Goal: Task Accomplishment & Management: Use online tool/utility

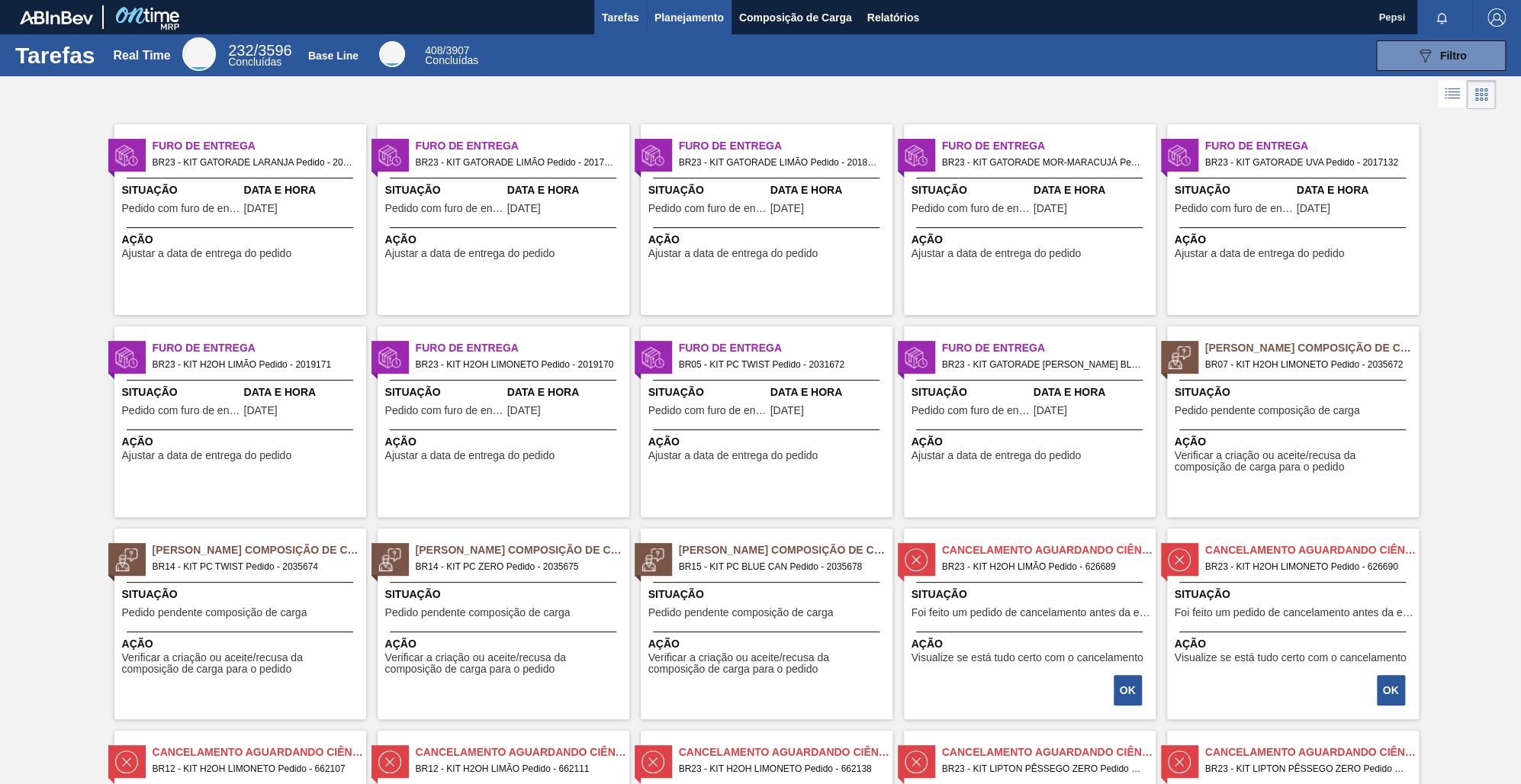
click at [678, 19] on span "Planejamento" at bounding box center [689, 18] width 69 height 18
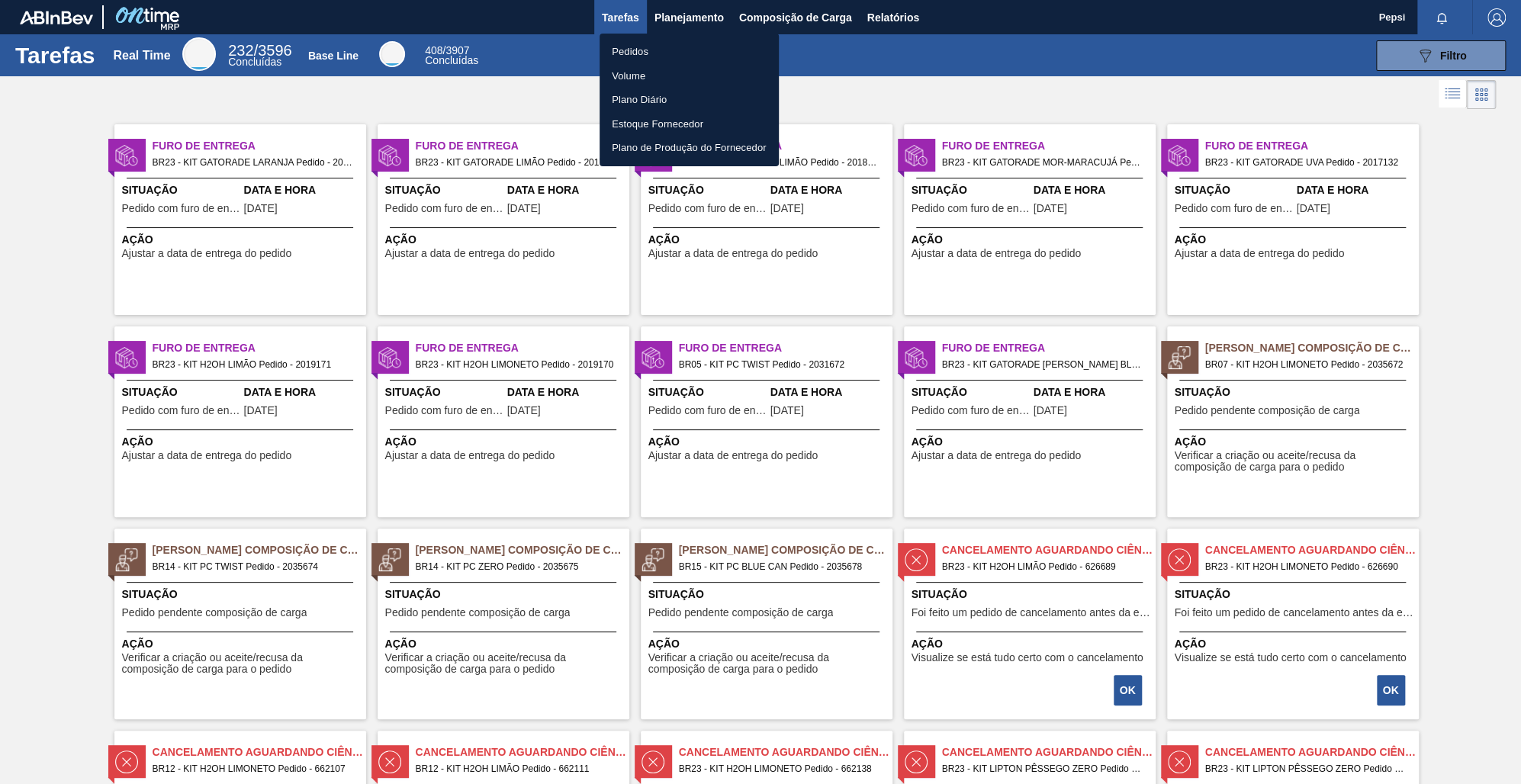
click at [636, 53] on li "Pedidos" at bounding box center [689, 52] width 179 height 24
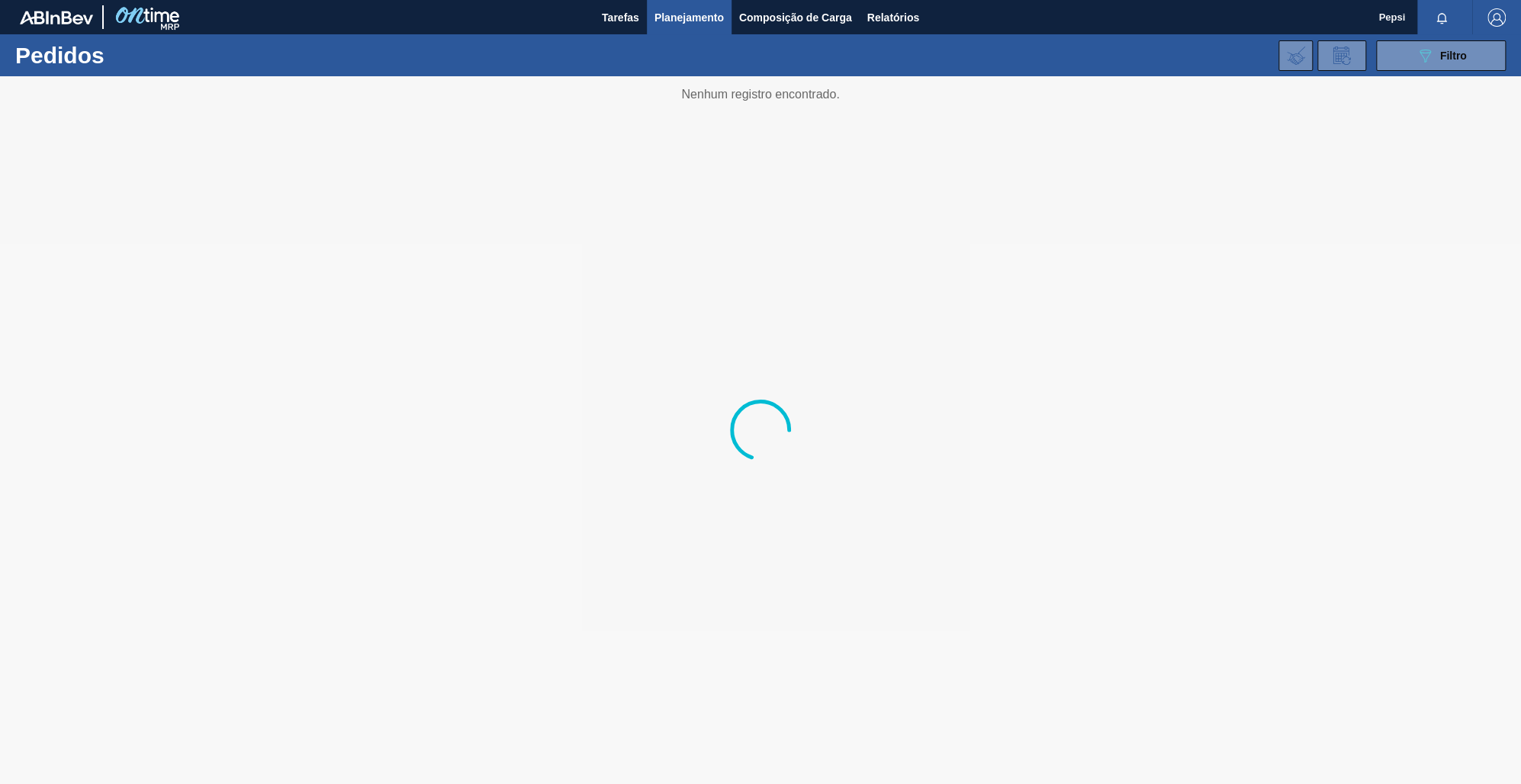
click at [646, 450] on div at bounding box center [760, 430] width 1521 height 708
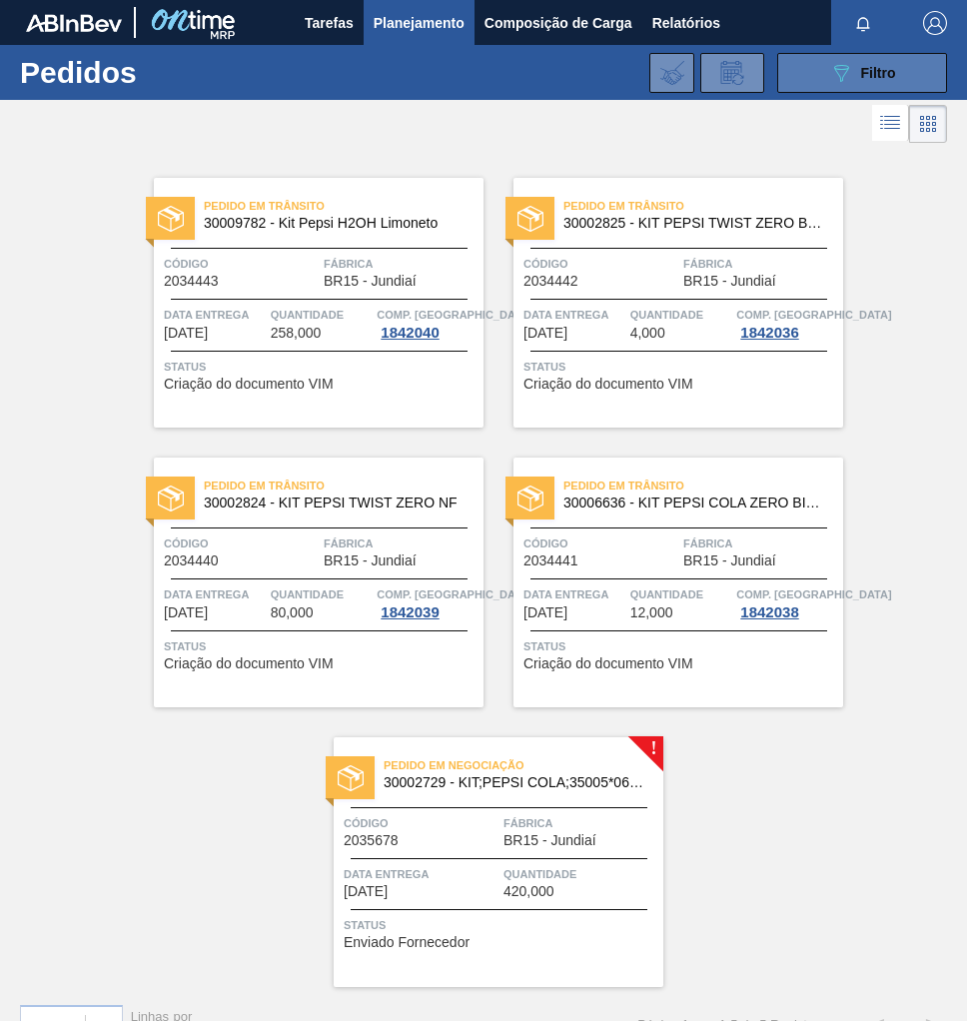
click at [836, 72] on icon "089F7B8B-B2A5-4AFE-B5C0-19BA573D28AC" at bounding box center [841, 73] width 24 height 24
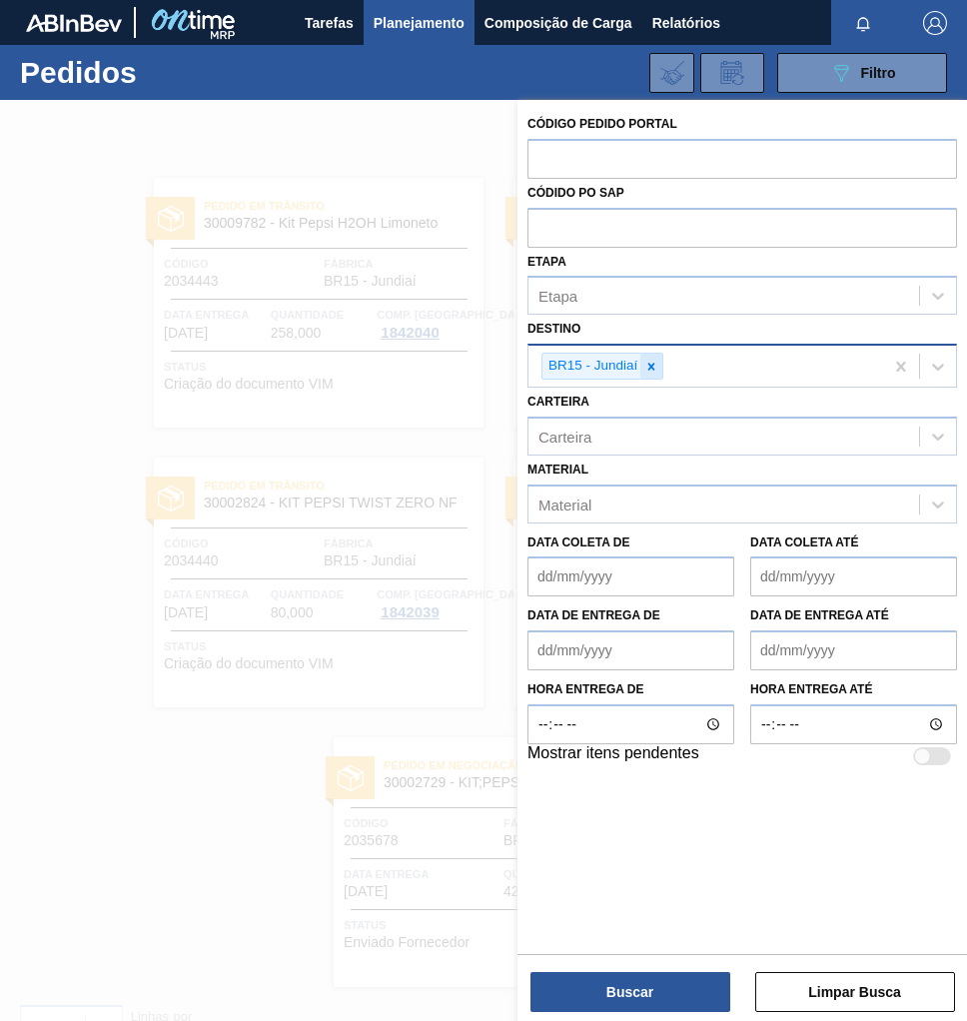
click at [652, 368] on icon at bounding box center [651, 367] width 14 height 14
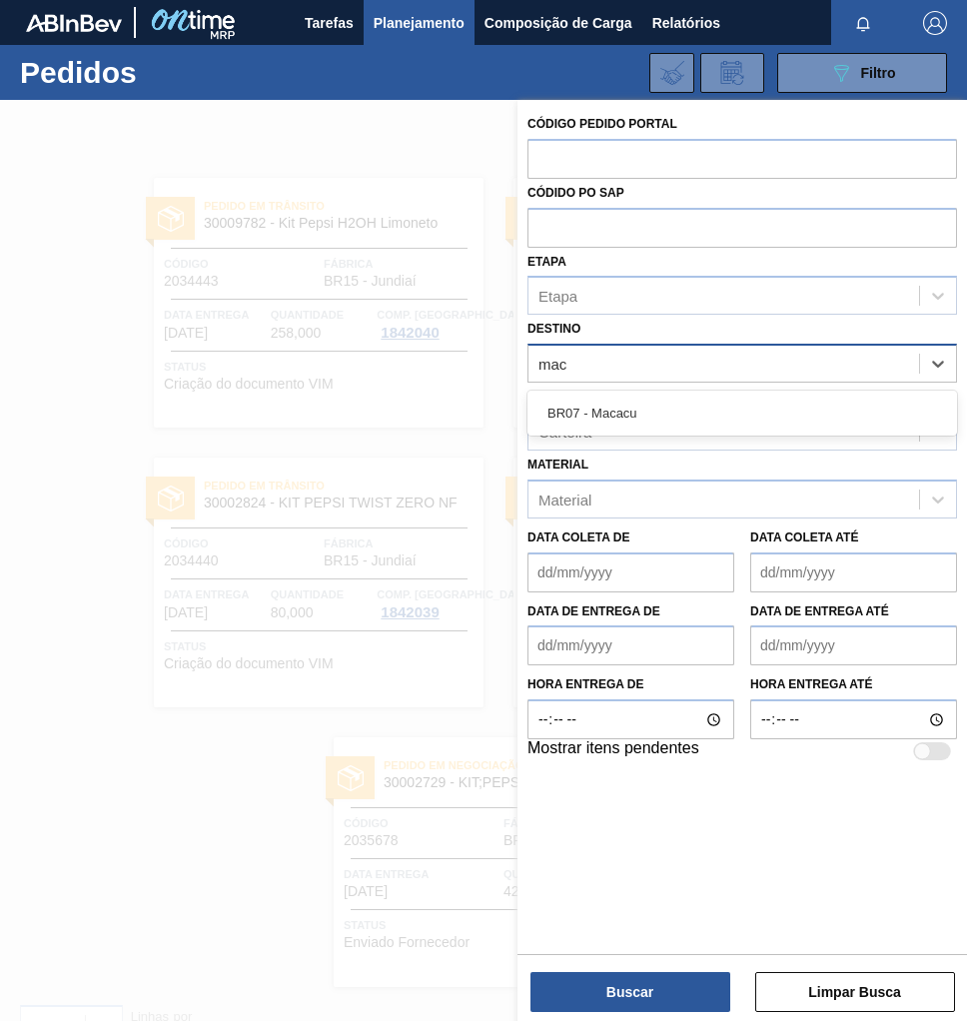
type input "maca"
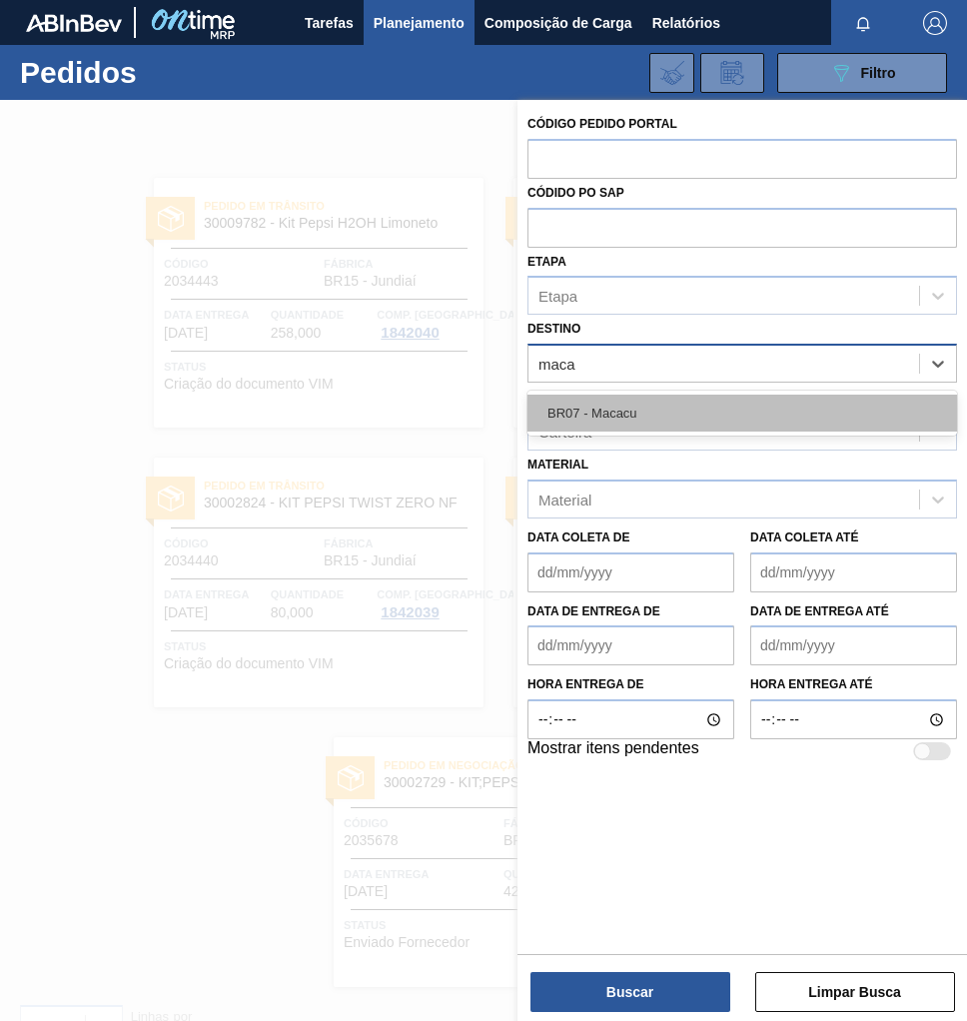
click at [688, 413] on div "BR07 - Macacu" at bounding box center [742, 413] width 430 height 37
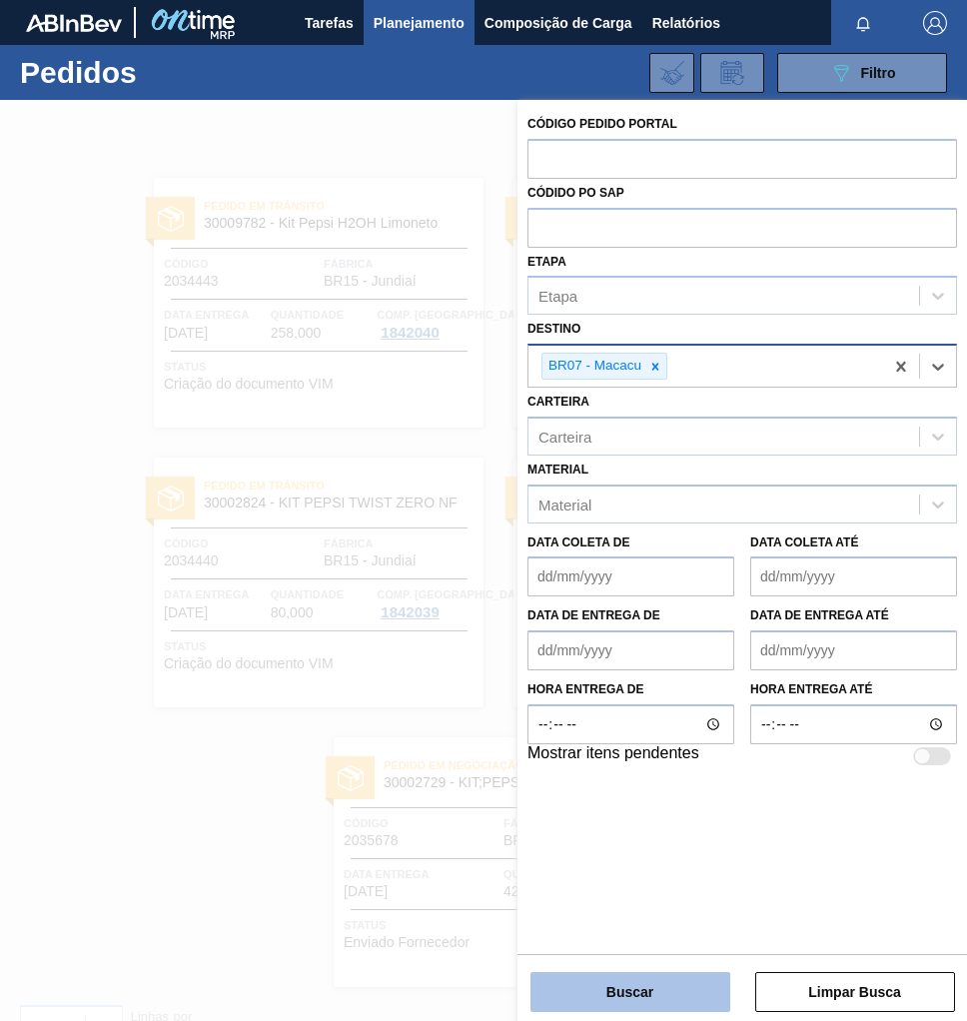
click at [624, 1002] on button "Buscar" at bounding box center [630, 992] width 200 height 40
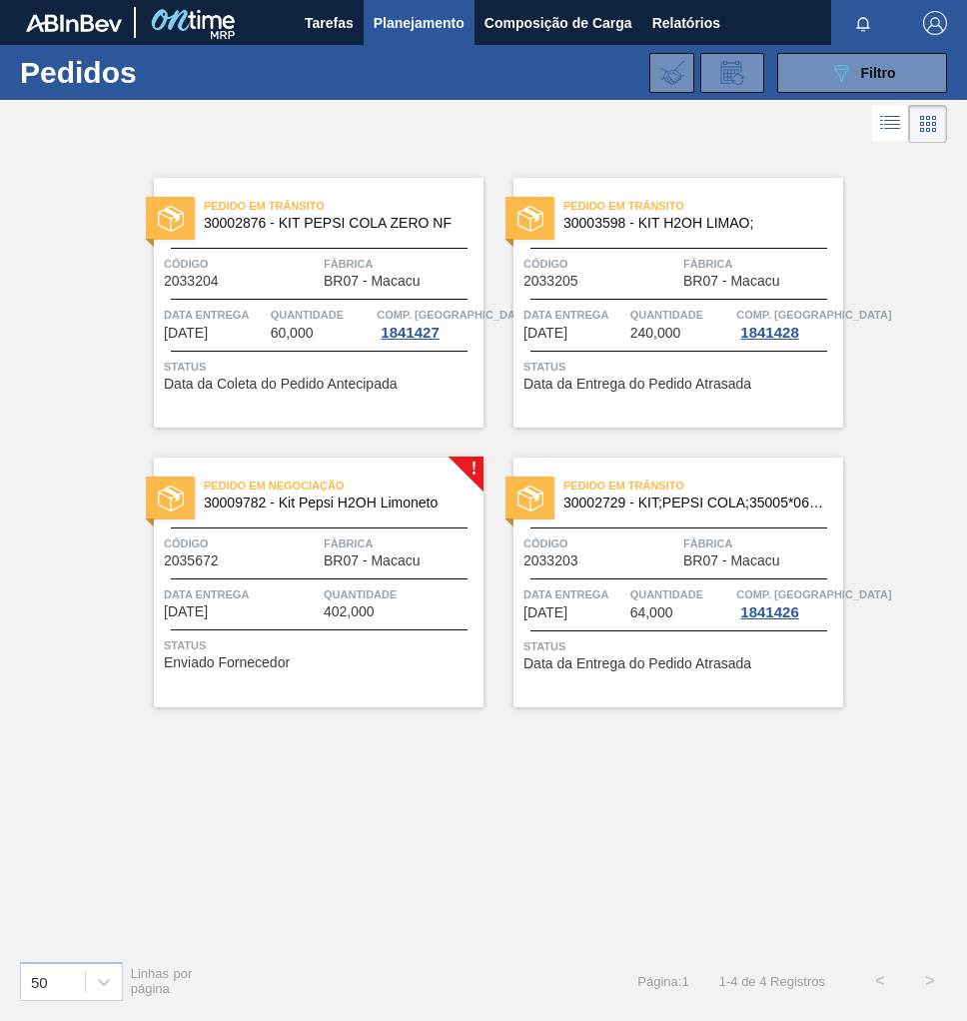
click at [296, 604] on div "Data entrega [DATE]" at bounding box center [241, 601] width 155 height 35
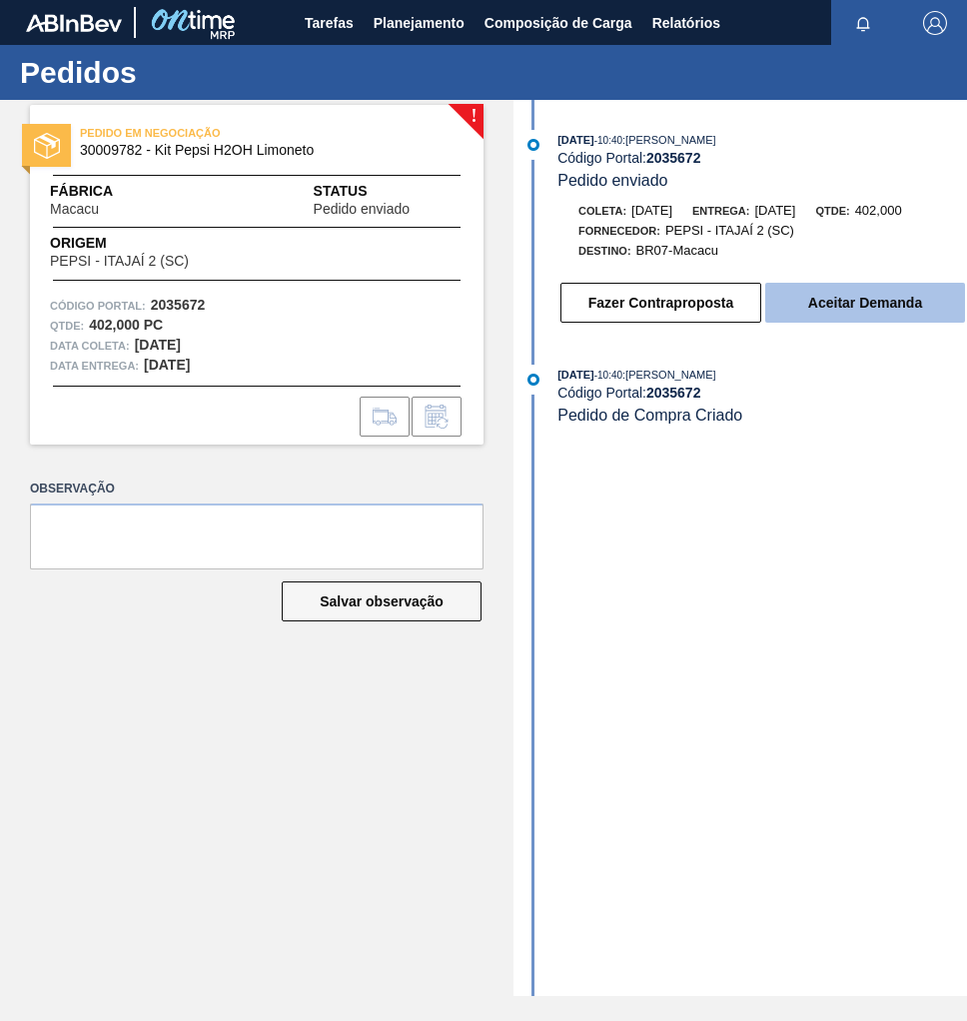
click at [844, 315] on button "Aceitar Demanda" at bounding box center [865, 303] width 200 height 40
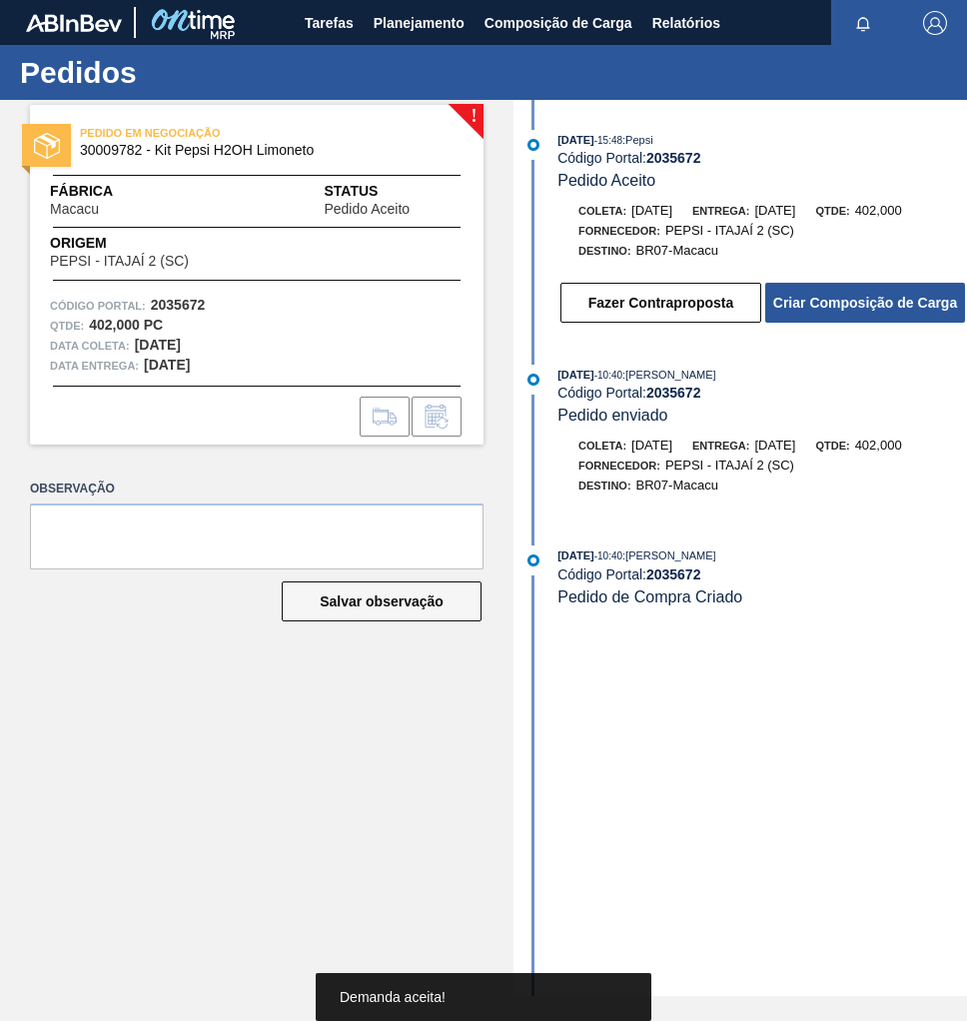
click at [844, 315] on button "Criar Composição de Carga" at bounding box center [865, 303] width 200 height 40
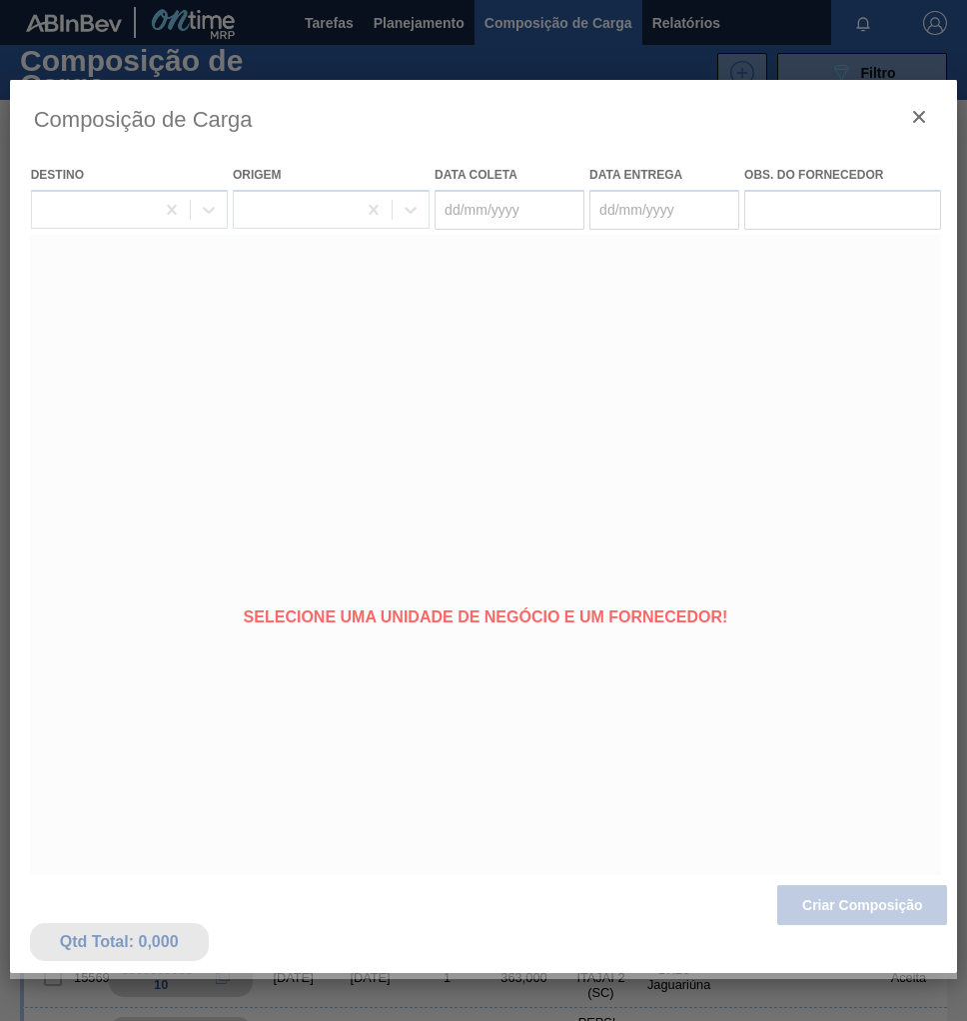
type coleta "[DATE]"
type entrega "[DATE]"
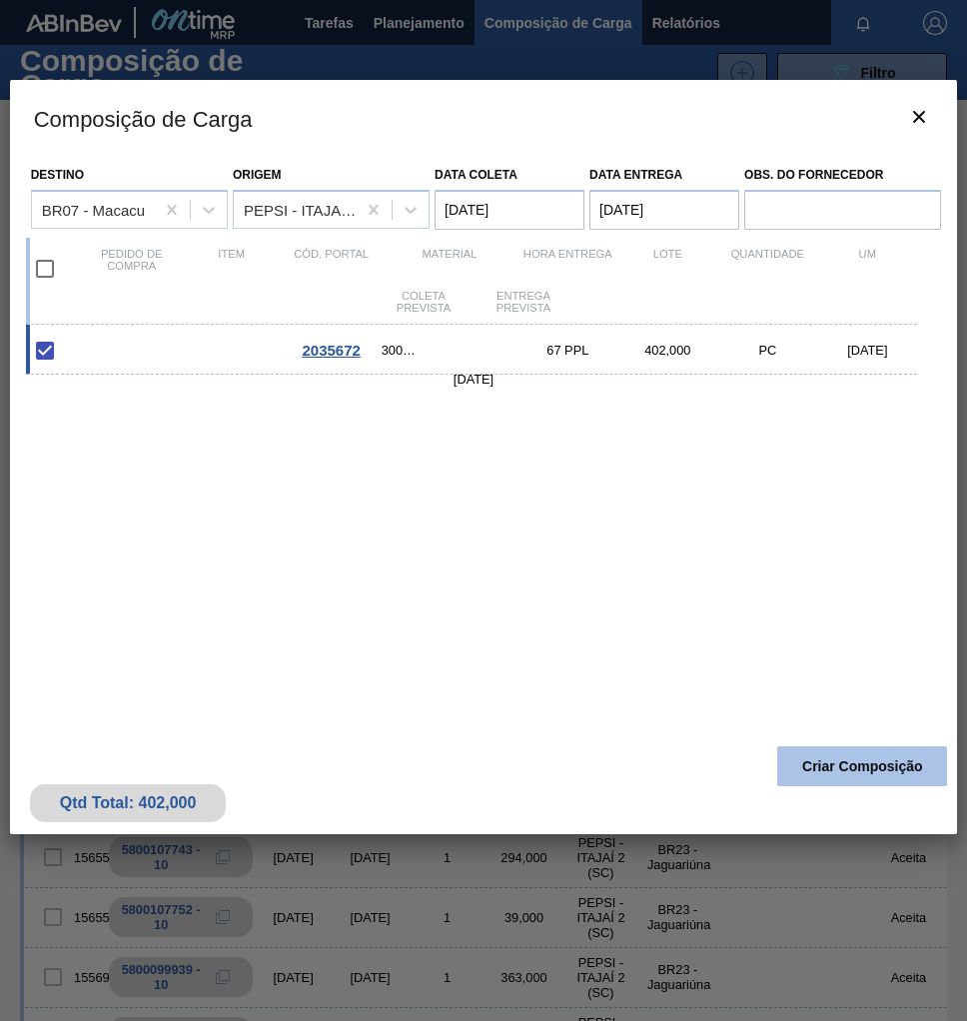
click at [860, 752] on button "Criar Composição" at bounding box center [862, 766] width 170 height 40
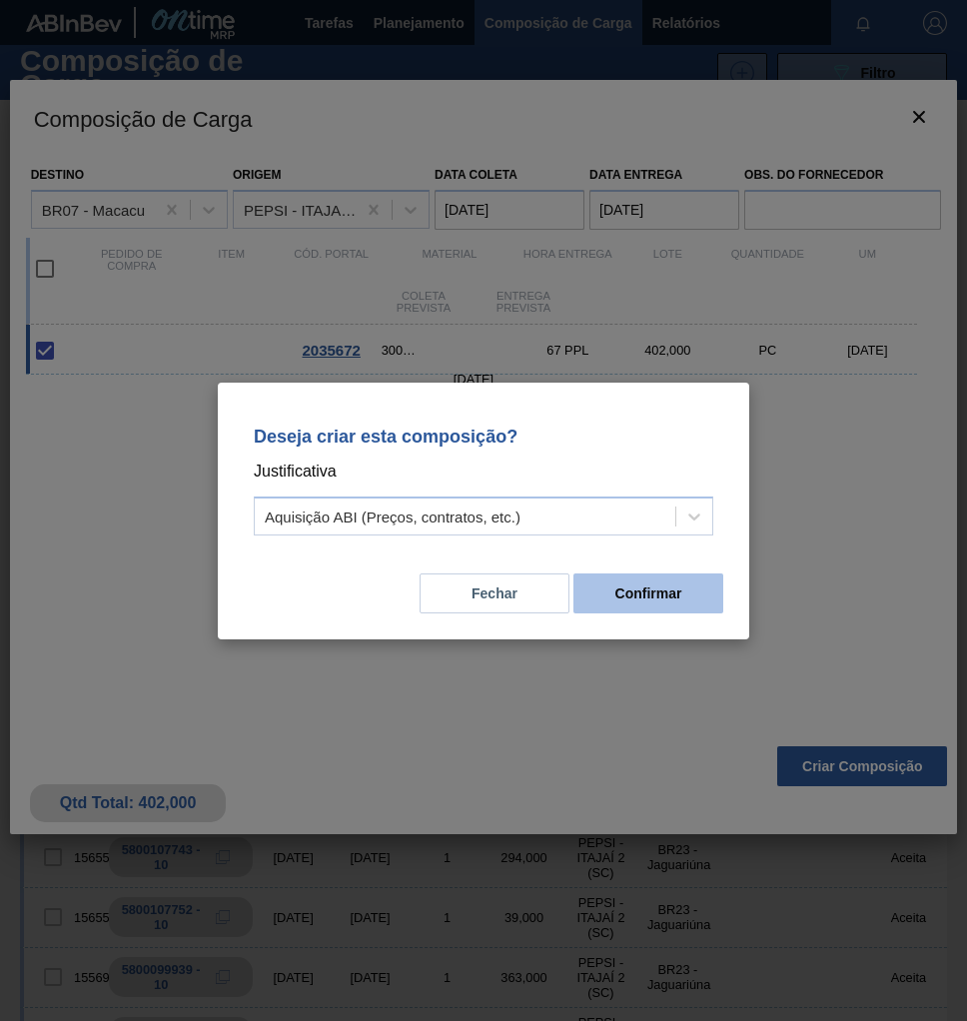
click at [653, 598] on button "Confirmar" at bounding box center [648, 593] width 150 height 40
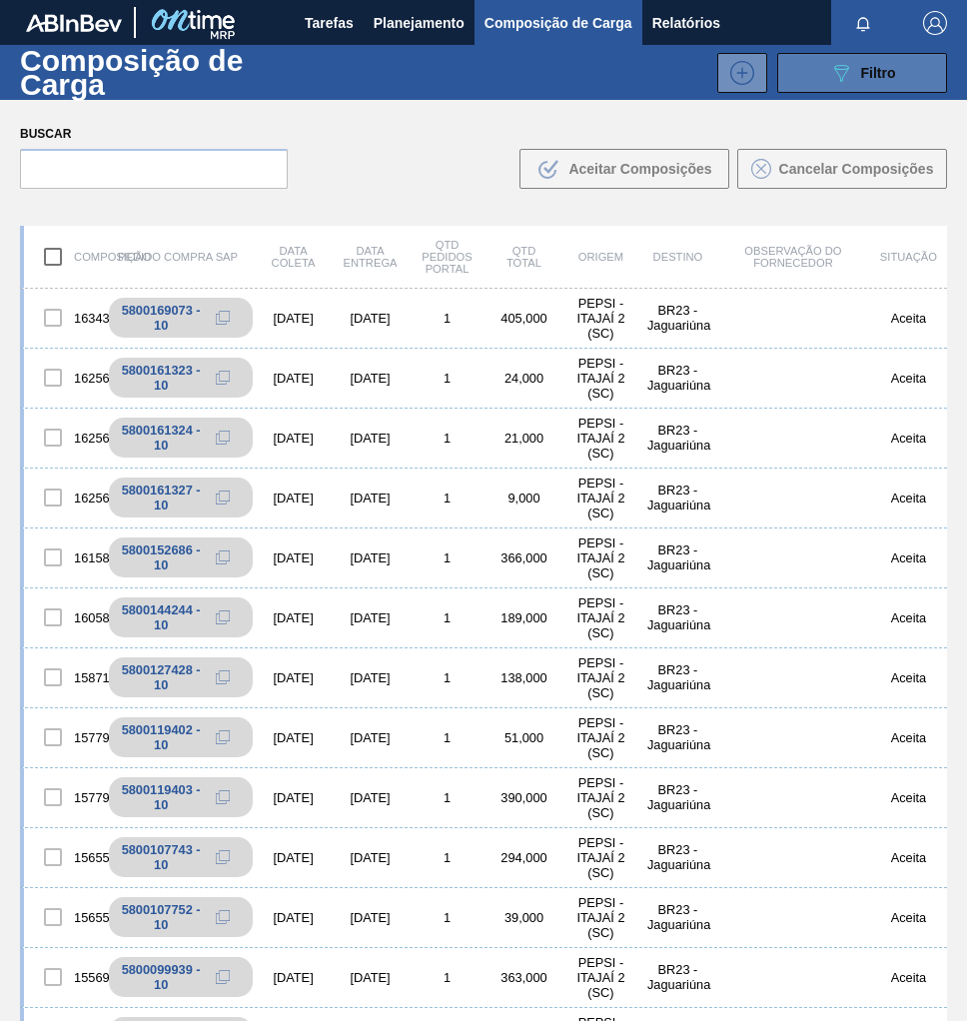
click at [883, 61] on div "089F7B8B-B2A5-4AFE-B5C0-19BA573D28AC Filtro" at bounding box center [862, 73] width 67 height 24
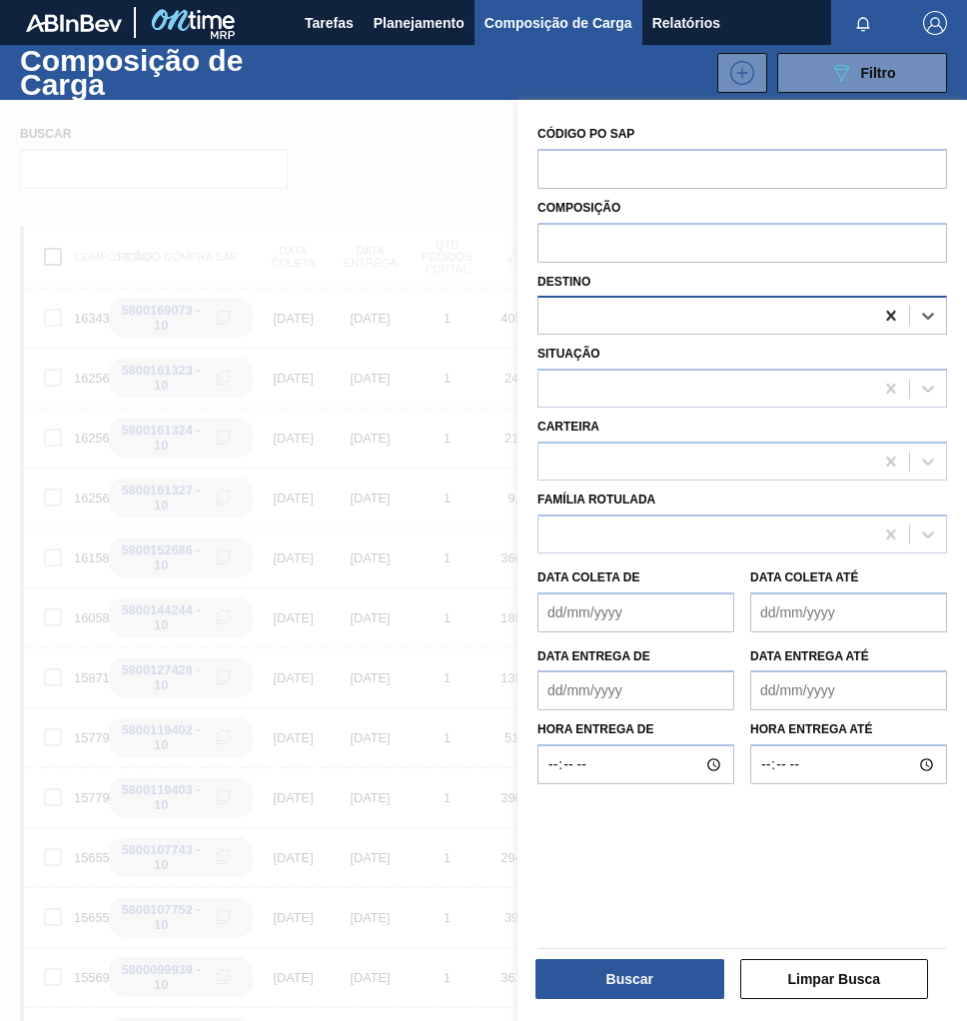
click at [892, 313] on icon at bounding box center [891, 316] width 20 height 20
type input "maca"
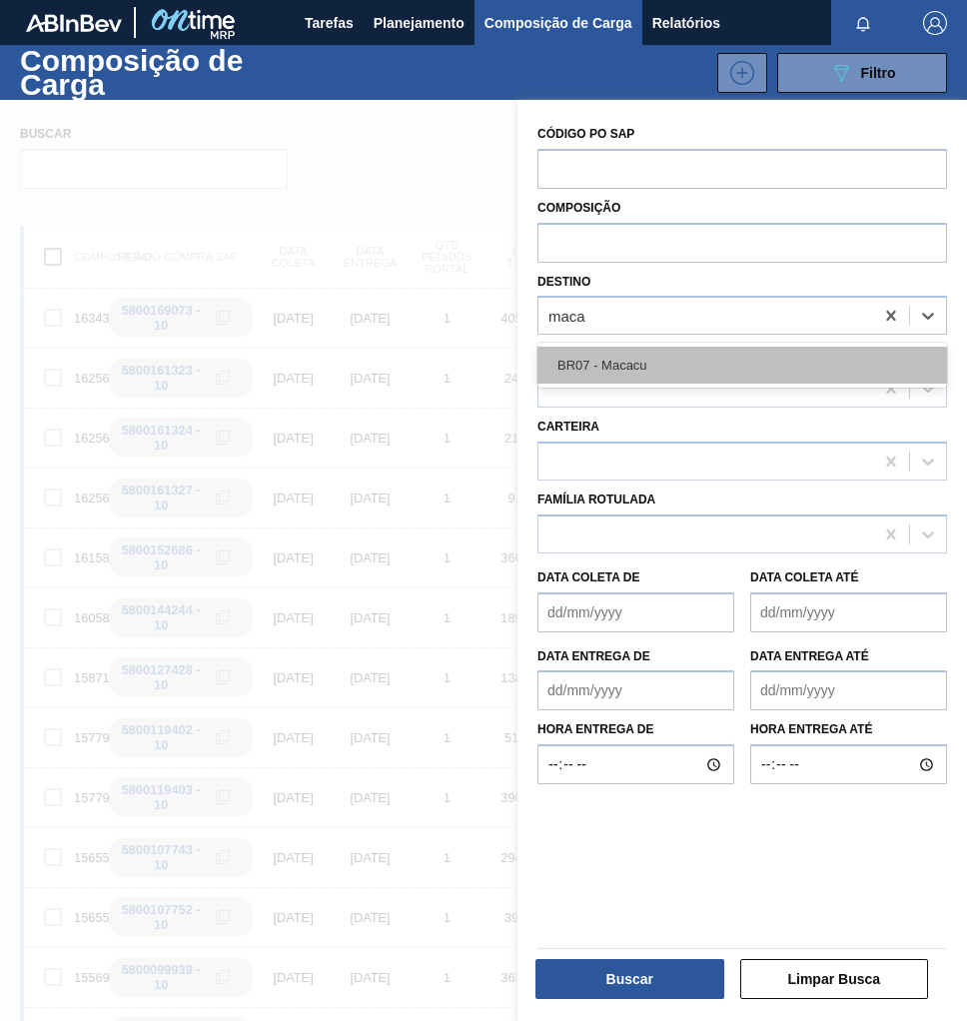
click at [685, 366] on div "BR07 - Macacu" at bounding box center [742, 365] width 410 height 37
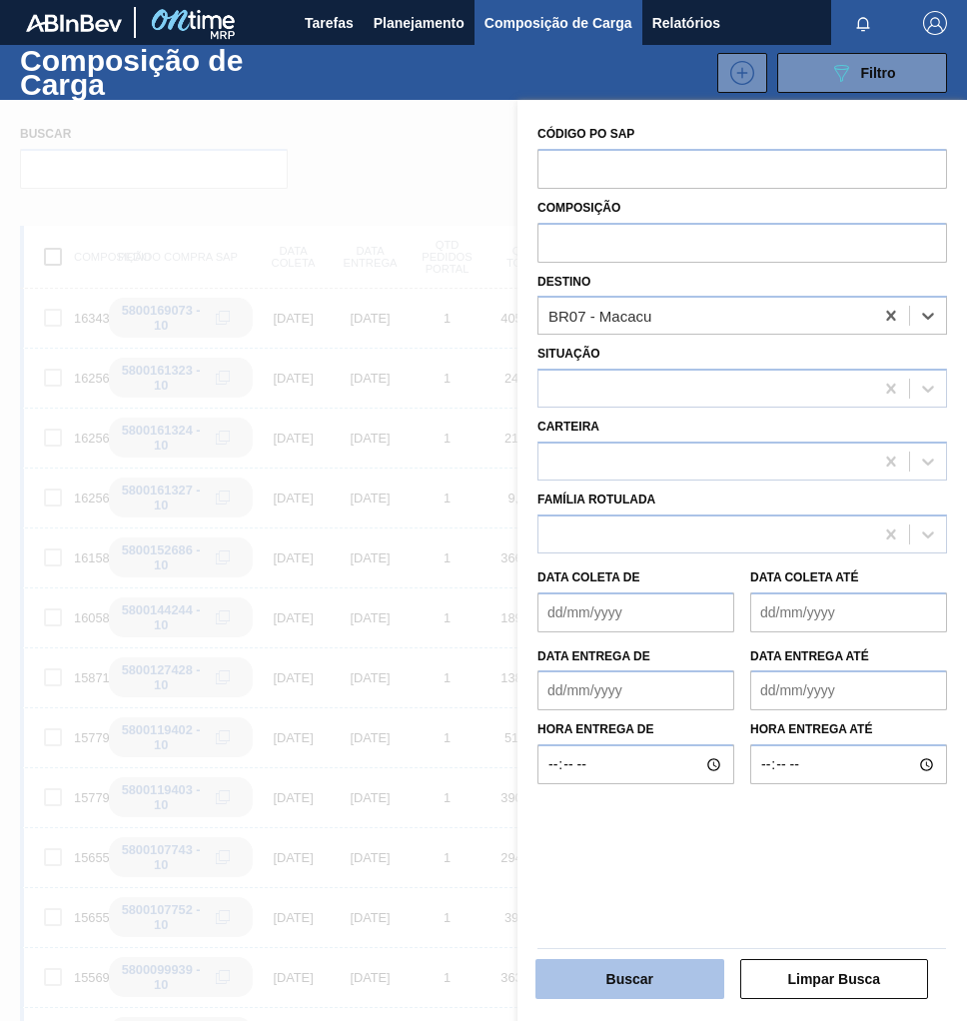
click at [613, 984] on button "Buscar" at bounding box center [629, 979] width 189 height 40
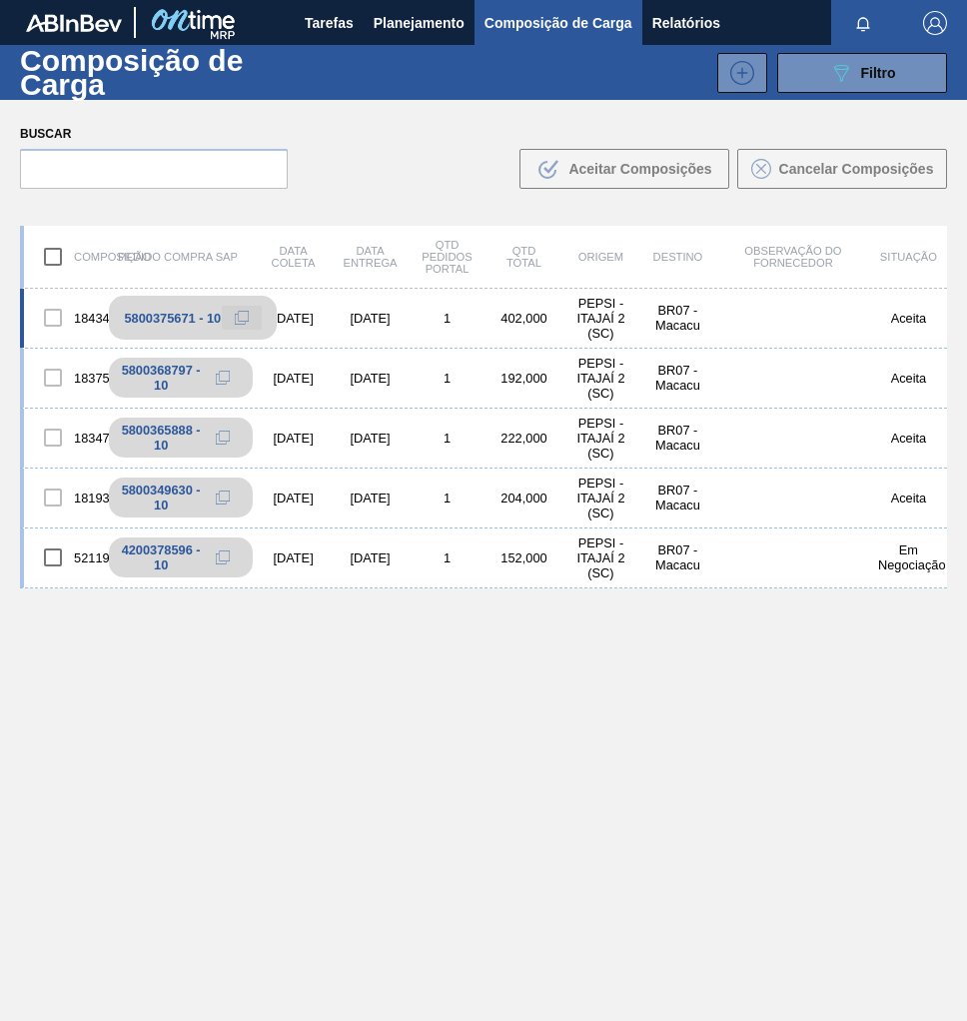
click at [244, 321] on icon at bounding box center [242, 318] width 14 height 14
click at [423, 13] on span "Planejamento" at bounding box center [419, 23] width 91 height 24
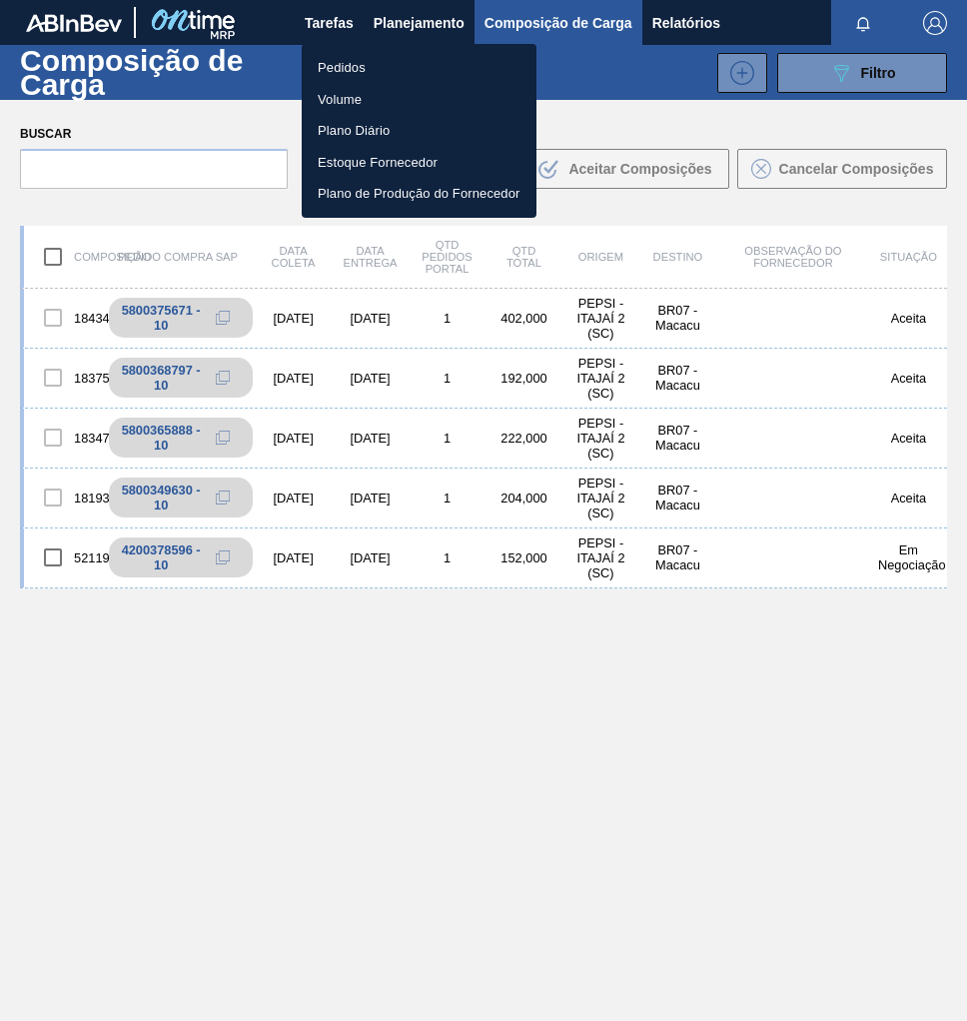
click at [160, 310] on div at bounding box center [483, 510] width 967 height 1021
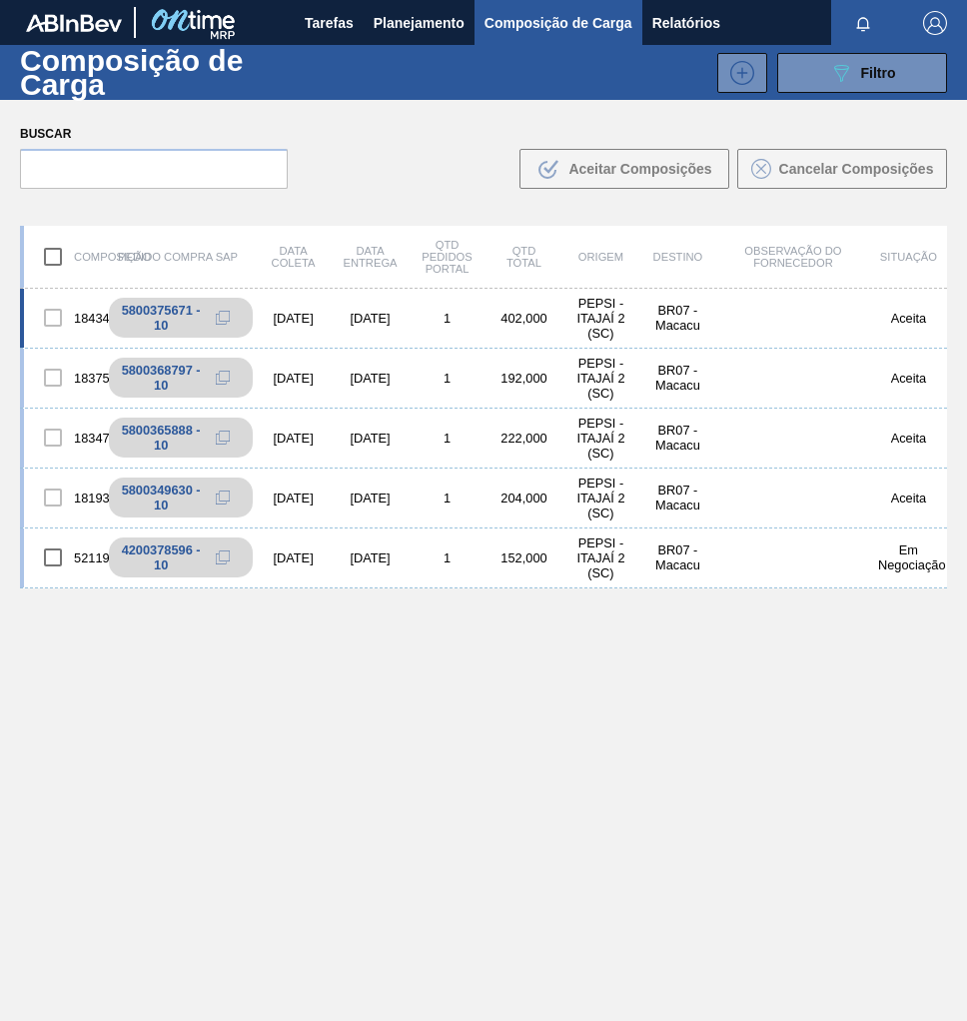
click at [520, 317] on div "402,000" at bounding box center [523, 318] width 77 height 15
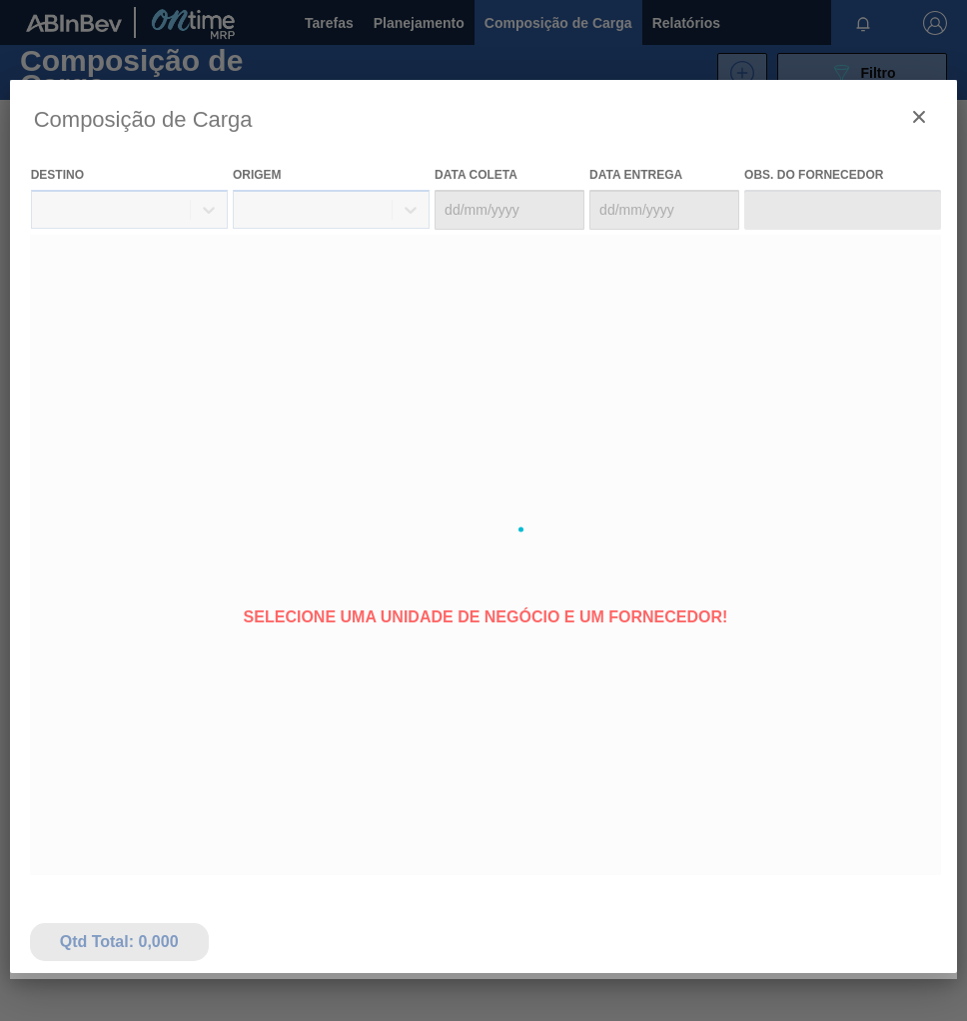
type coleta "23/09/2025"
type entrega "25/09/2025"
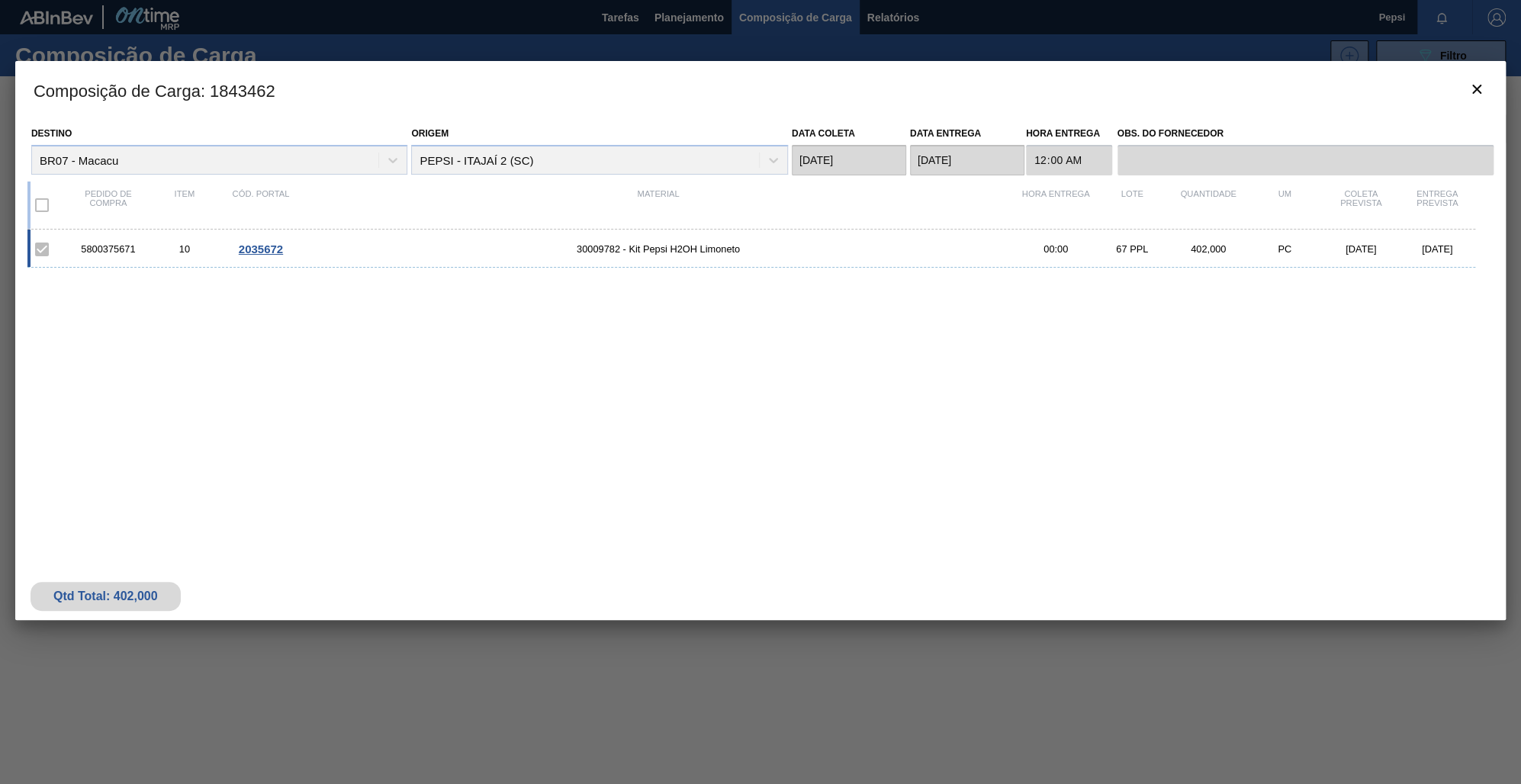
click at [258, 247] on span "2035672" at bounding box center [261, 249] width 44 height 13
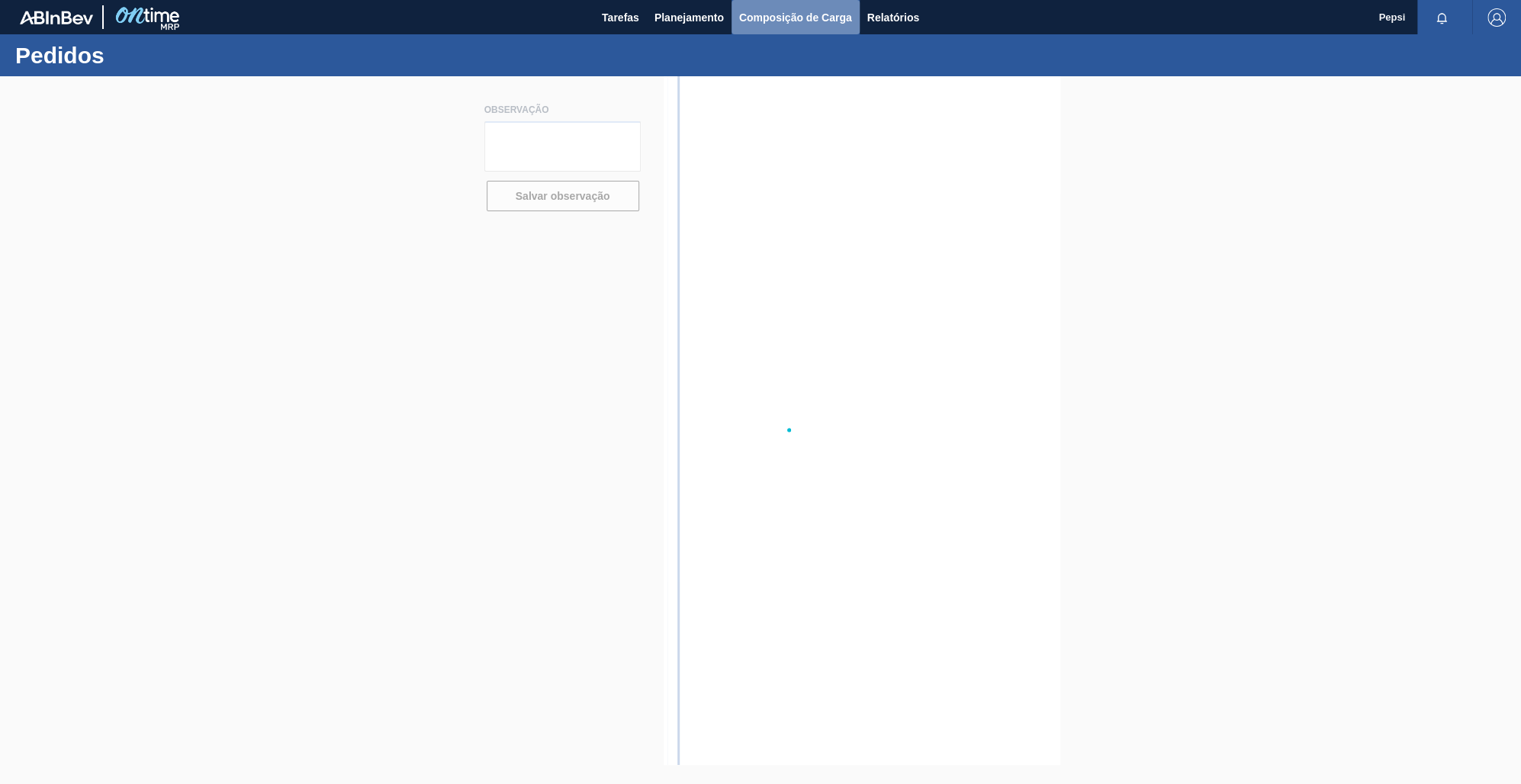
click at [738, 21] on span "Composição de Carga" at bounding box center [796, 18] width 113 height 18
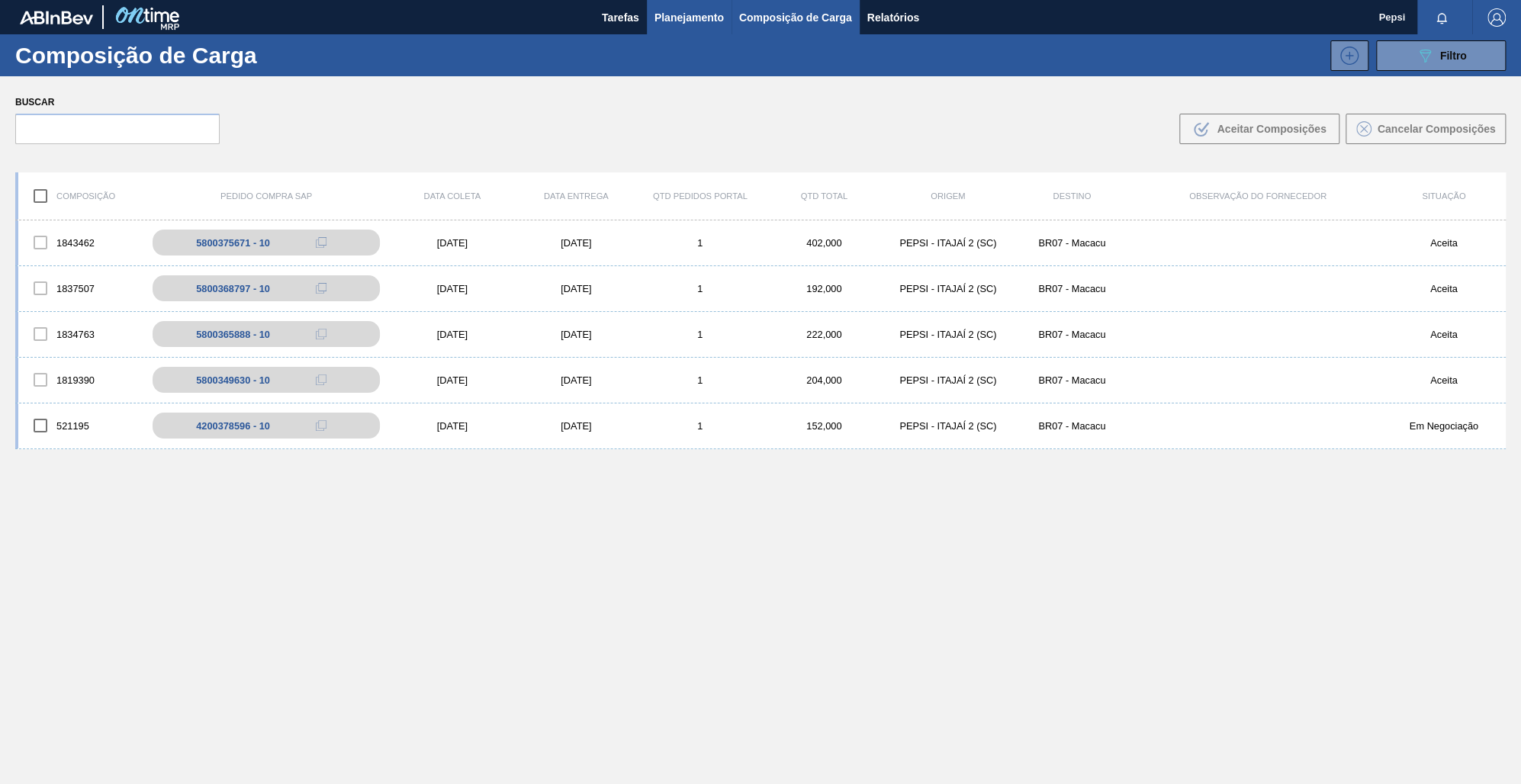
click at [699, 18] on span "Planejamento" at bounding box center [689, 18] width 69 height 18
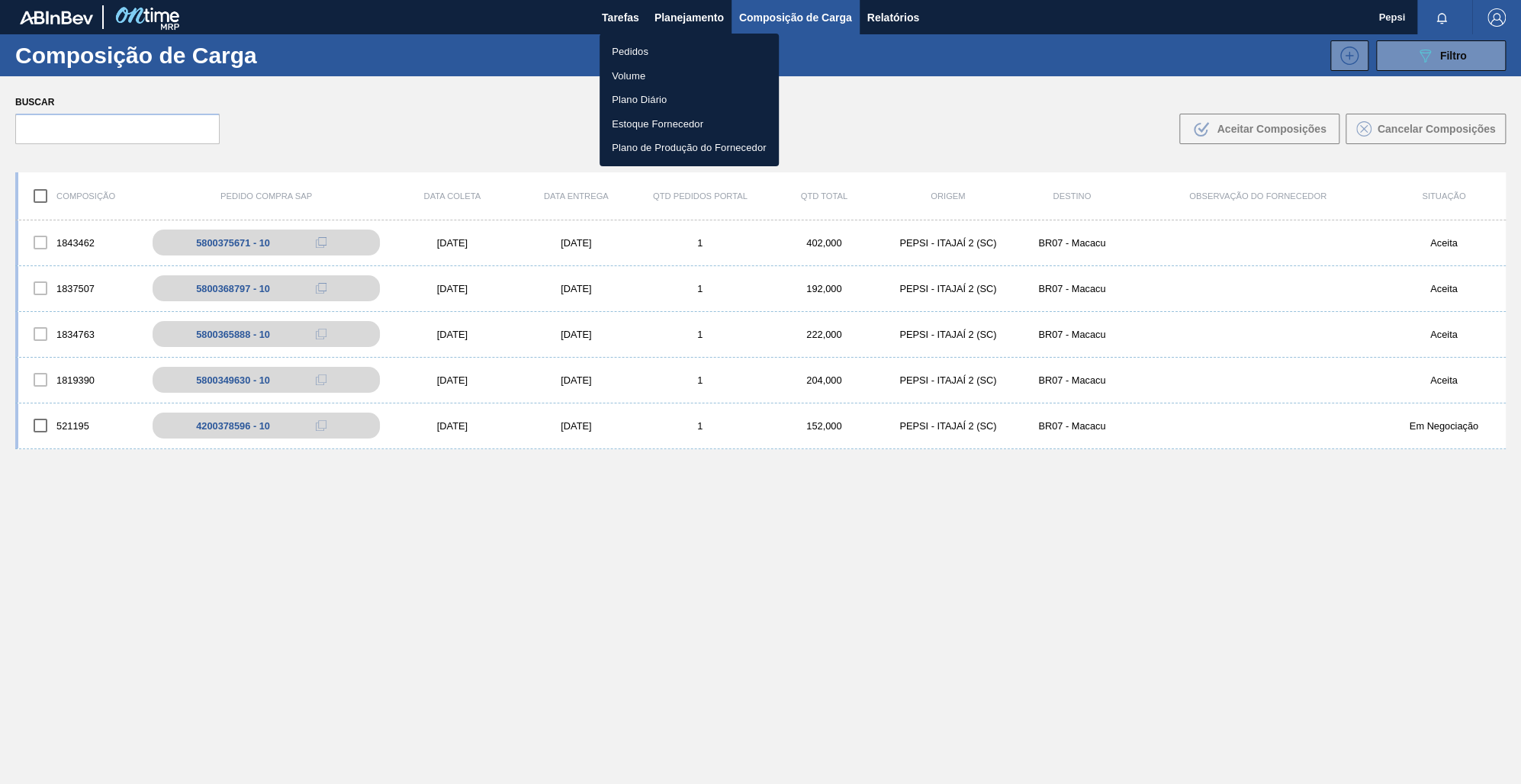
click at [626, 51] on li "Pedidos" at bounding box center [689, 52] width 179 height 24
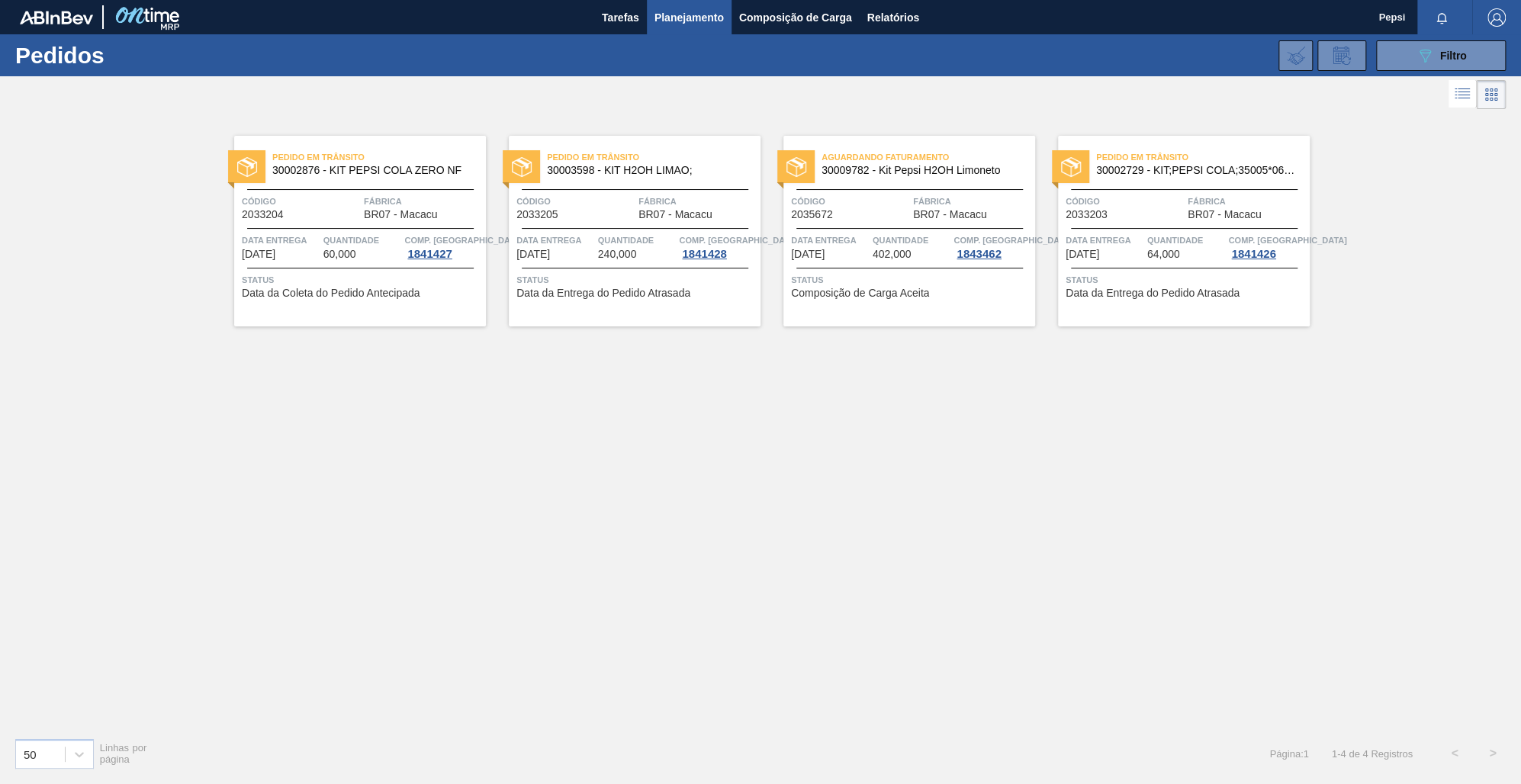
click at [738, 401] on div "Pedido em Trânsito 30002876 - KIT PEPSI COLA ZERO NF Código 2033204 Fábrica BR0…" at bounding box center [760, 419] width 1521 height 612
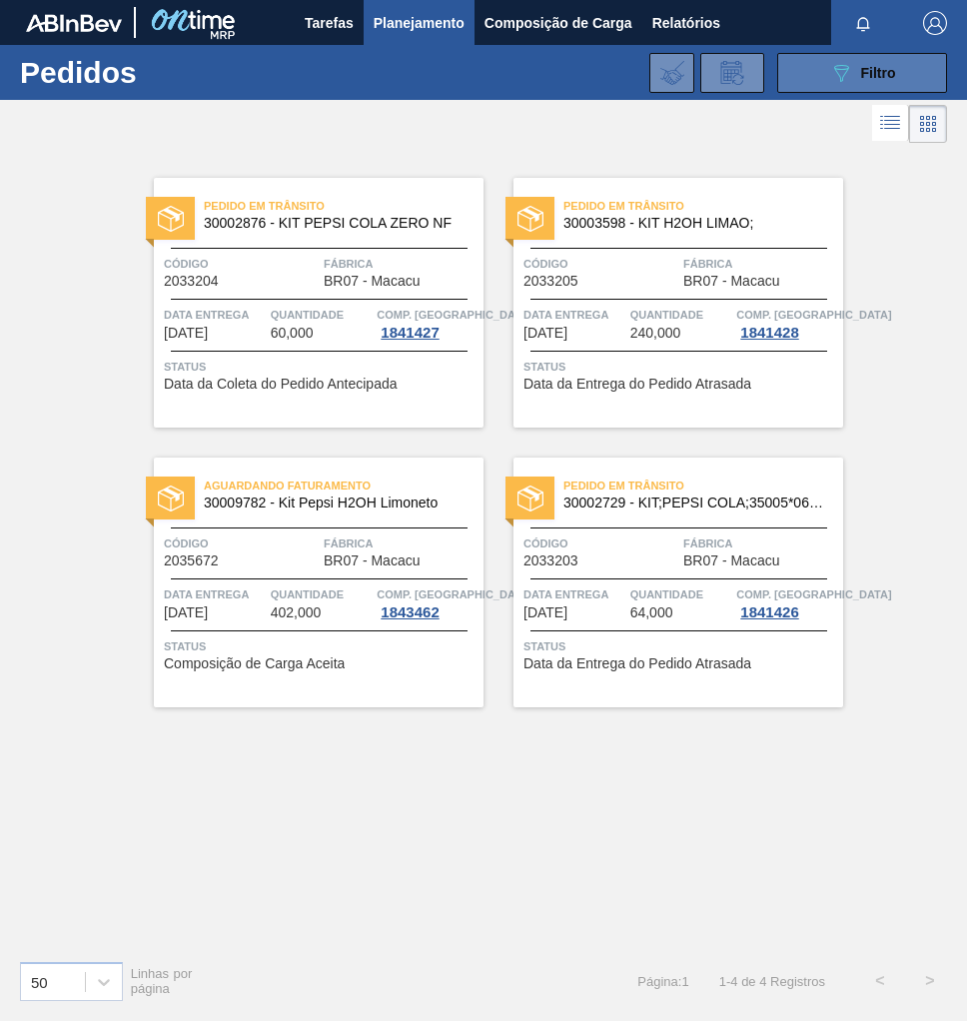
click at [860, 57] on button "089F7B8B-B2A5-4AFE-B5C0-19BA573D28AC Filtro" at bounding box center [862, 73] width 170 height 40
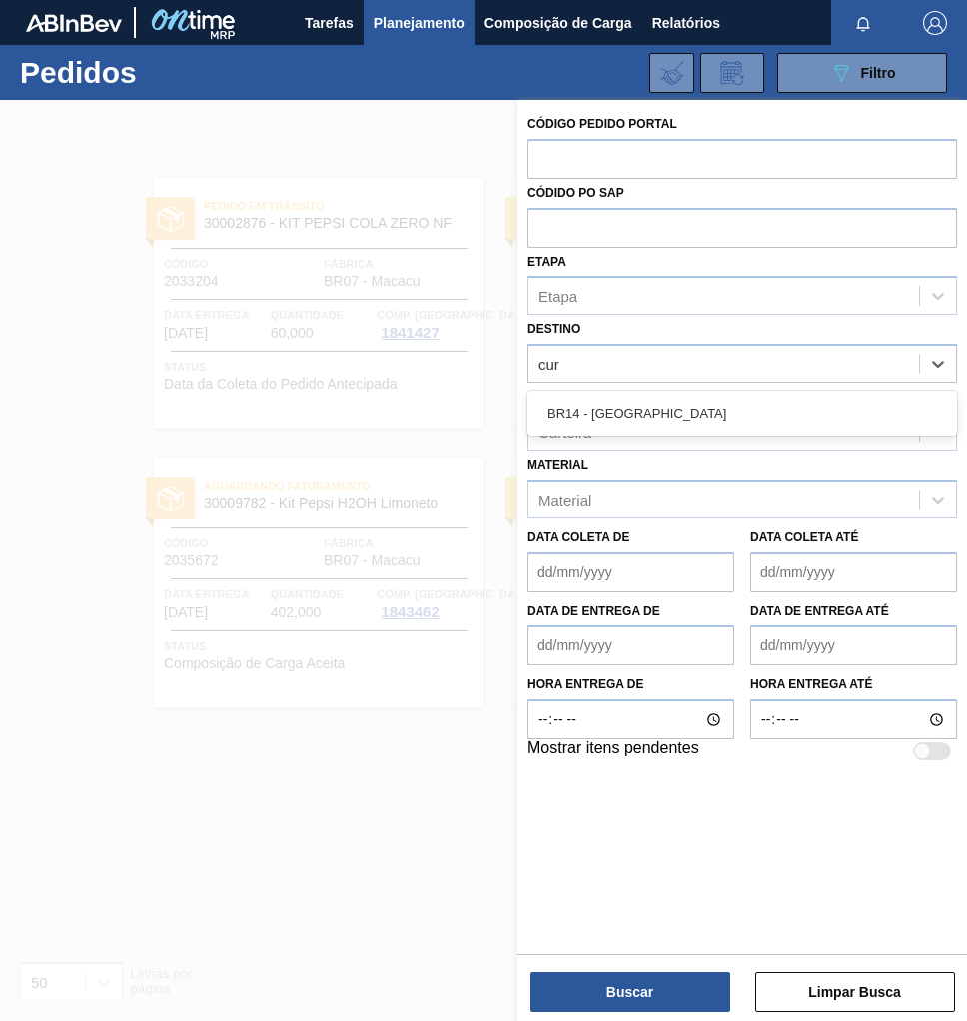
type input "curi"
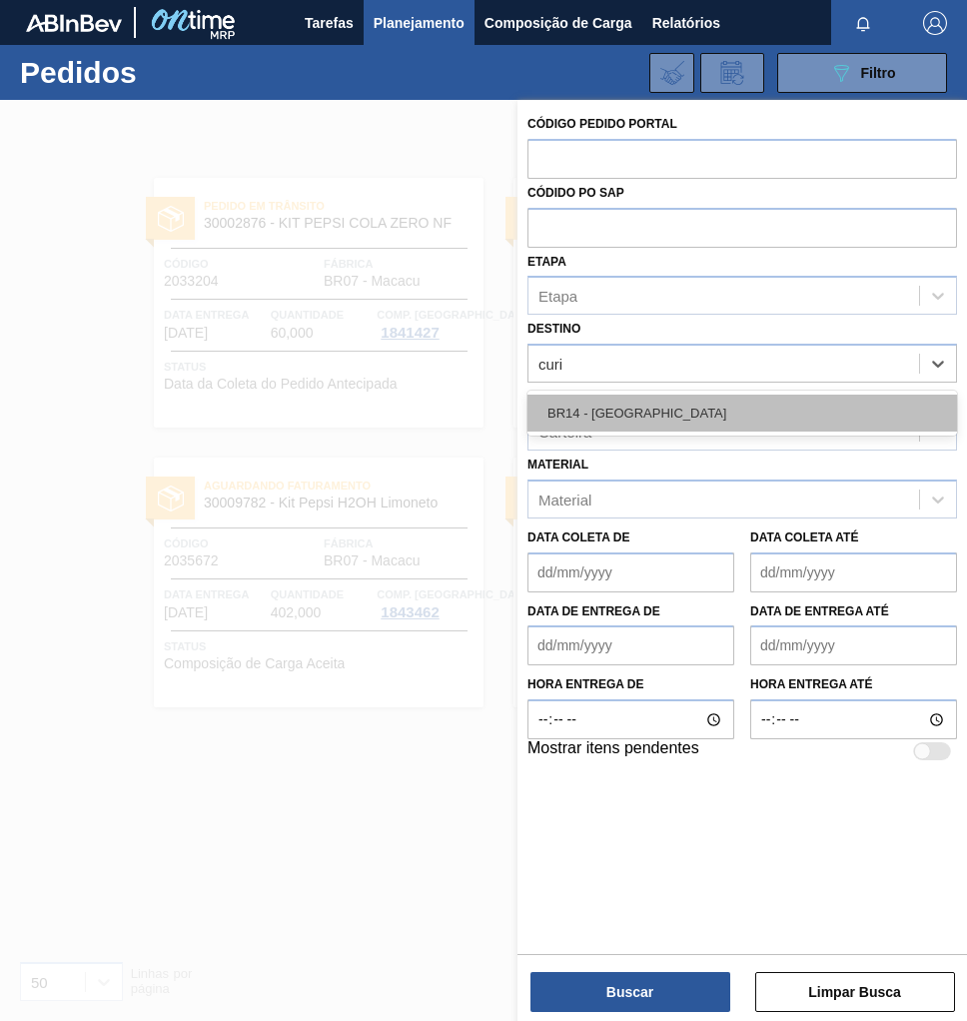
click at [638, 414] on div "BR14 - Curitibana" at bounding box center [742, 413] width 430 height 37
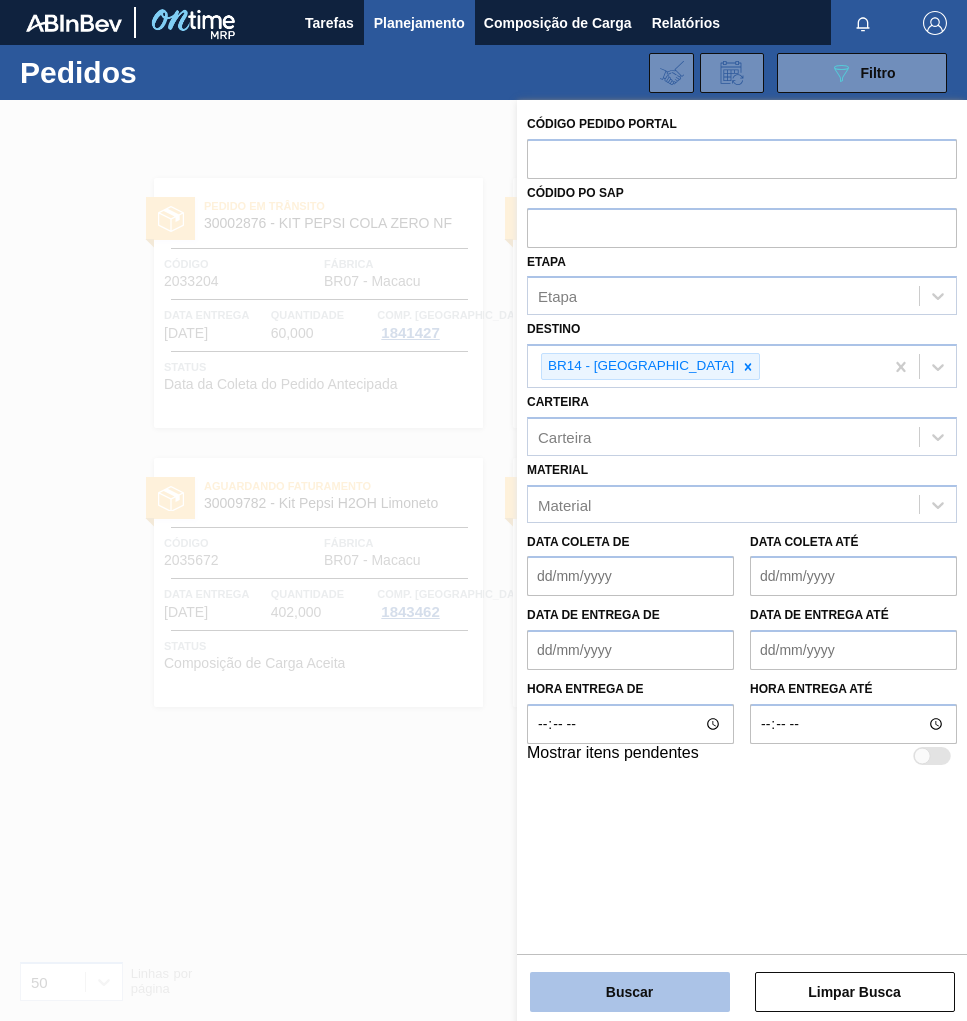
click at [608, 985] on button "Buscar" at bounding box center [630, 992] width 200 height 40
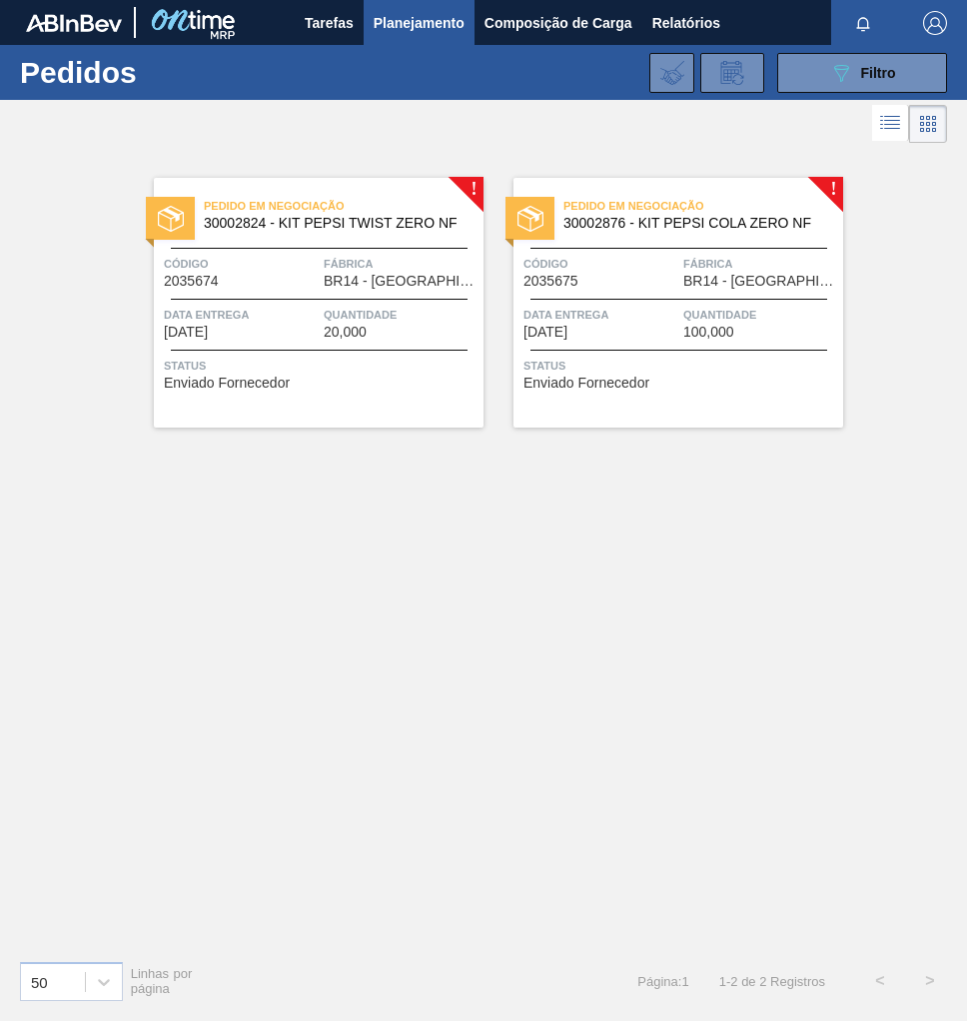
click at [739, 260] on span "Fábrica" at bounding box center [760, 264] width 155 height 20
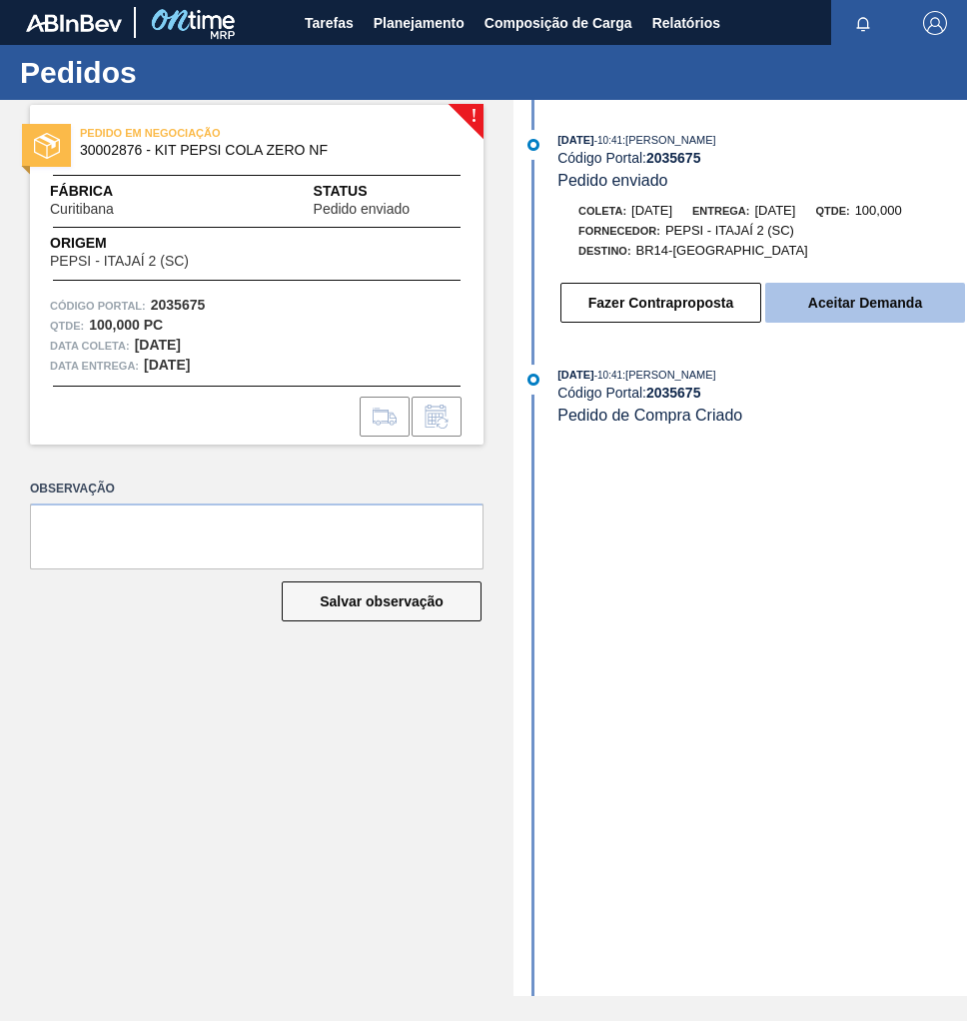
click at [828, 314] on button "Aceitar Demanda" at bounding box center [865, 303] width 200 height 40
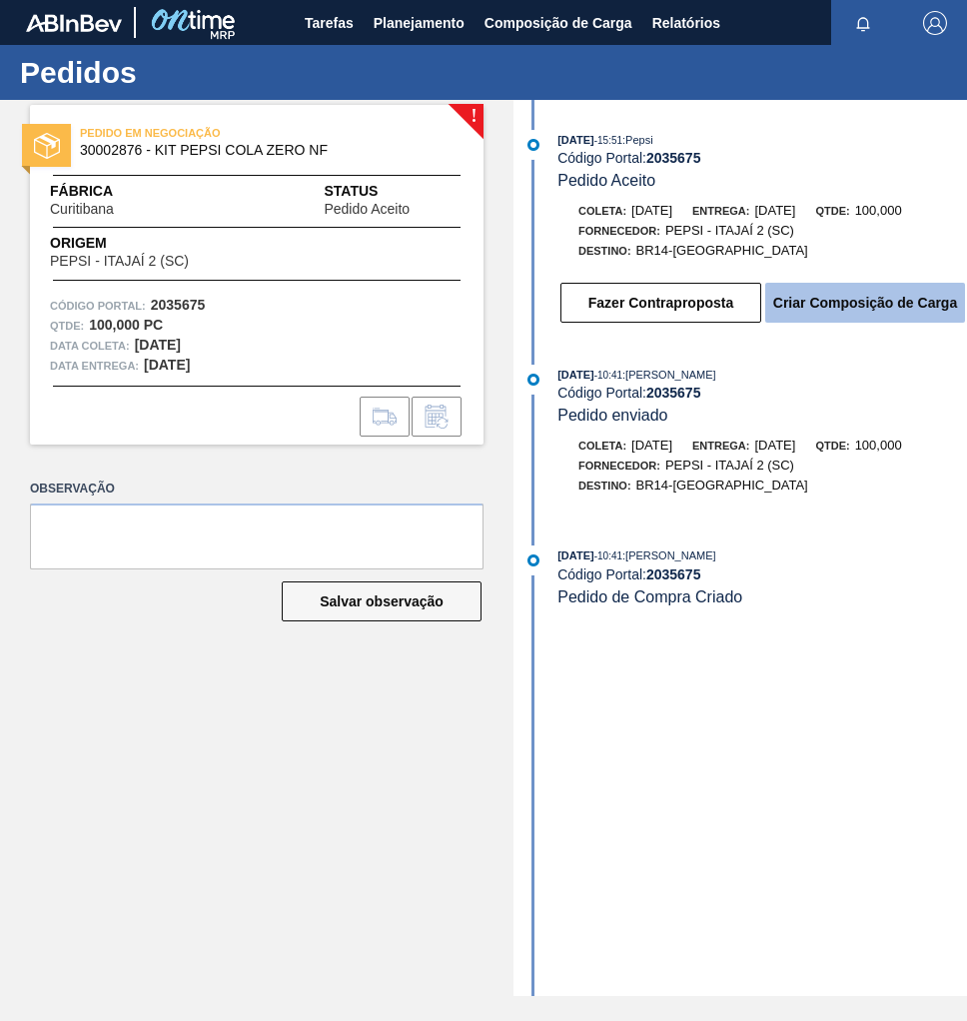
click at [834, 313] on button "Criar Composição de Carga" at bounding box center [865, 303] width 200 height 40
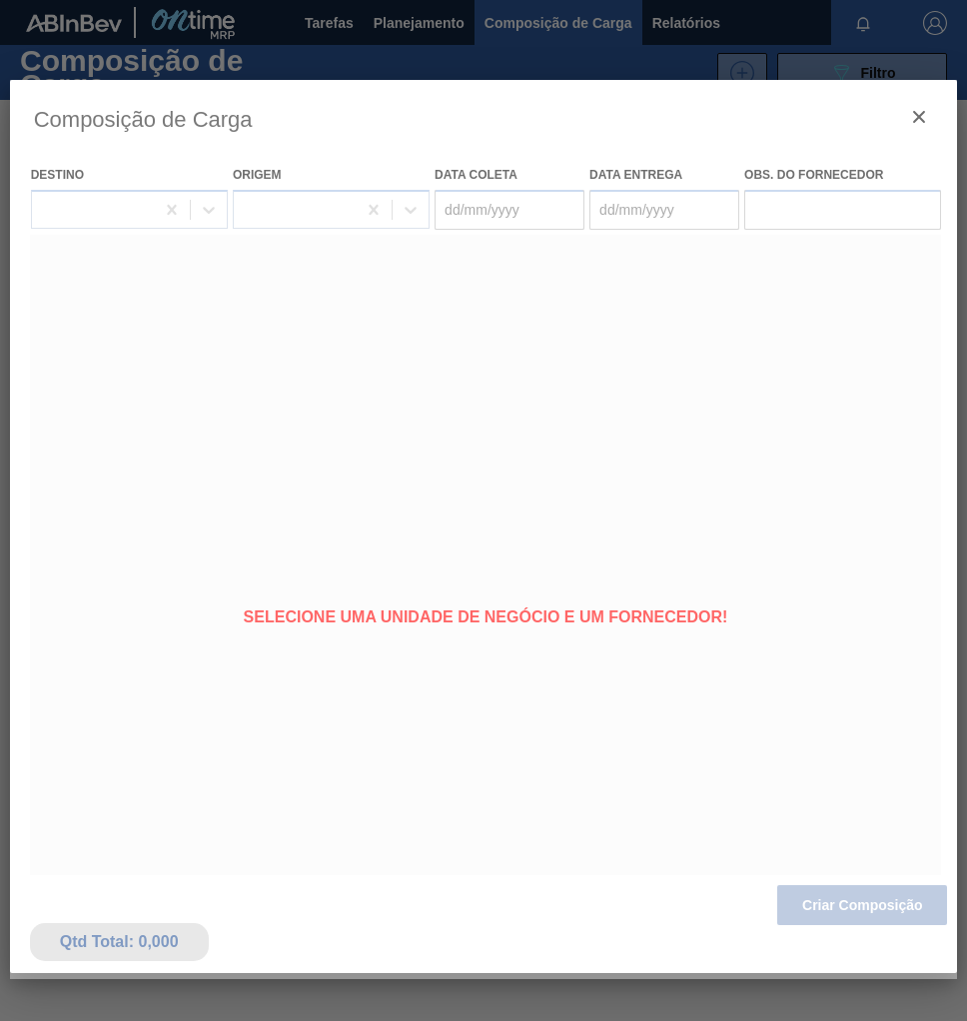
type coleta "[DATE]"
type entrega "[DATE]"
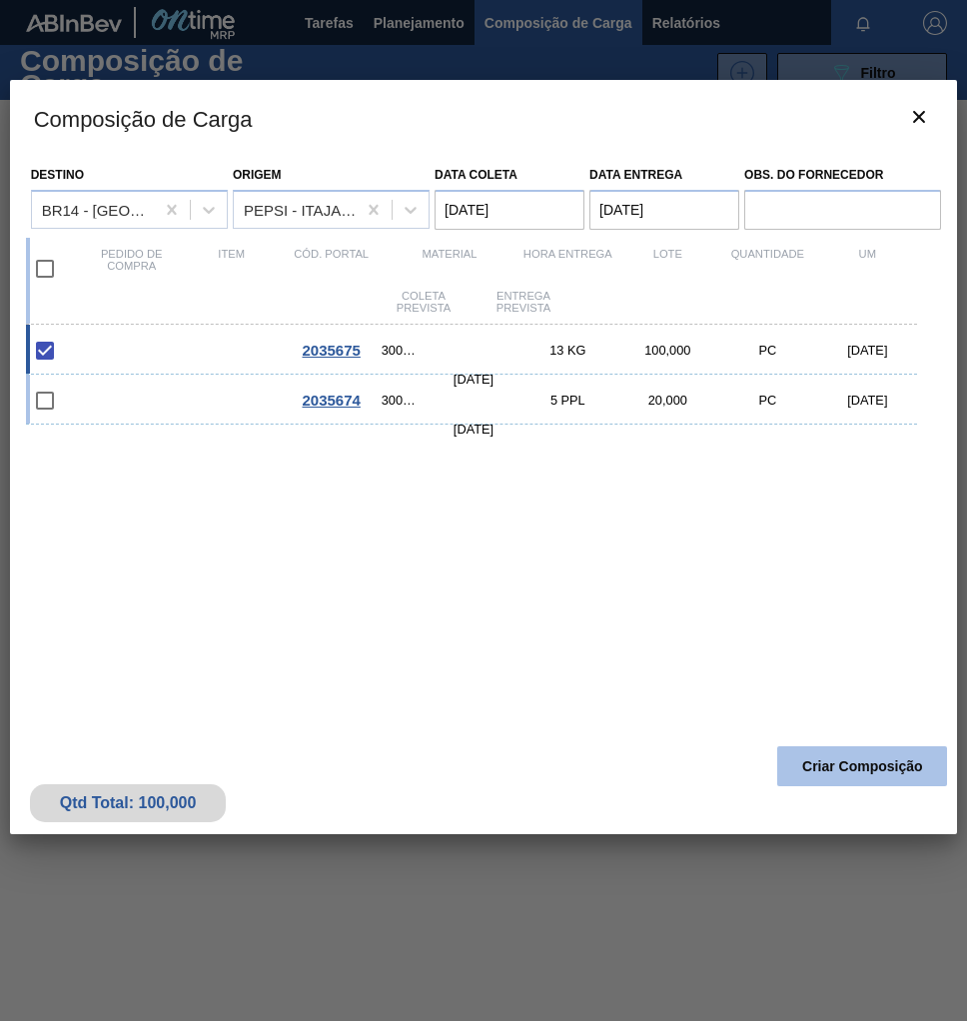
click at [872, 772] on button "Criar Composição" at bounding box center [862, 766] width 170 height 40
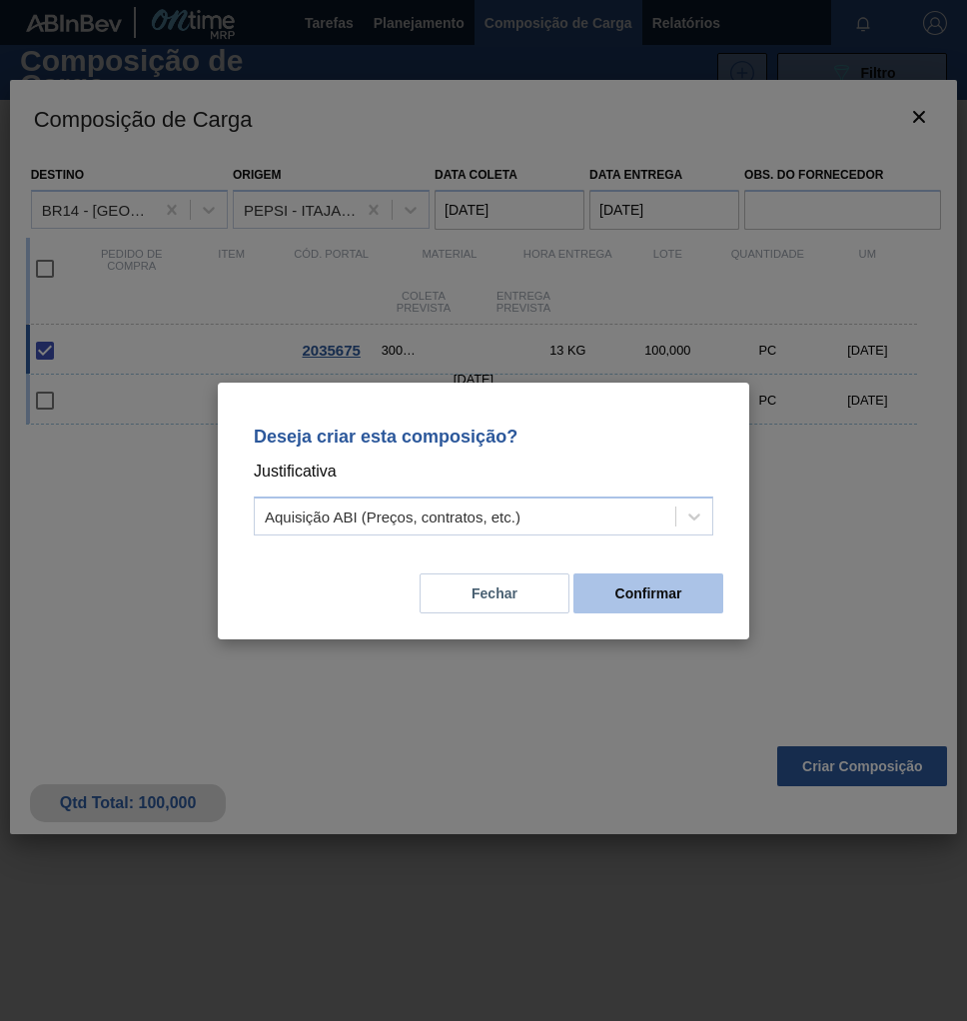
click at [653, 599] on button "Confirmar" at bounding box center [648, 593] width 150 height 40
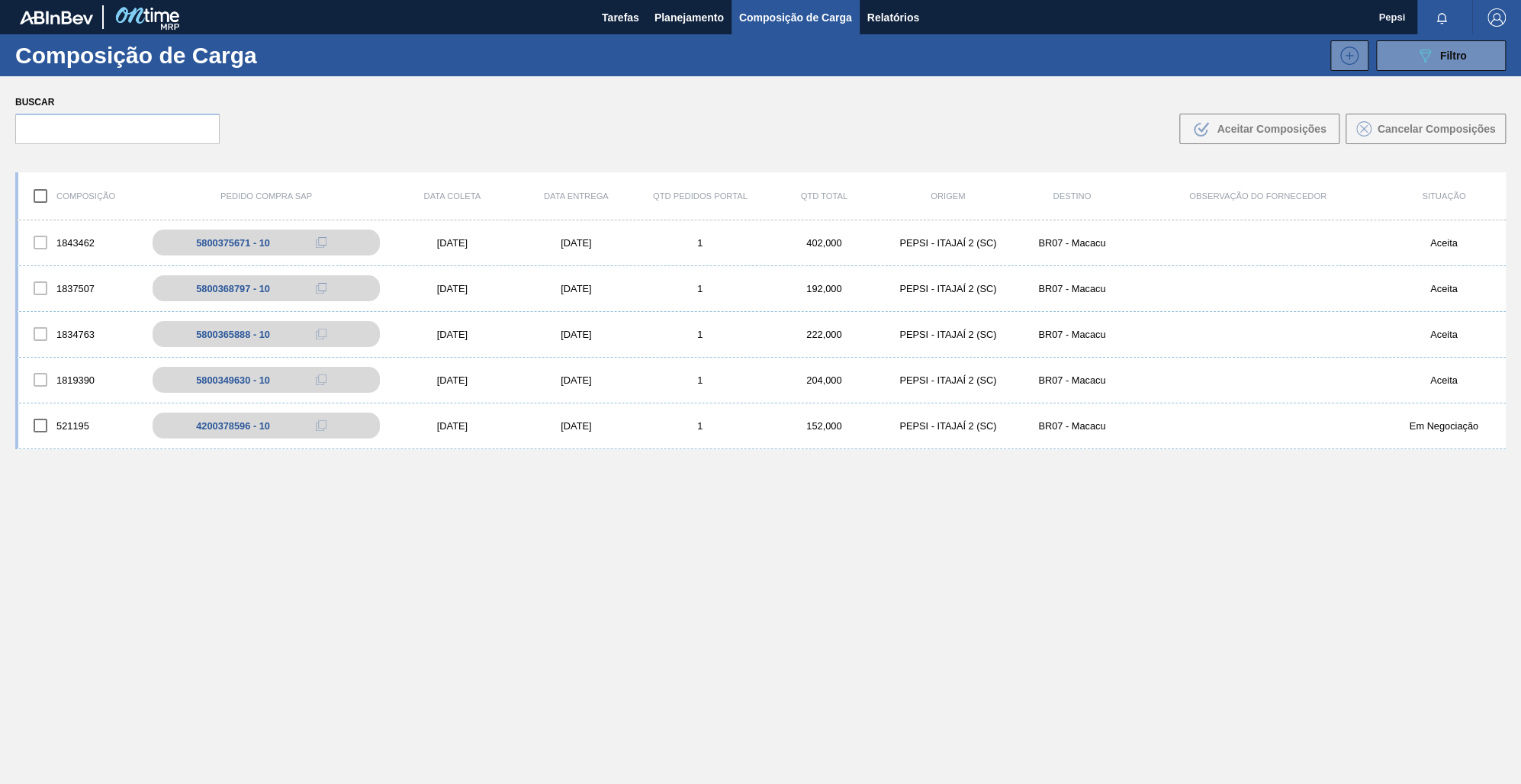
click at [738, 613] on div "1843462 5800375671 - 10 23/09/2025 25/09/2025 1 402,000 PEPSI - ITAJAÍ 2 (SC) B…" at bounding box center [760, 538] width 1490 height 635
drag, startPoint x: 1294, startPoint y: 624, endPoint x: 1281, endPoint y: 624, distance: 13.0
click at [738, 624] on div "1843462 5800375671 - 10 23/09/2025 25/09/2025 1 402,000 PEPSI - ITAJAÍ 2 (SC) B…" at bounding box center [760, 538] width 1490 height 635
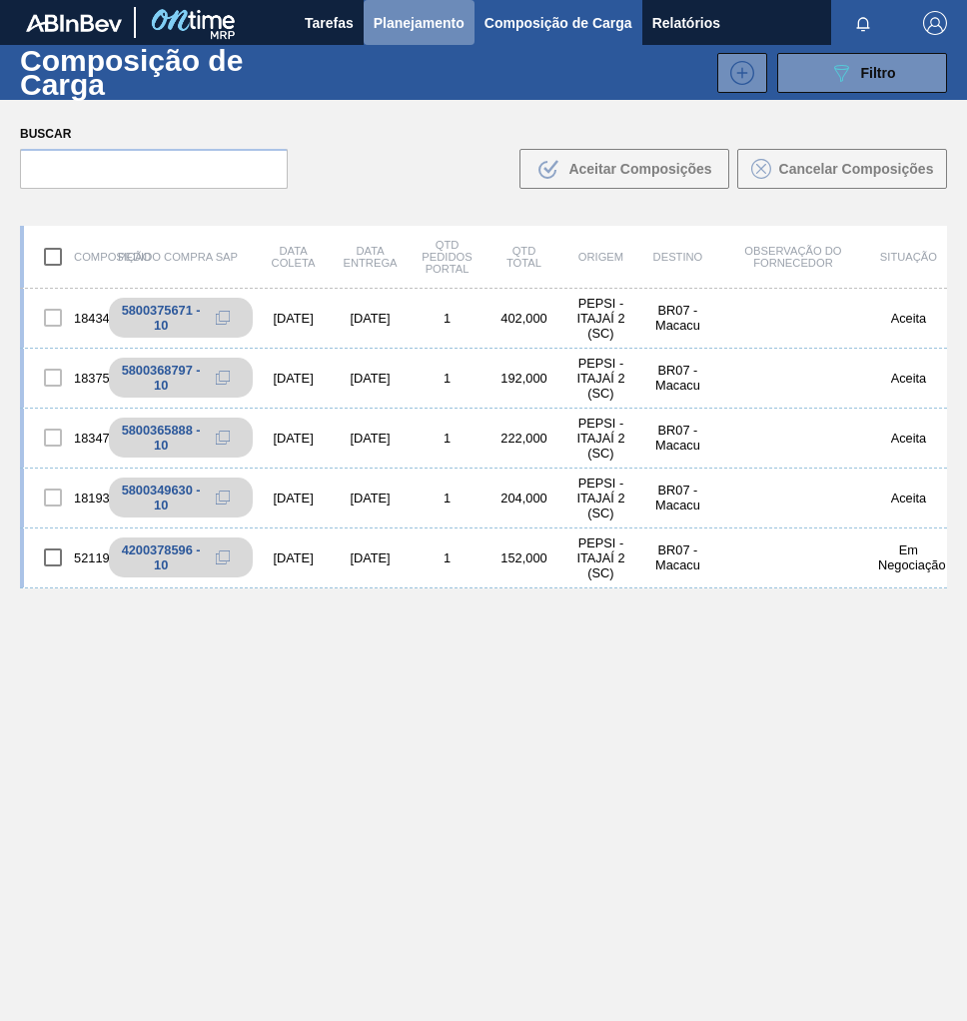
click at [407, 22] on span "Planejamento" at bounding box center [419, 23] width 91 height 24
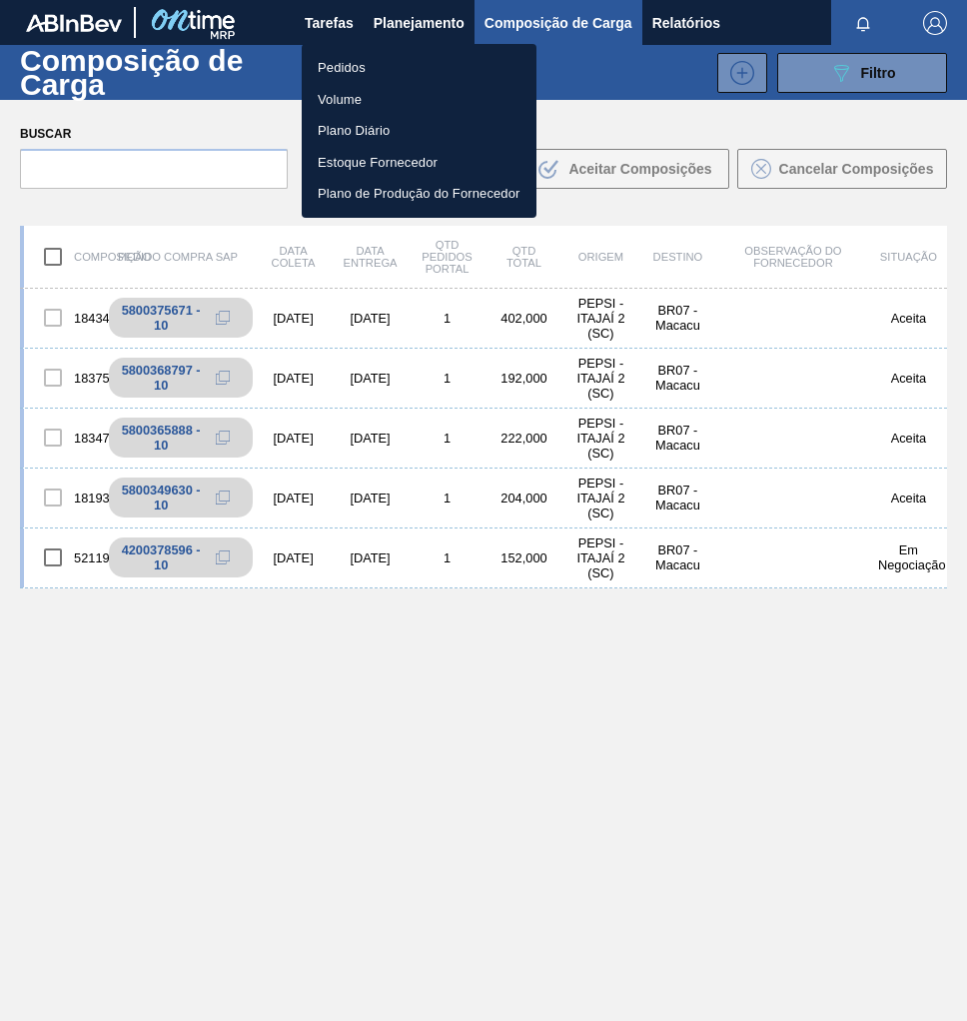
click at [345, 59] on li "Pedidos" at bounding box center [419, 68] width 235 height 32
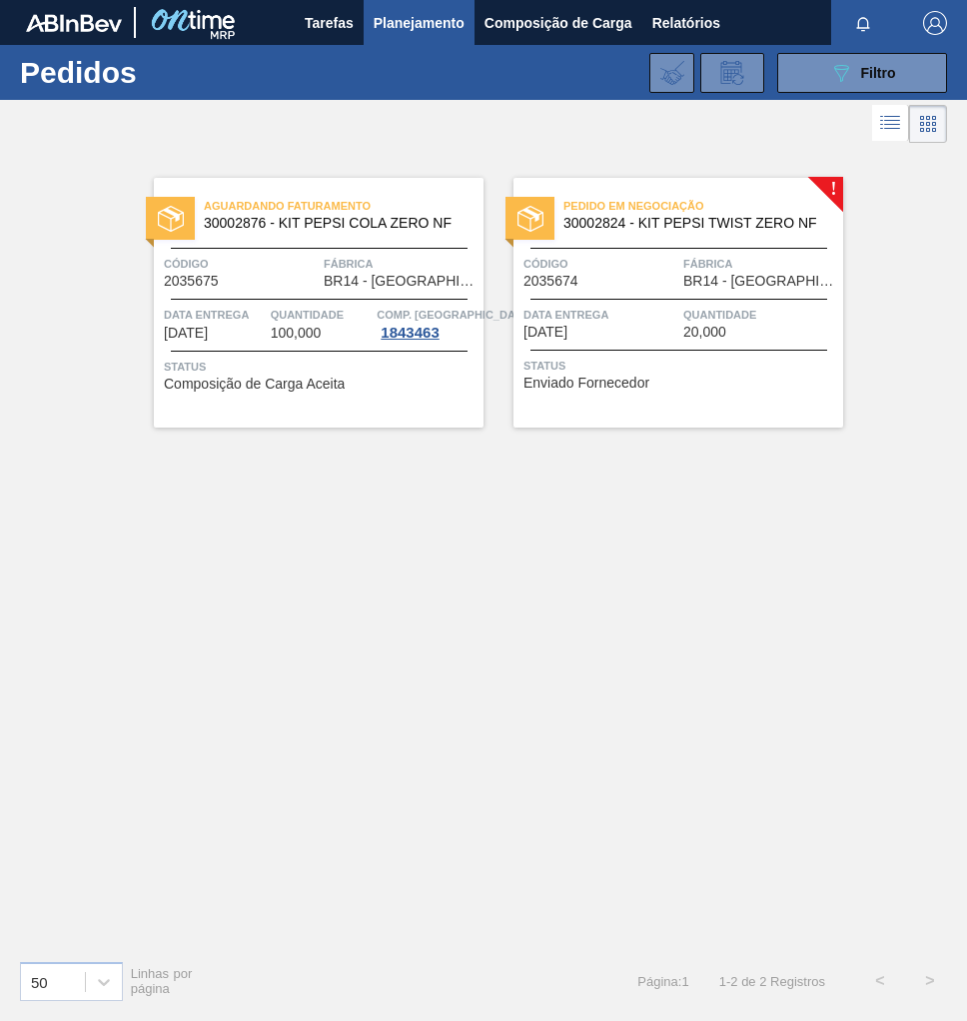
click at [663, 313] on span "Data entrega" at bounding box center [600, 315] width 155 height 20
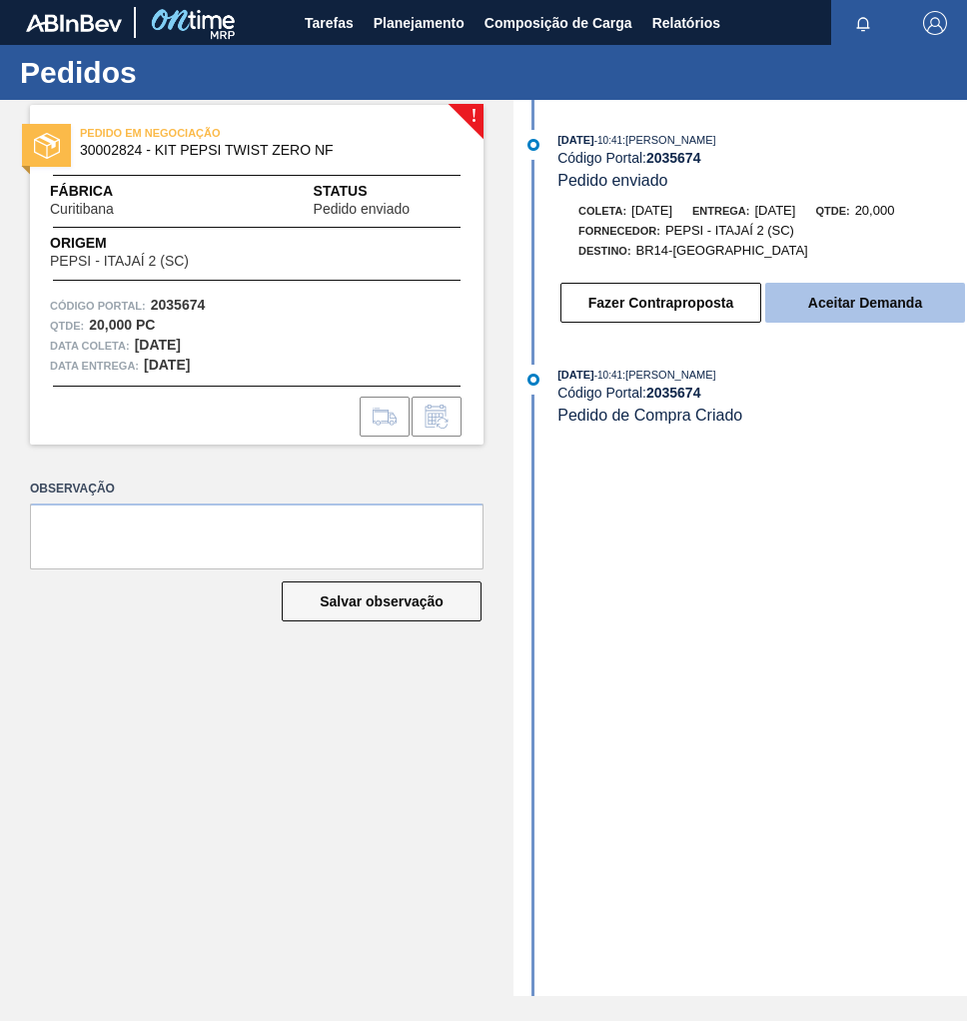
click at [846, 316] on button "Aceitar Demanda" at bounding box center [865, 303] width 200 height 40
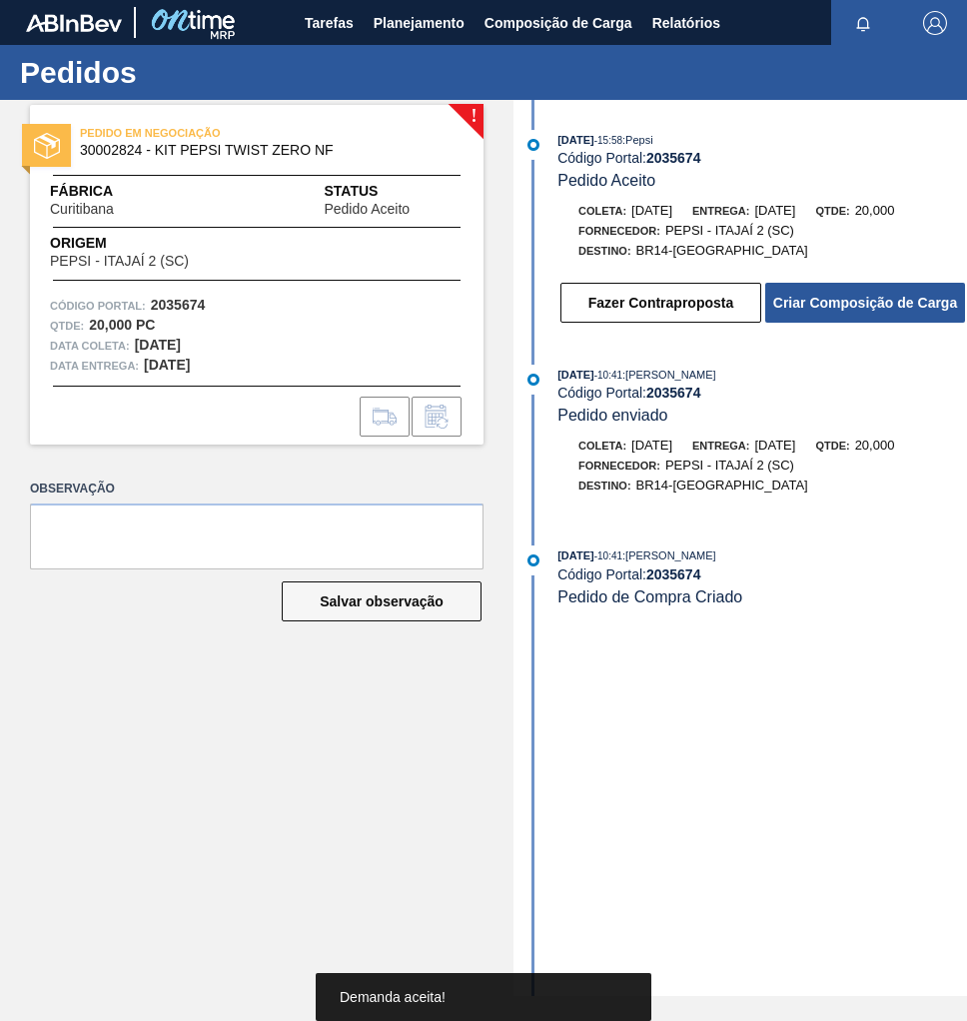
click at [846, 316] on button "Criar Composição de Carga" at bounding box center [865, 303] width 200 height 40
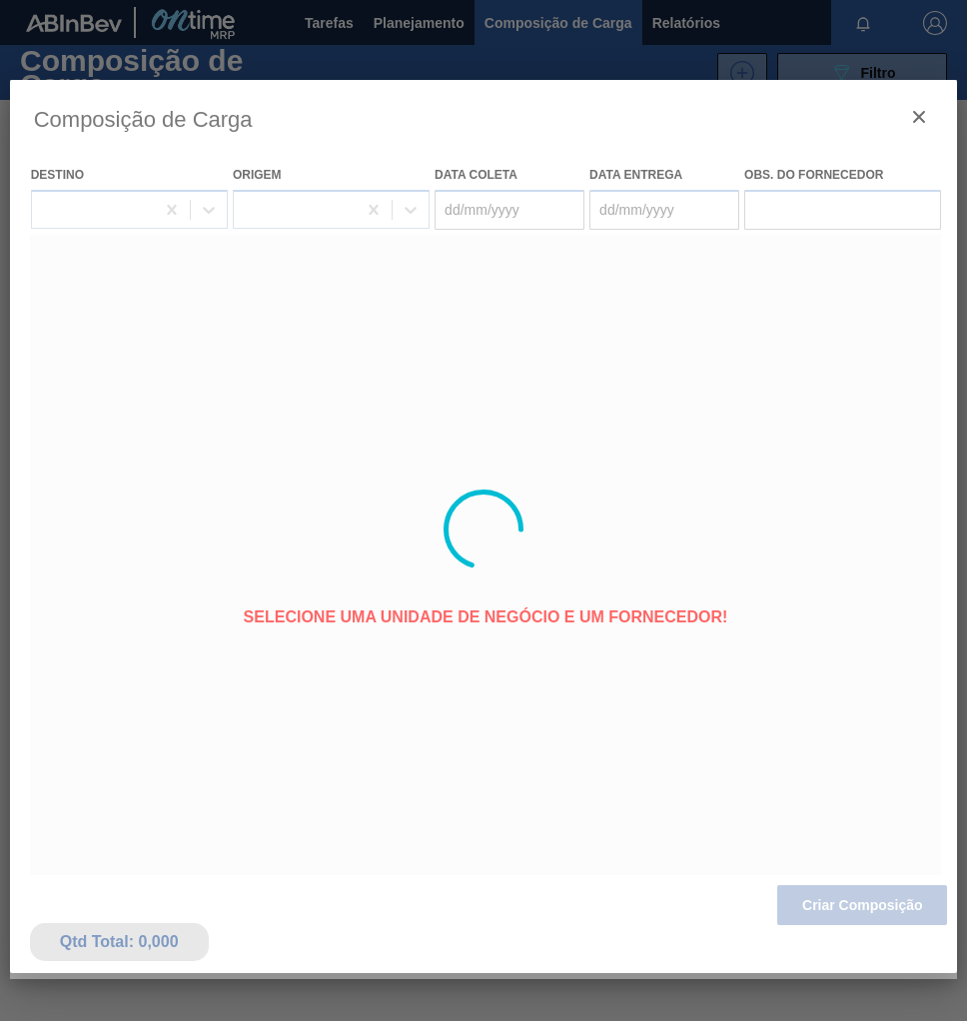
type coleta "[DATE]"
type entrega "[DATE]"
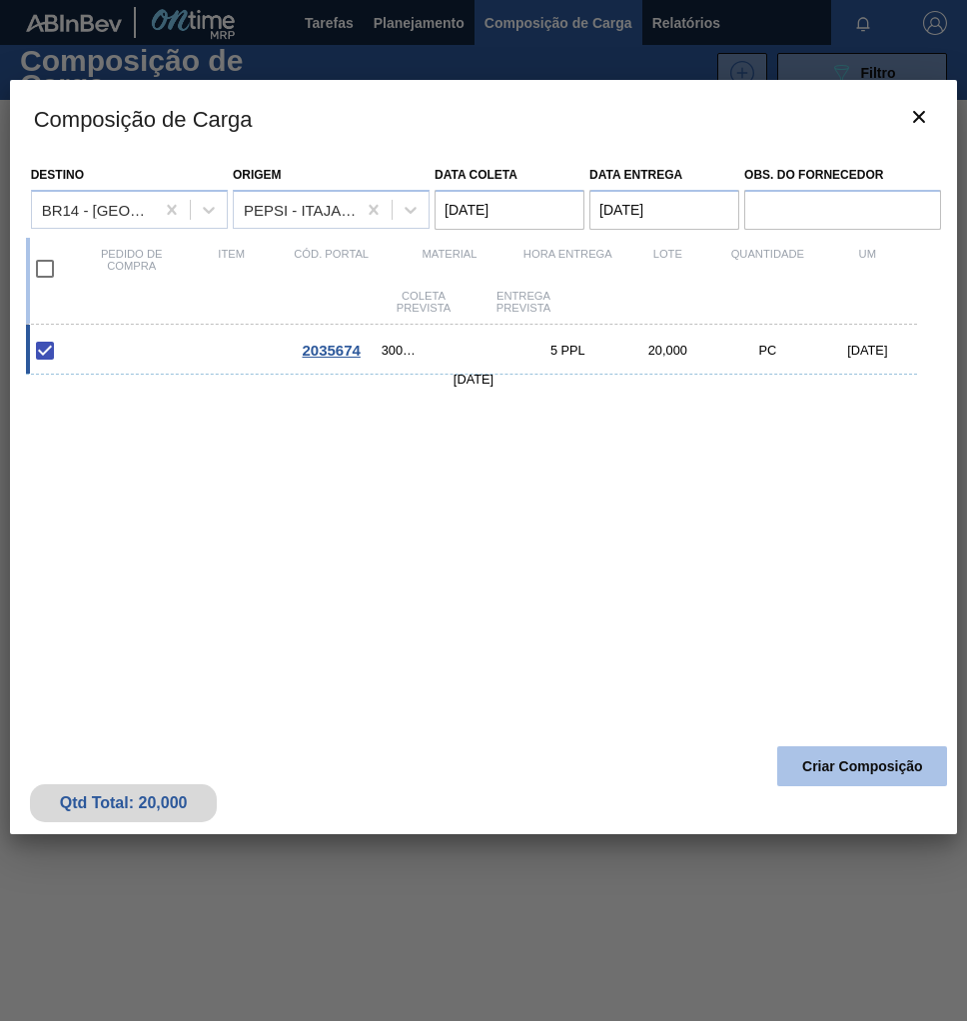
click at [854, 771] on button "Criar Composição" at bounding box center [862, 766] width 170 height 40
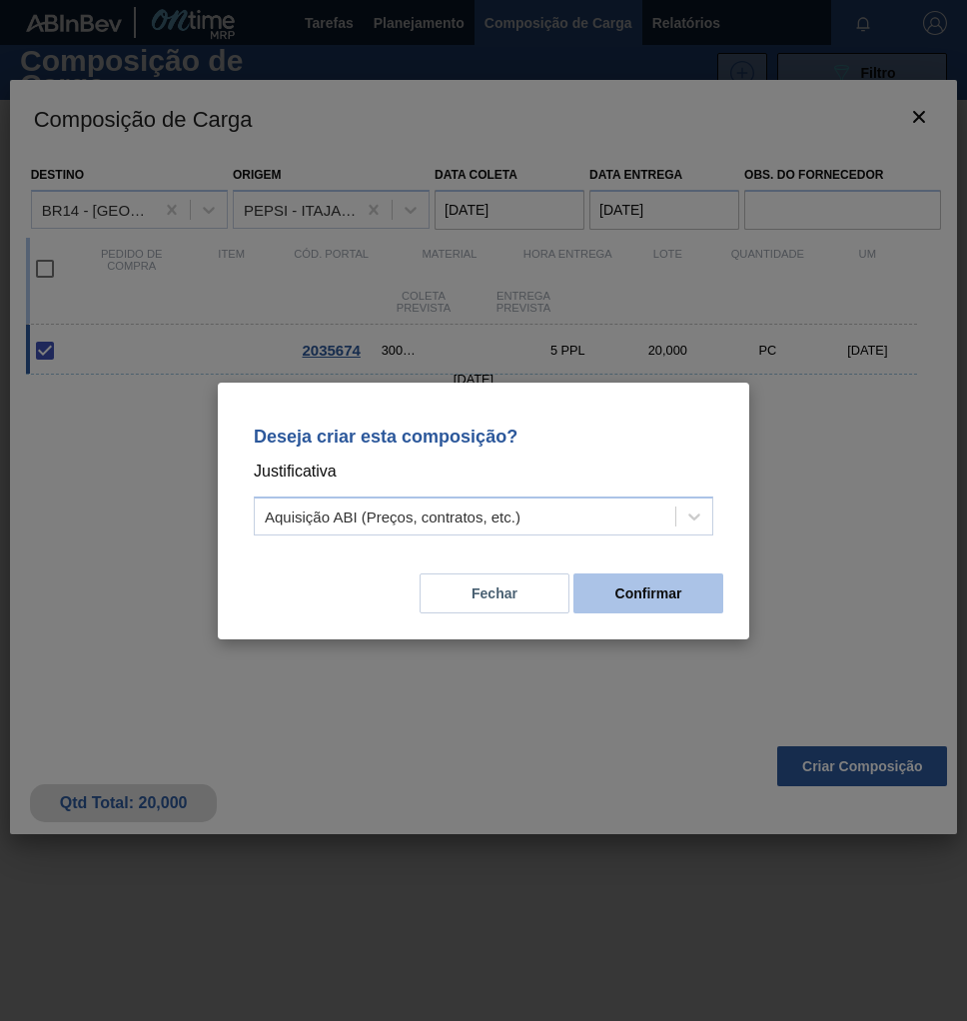
click at [596, 596] on button "Confirmar" at bounding box center [648, 593] width 150 height 40
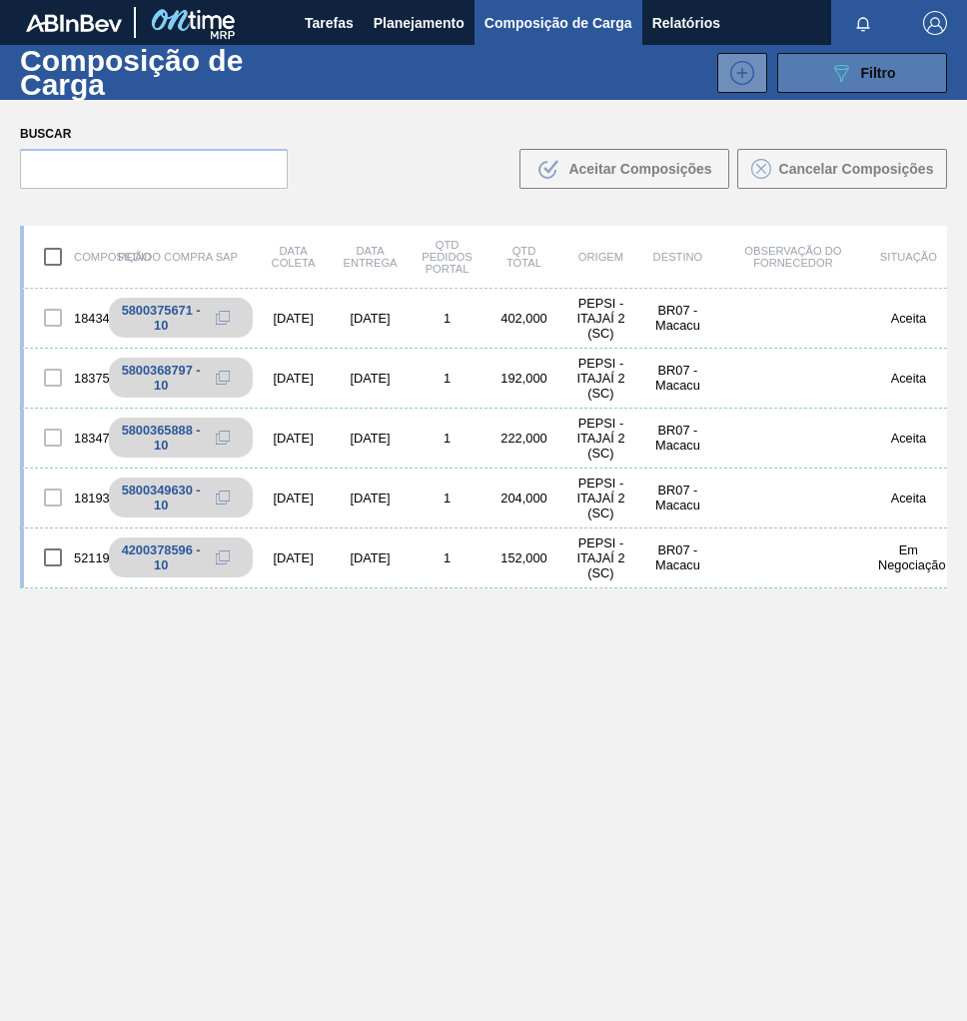
click at [870, 65] on span "Filtro" at bounding box center [878, 73] width 35 height 16
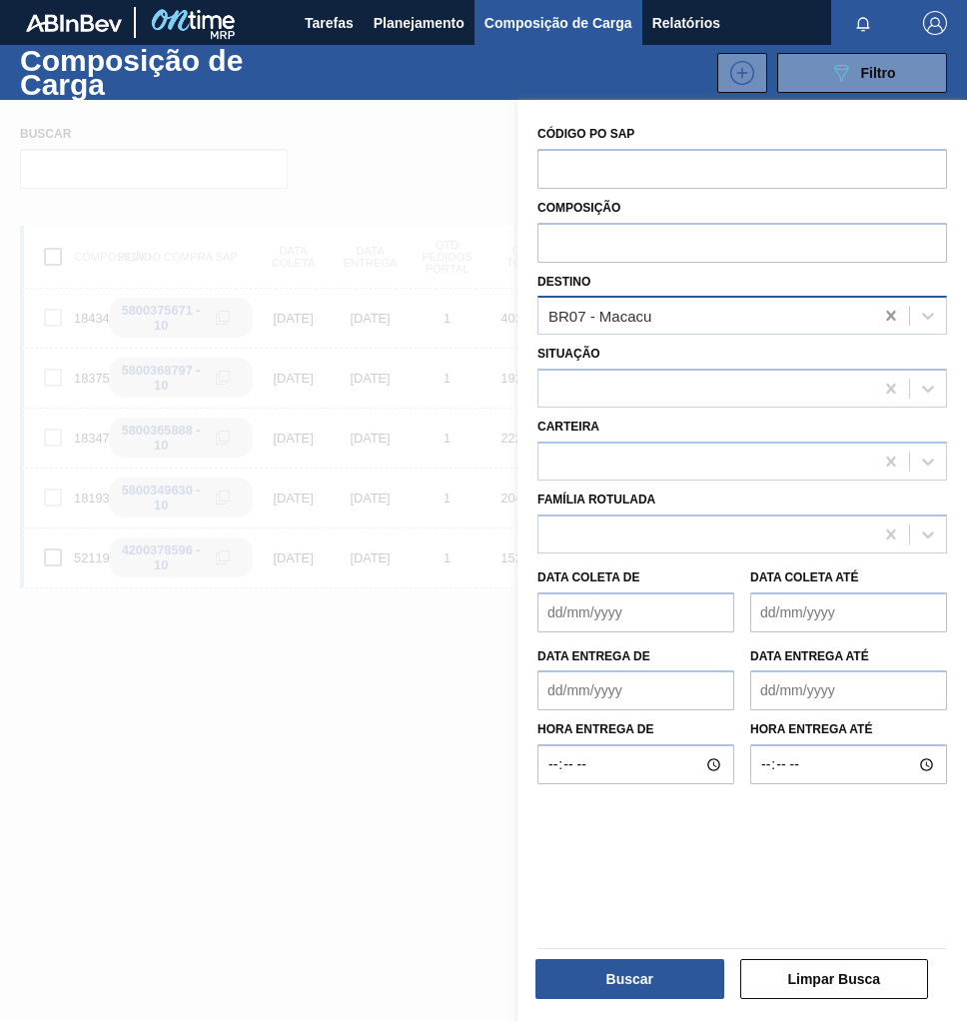
click at [889, 317] on icon at bounding box center [890, 316] width 9 height 10
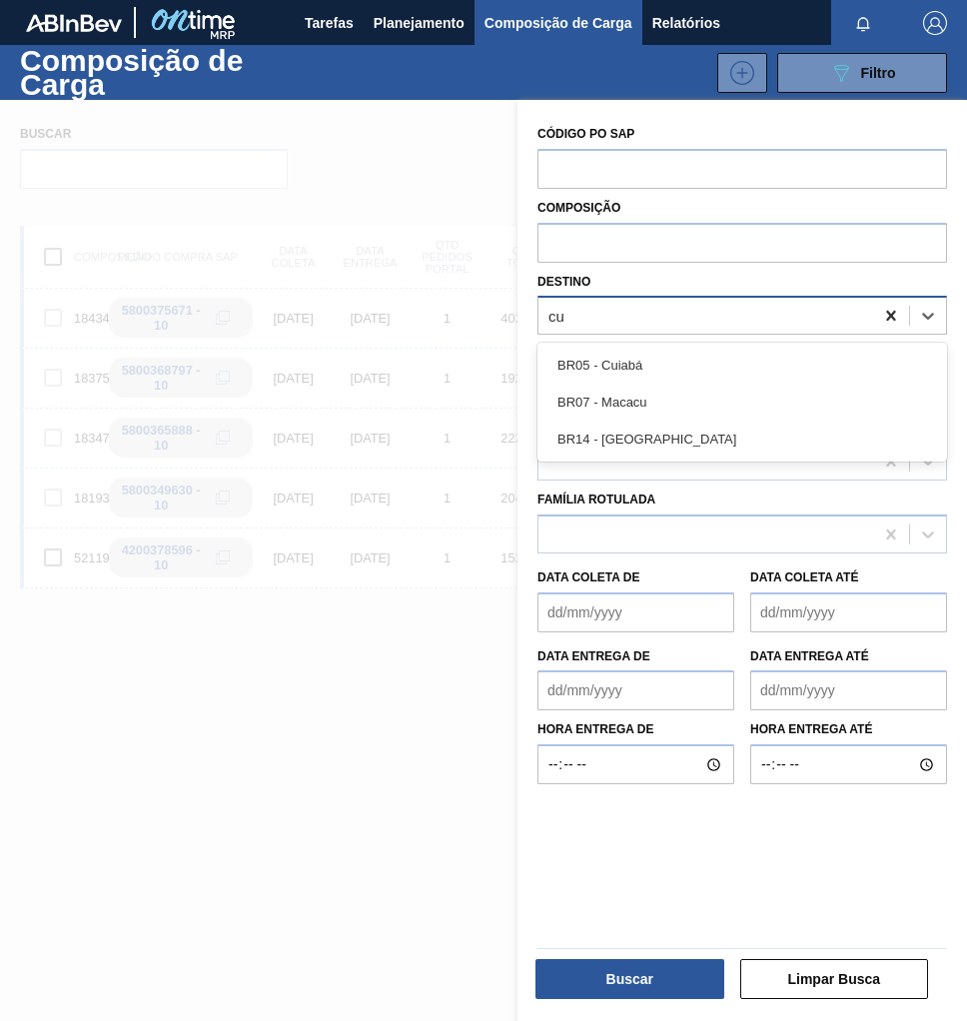
type input "cur"
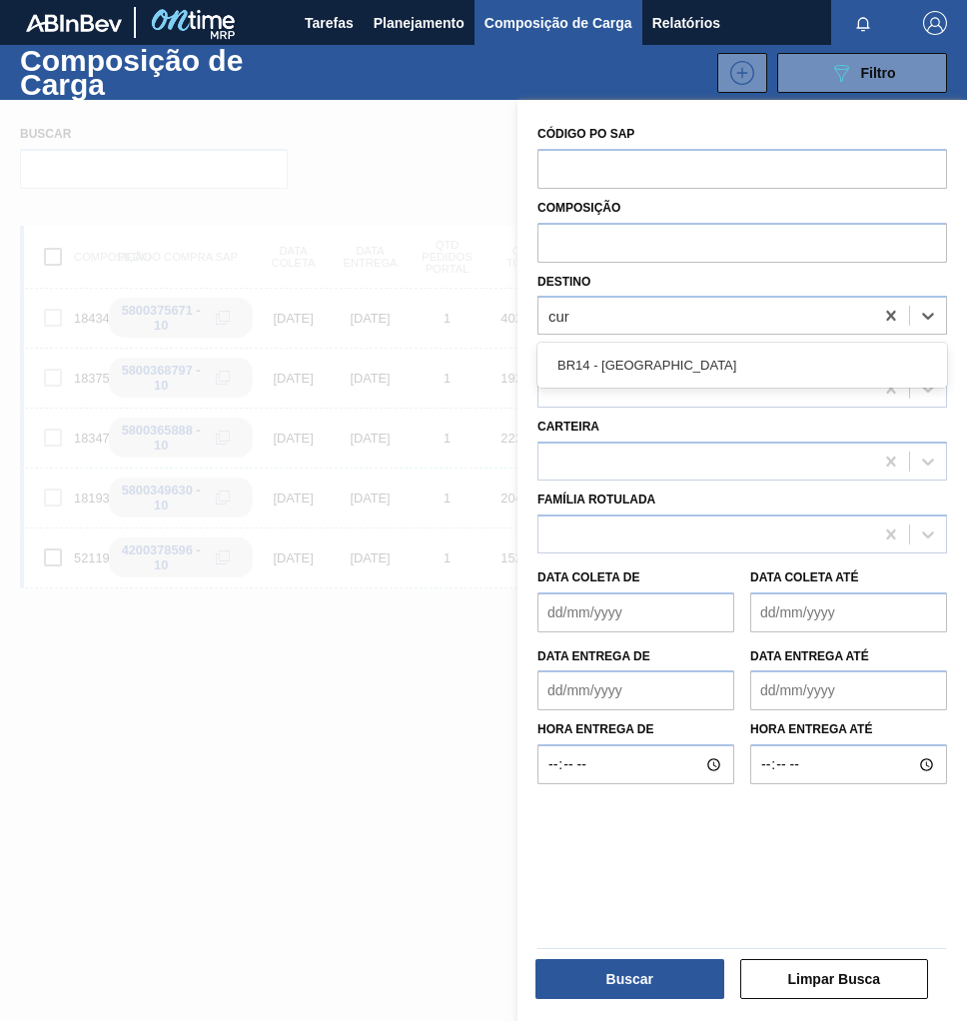
click at [711, 381] on div "BR14 - Curitibana" at bounding box center [742, 365] width 410 height 37
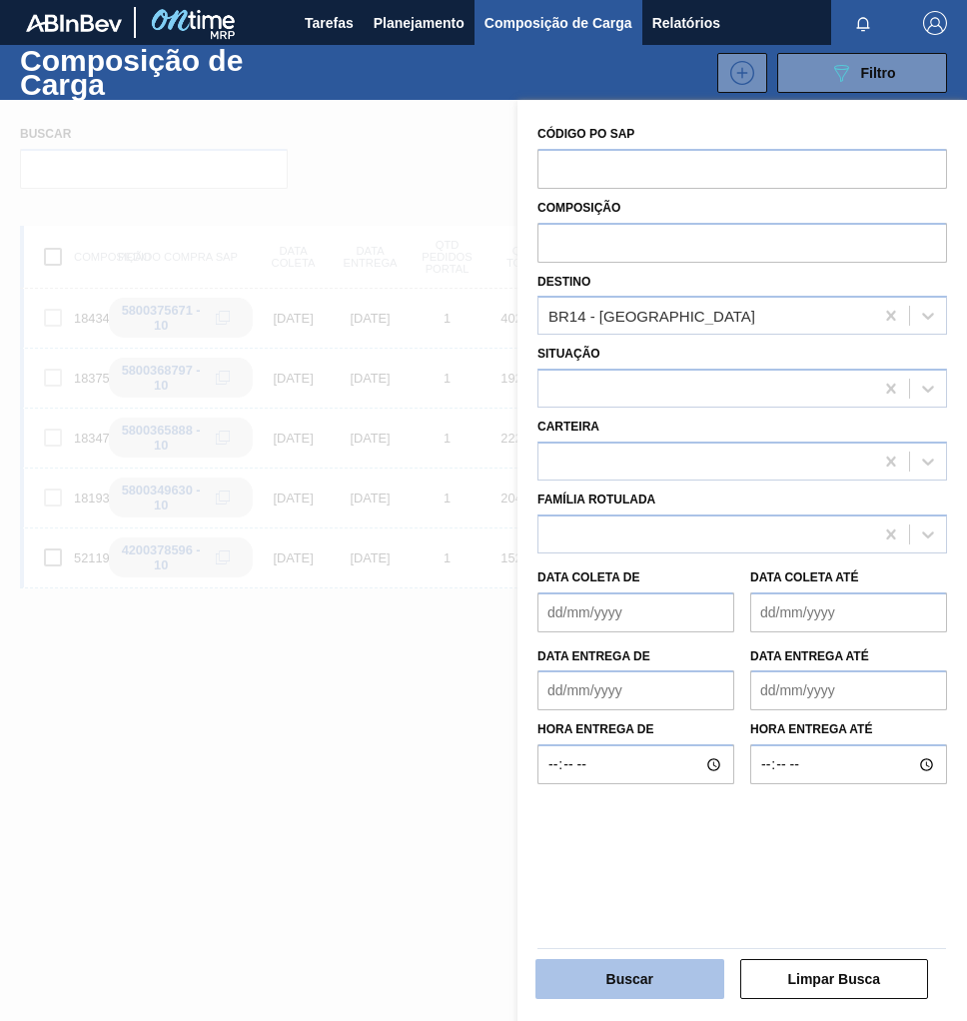
click at [601, 981] on button "Buscar" at bounding box center [629, 979] width 189 height 40
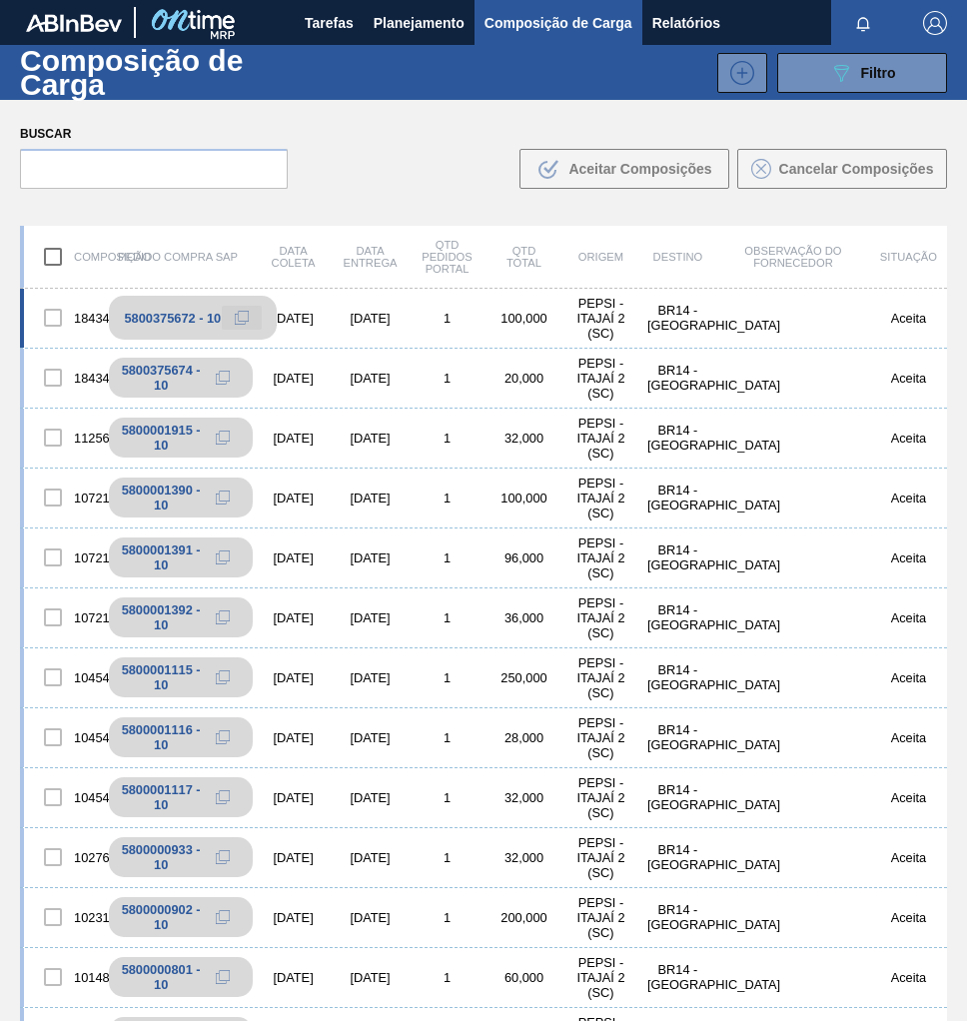
click at [242, 320] on icon at bounding box center [242, 318] width 14 height 14
click at [237, 377] on icon at bounding box center [242, 378] width 14 height 14
click at [401, 8] on button "Planejamento" at bounding box center [419, 22] width 111 height 45
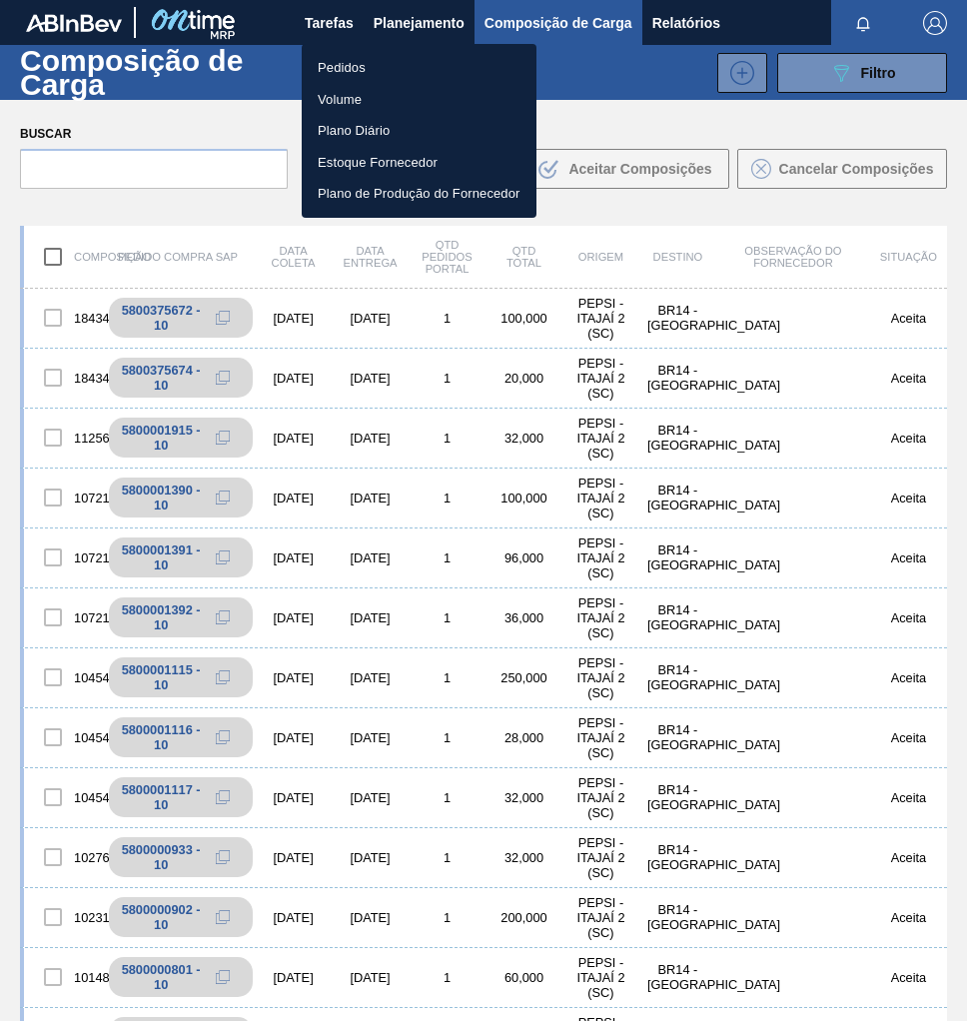
click at [322, 65] on li "Pedidos" at bounding box center [419, 68] width 235 height 32
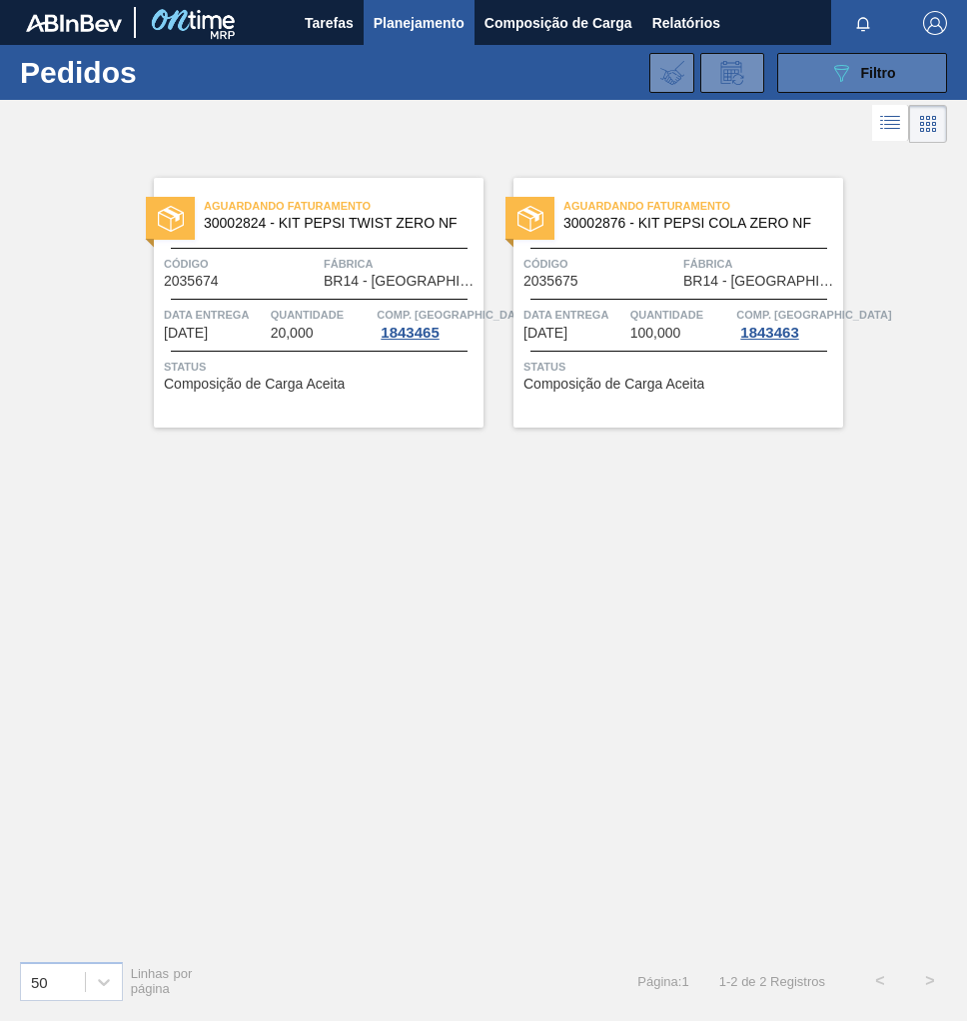
click at [878, 79] on span "Filtro" at bounding box center [878, 73] width 35 height 16
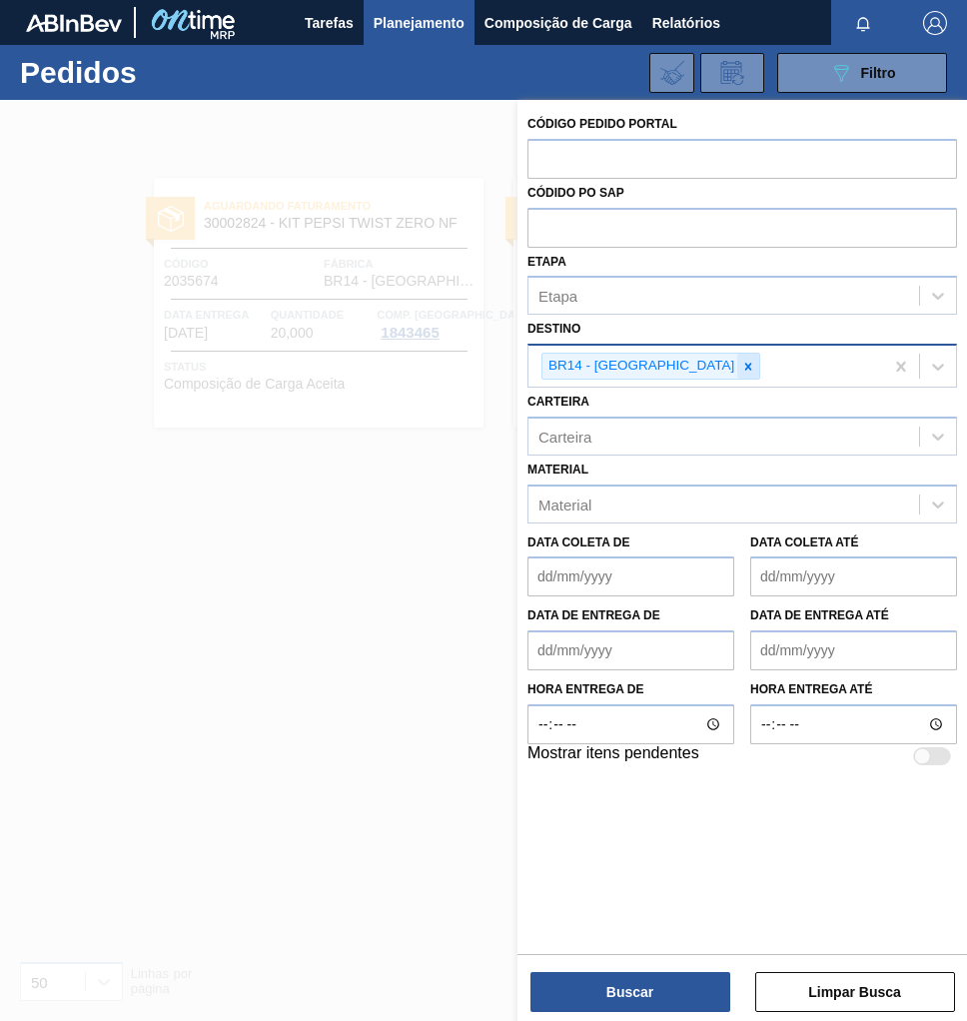
click at [745, 365] on icon at bounding box center [748, 366] width 7 height 7
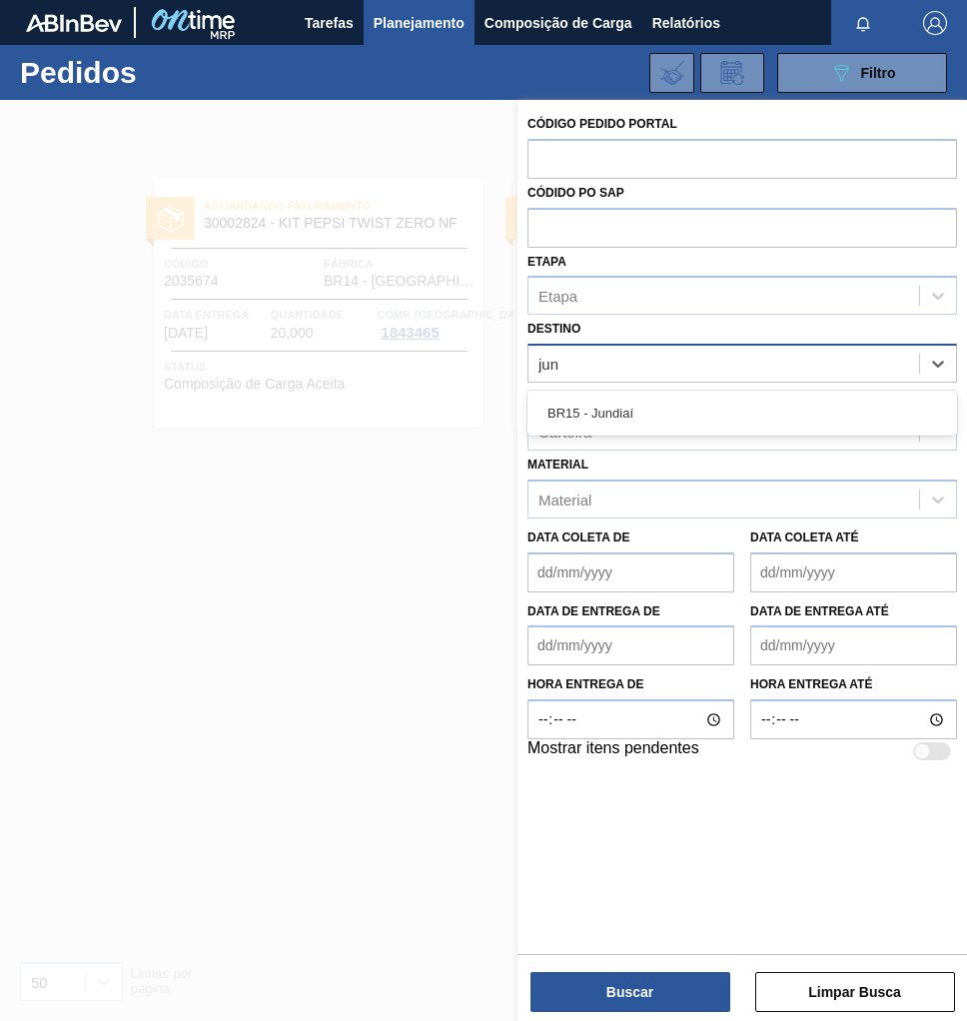
type input "jund"
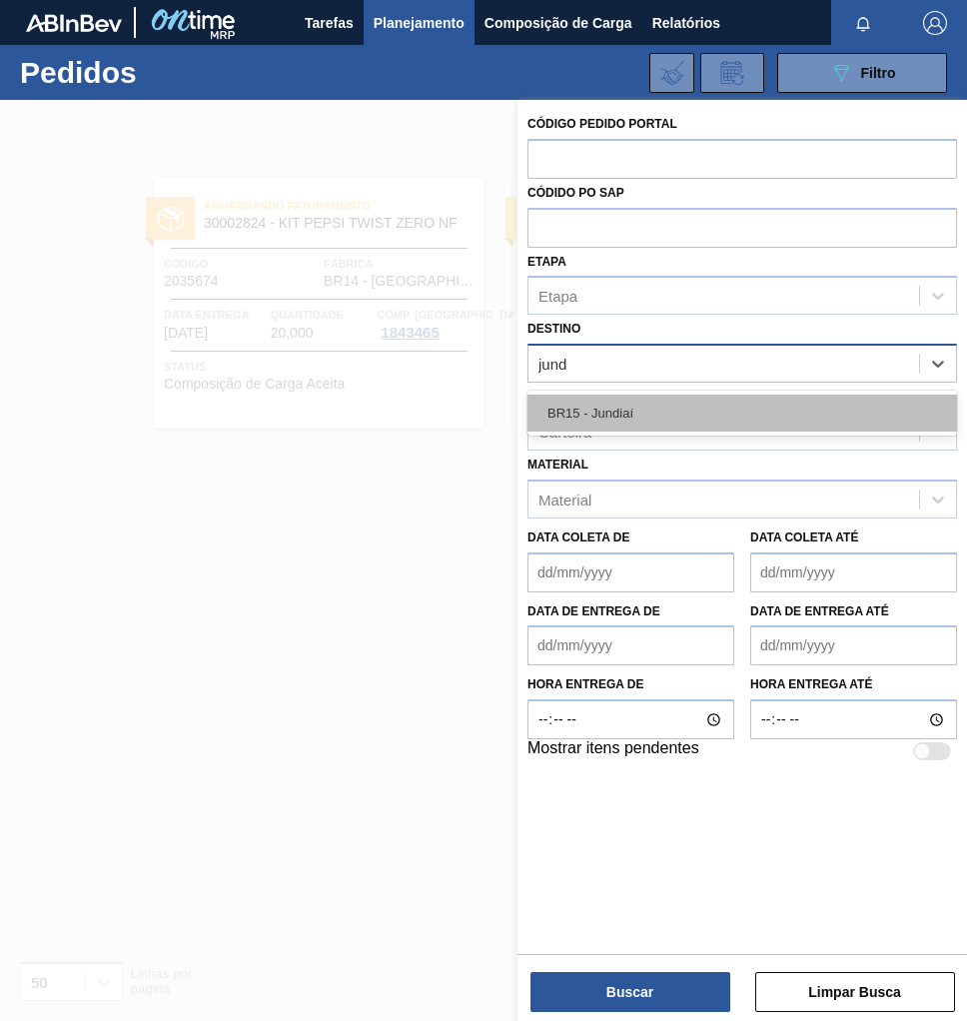
click at [557, 419] on div "BR15 - Jundiaí" at bounding box center [742, 413] width 430 height 37
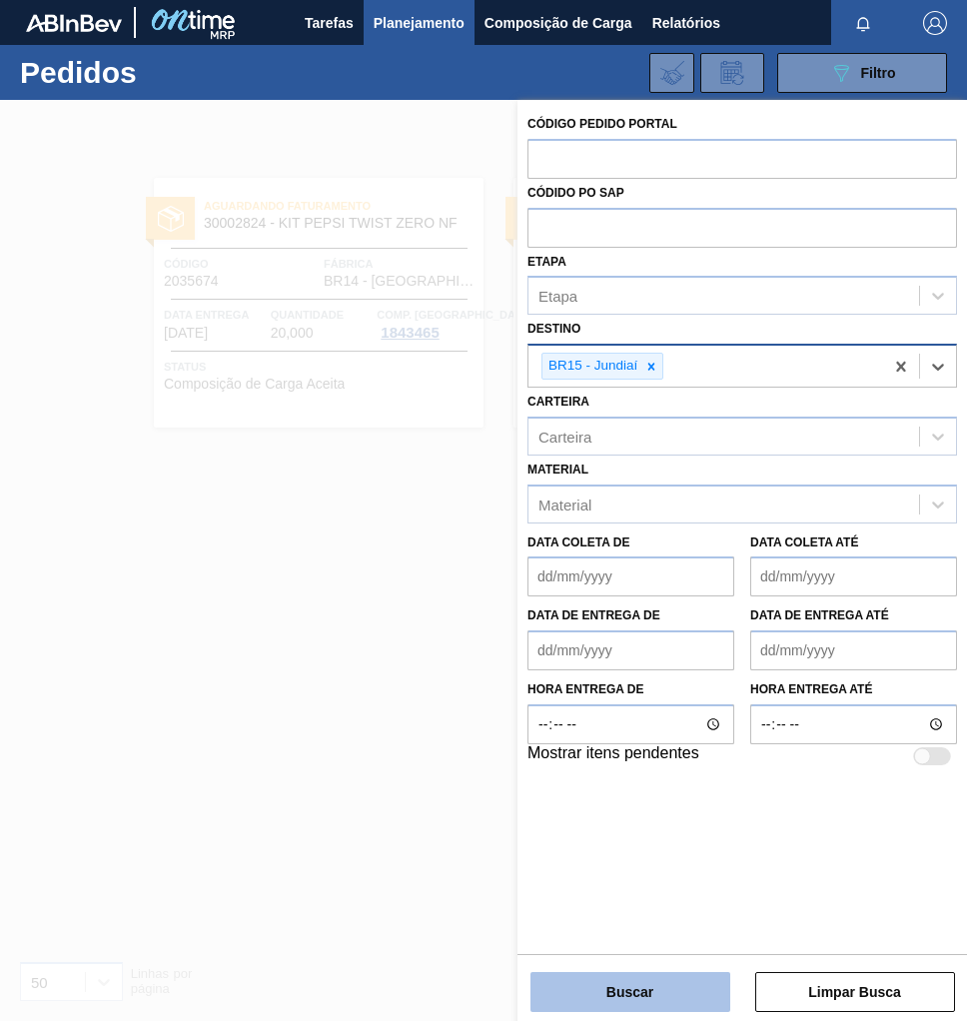
click at [611, 984] on button "Buscar" at bounding box center [630, 992] width 200 height 40
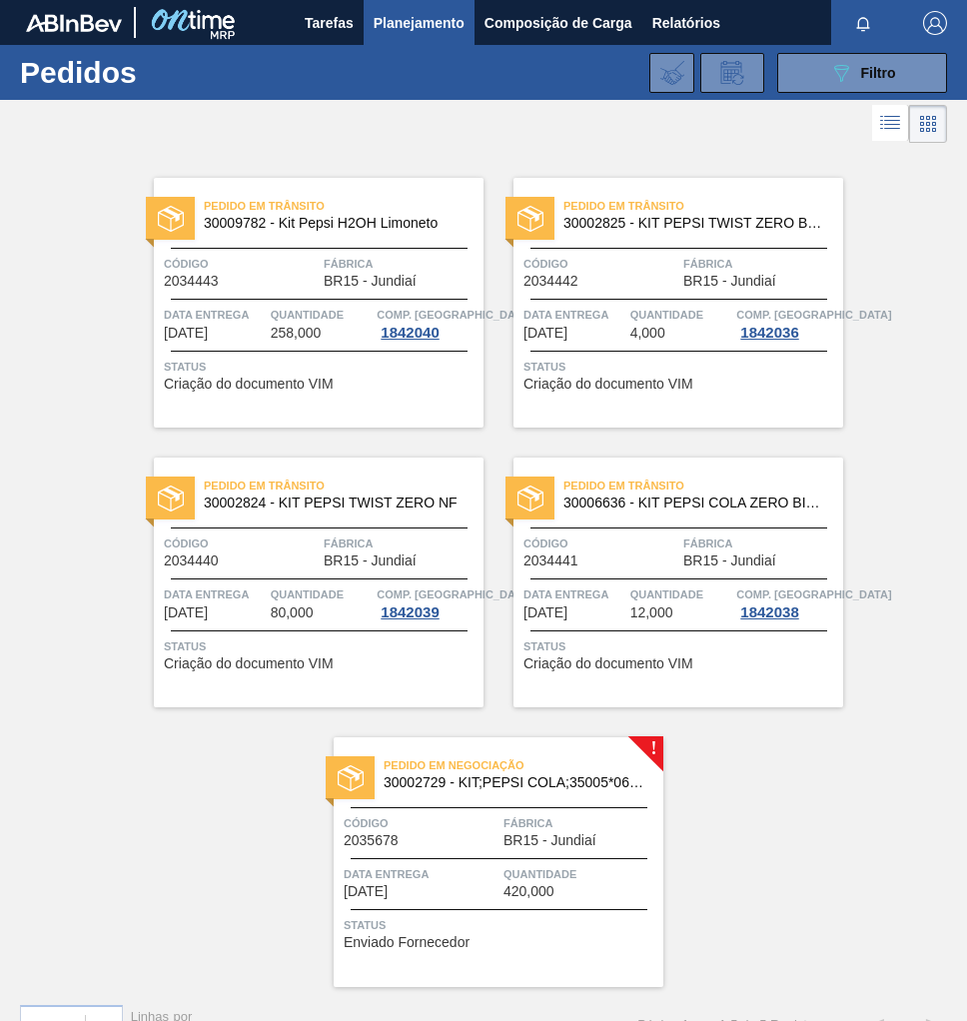
click at [456, 820] on span "Código" at bounding box center [421, 823] width 155 height 20
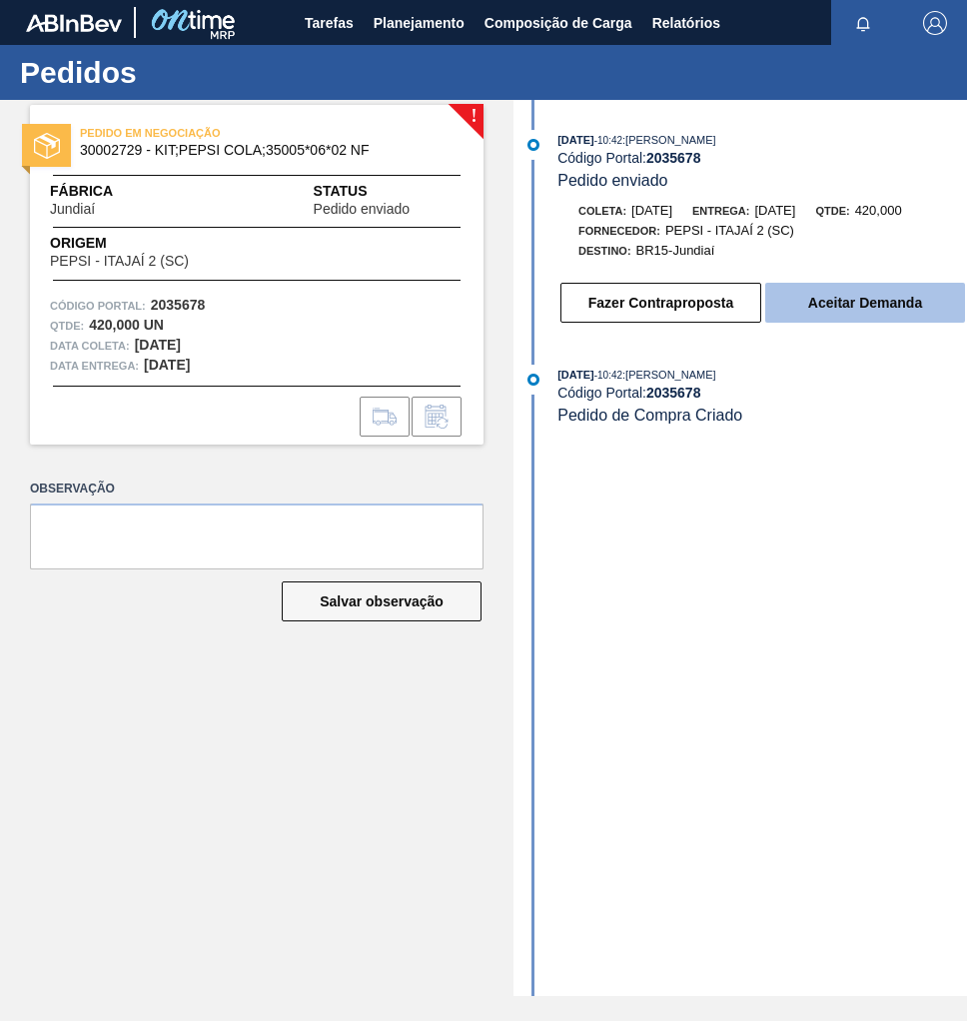
click at [855, 315] on button "Aceitar Demanda" at bounding box center [865, 303] width 200 height 40
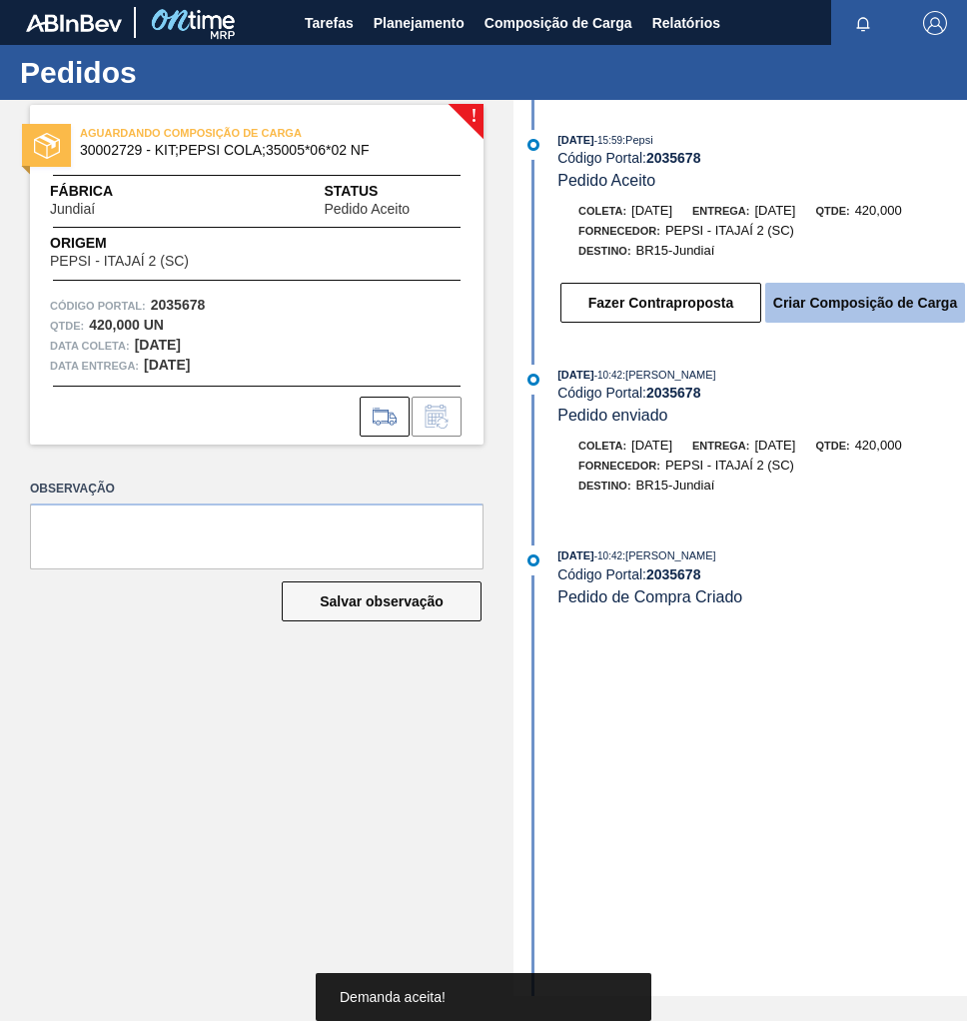
click at [868, 305] on button "Criar Composição de Carga" at bounding box center [865, 303] width 200 height 40
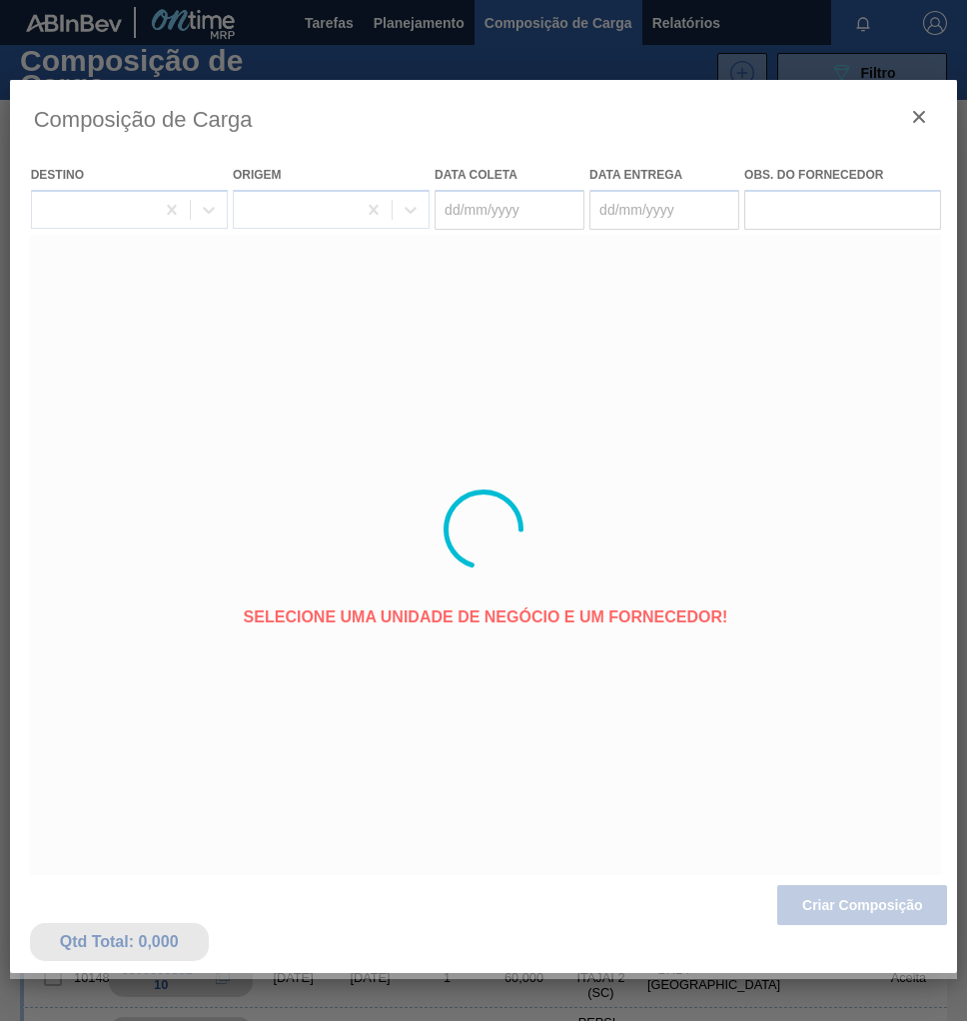
type coleta "[DATE]"
type entrega "[DATE]"
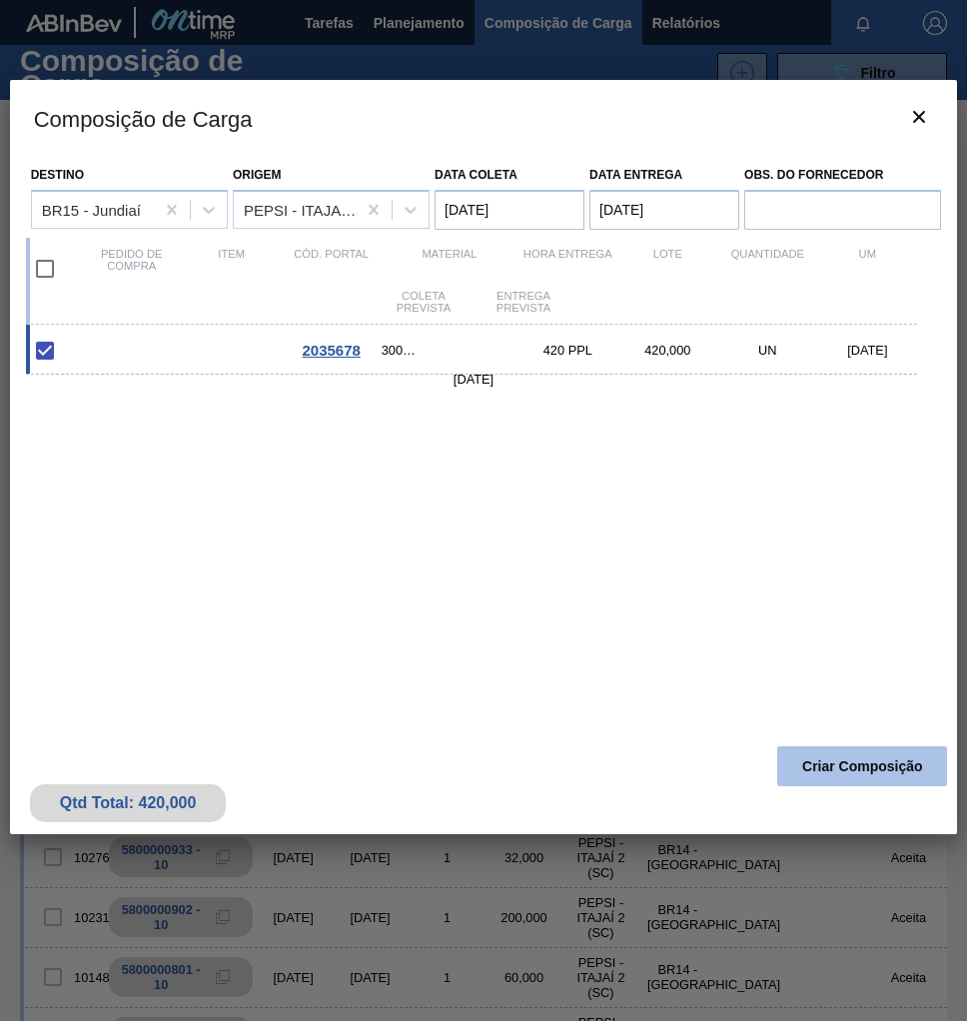
click at [858, 758] on button "Criar Composição" at bounding box center [862, 766] width 170 height 40
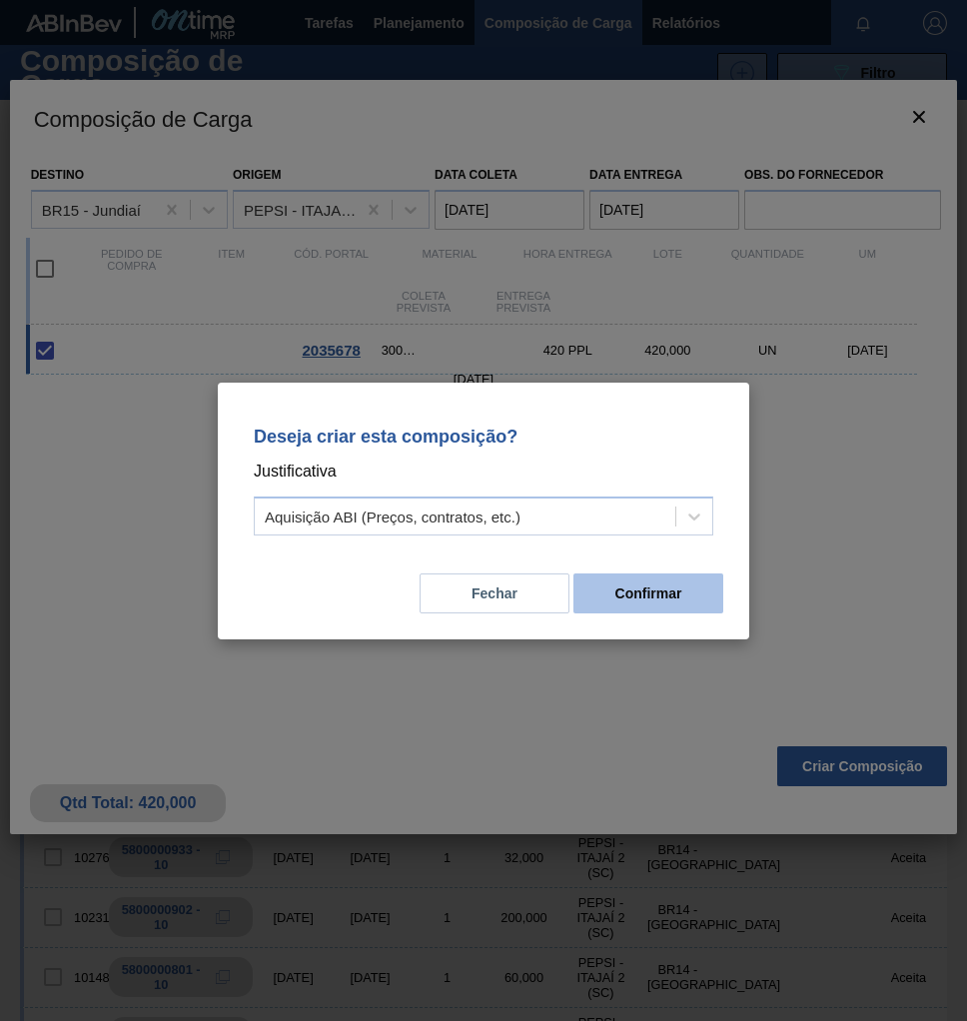
click at [636, 588] on button "Confirmar" at bounding box center [648, 593] width 150 height 40
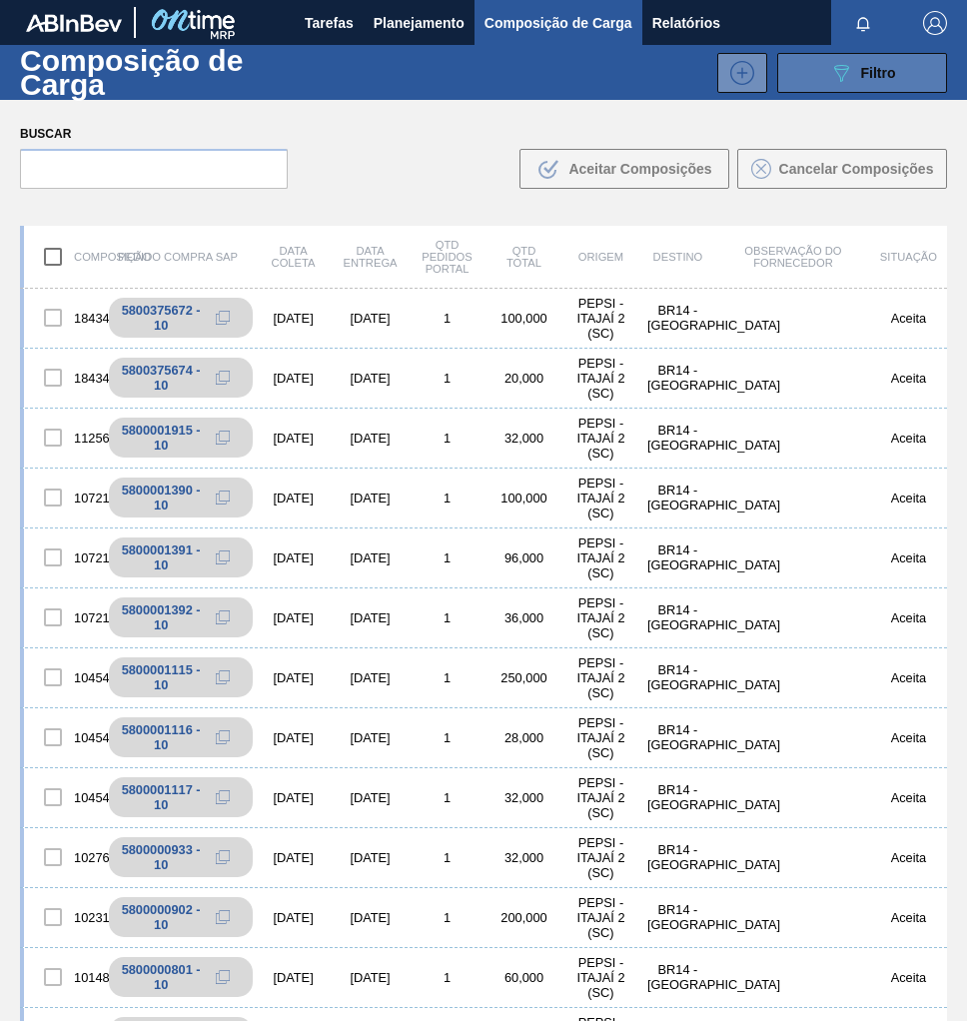
click at [872, 85] on button "089F7B8B-B2A5-4AFE-B5C0-19BA573D28AC Filtro" at bounding box center [862, 73] width 170 height 40
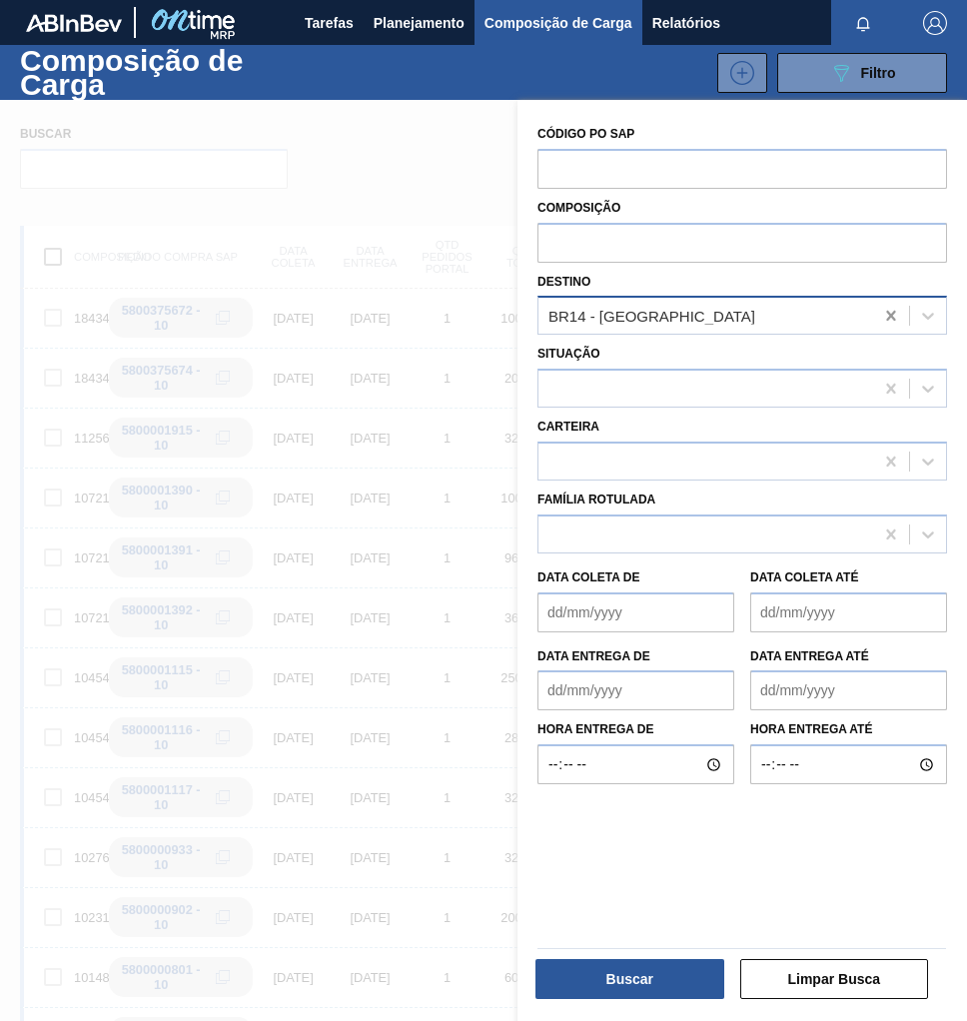
click at [890, 317] on icon at bounding box center [890, 316] width 9 height 10
type input "jund"
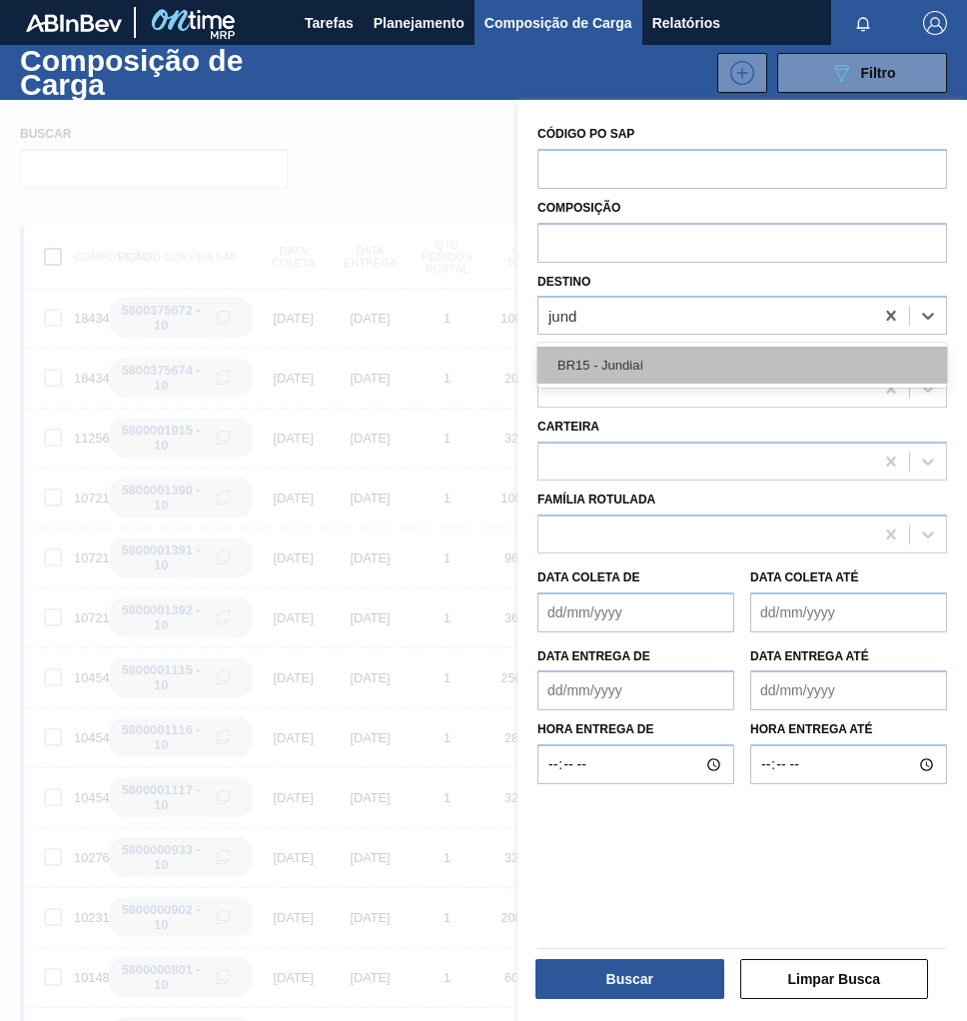
click at [702, 357] on div "BR15 - Jundiaí" at bounding box center [742, 365] width 410 height 37
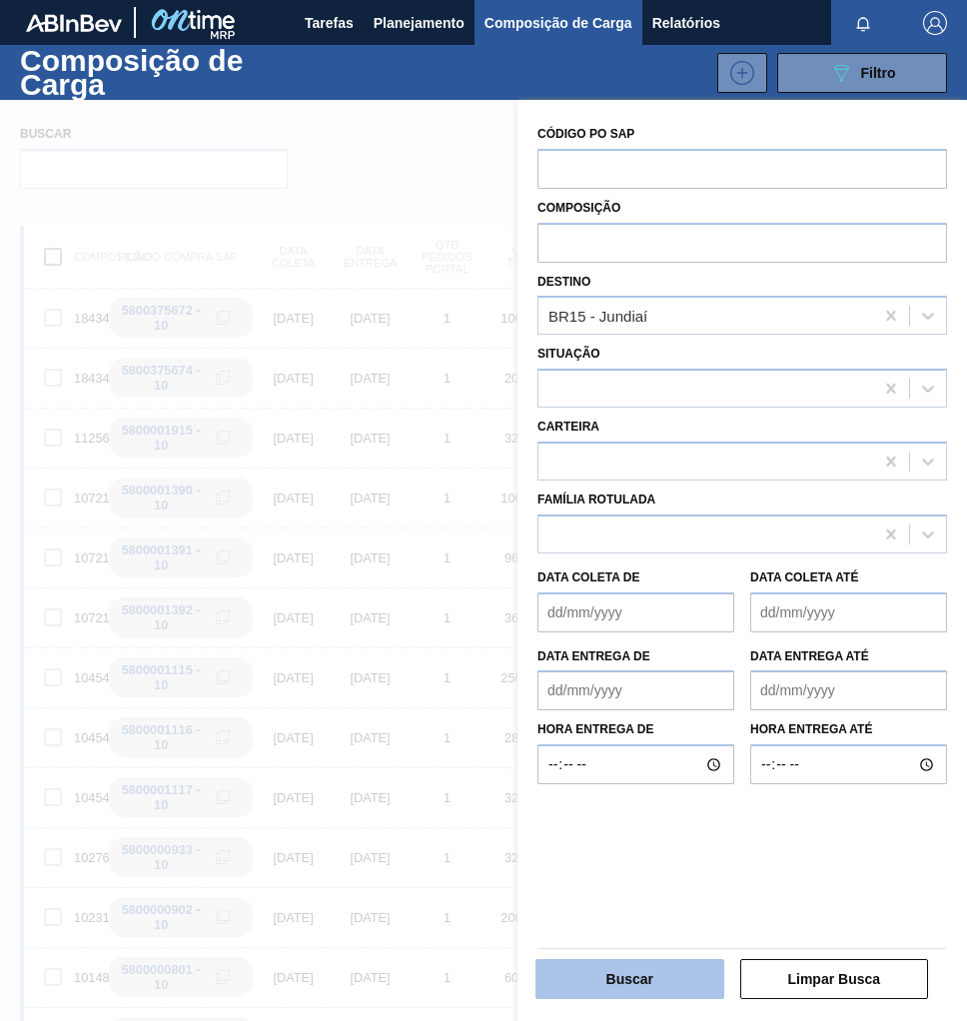
click at [644, 986] on button "Buscar" at bounding box center [629, 979] width 189 height 40
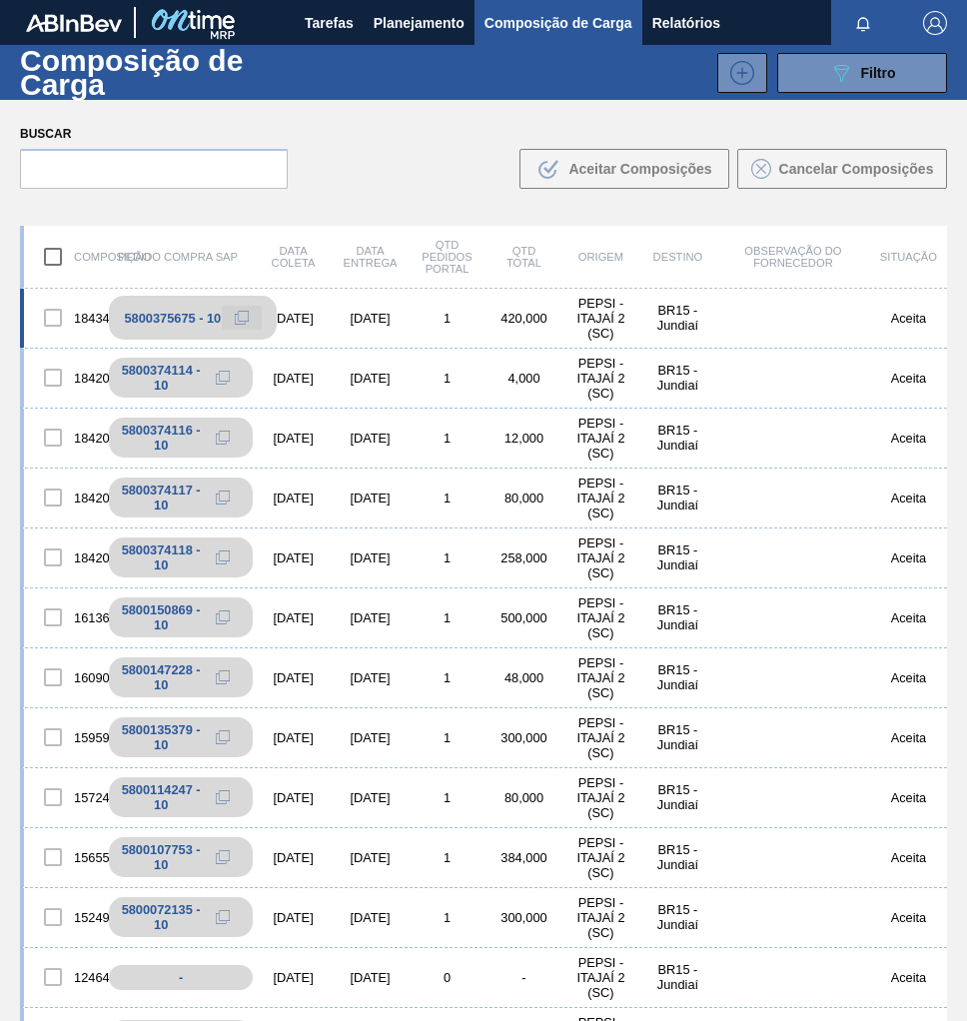
click at [236, 319] on icon at bounding box center [242, 318] width 14 height 14
click at [873, 86] on button "089F7B8B-B2A5-4AFE-B5C0-19BA573D28AC Filtro" at bounding box center [862, 73] width 170 height 40
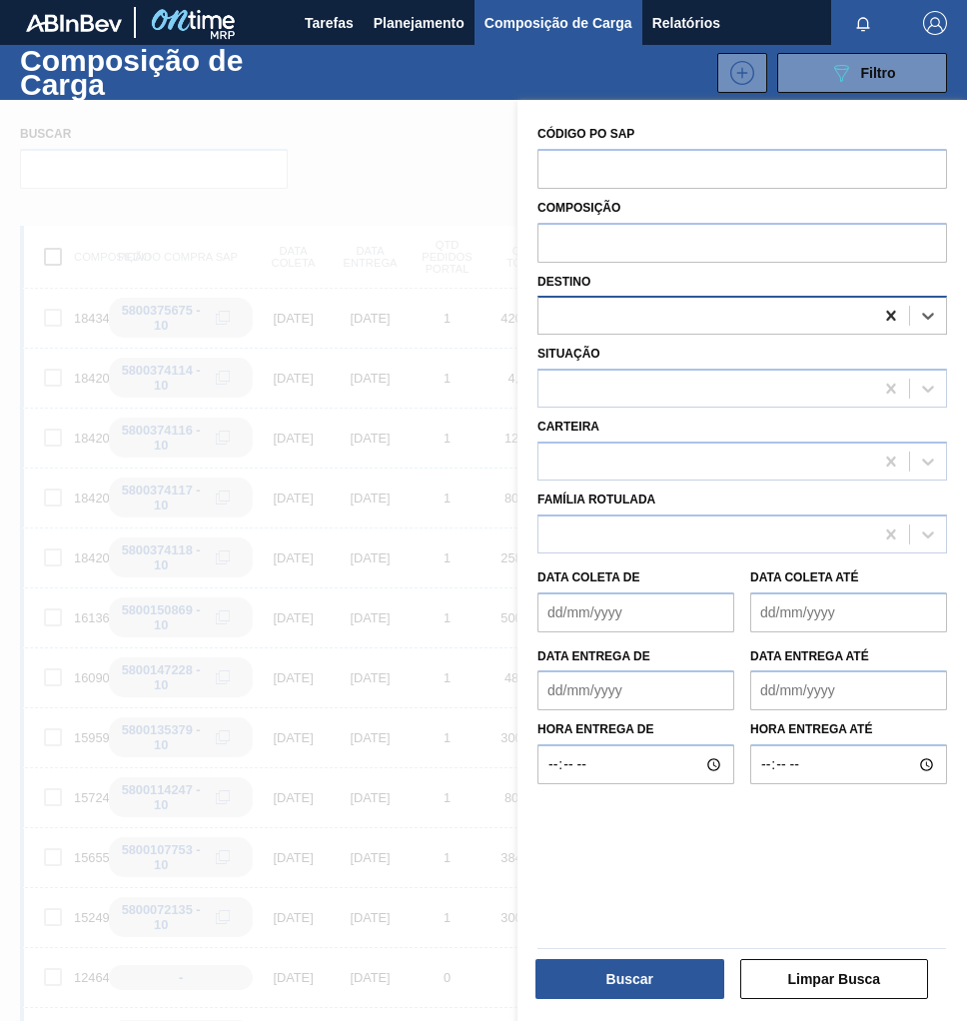
click at [891, 313] on icon at bounding box center [890, 316] width 9 height 10
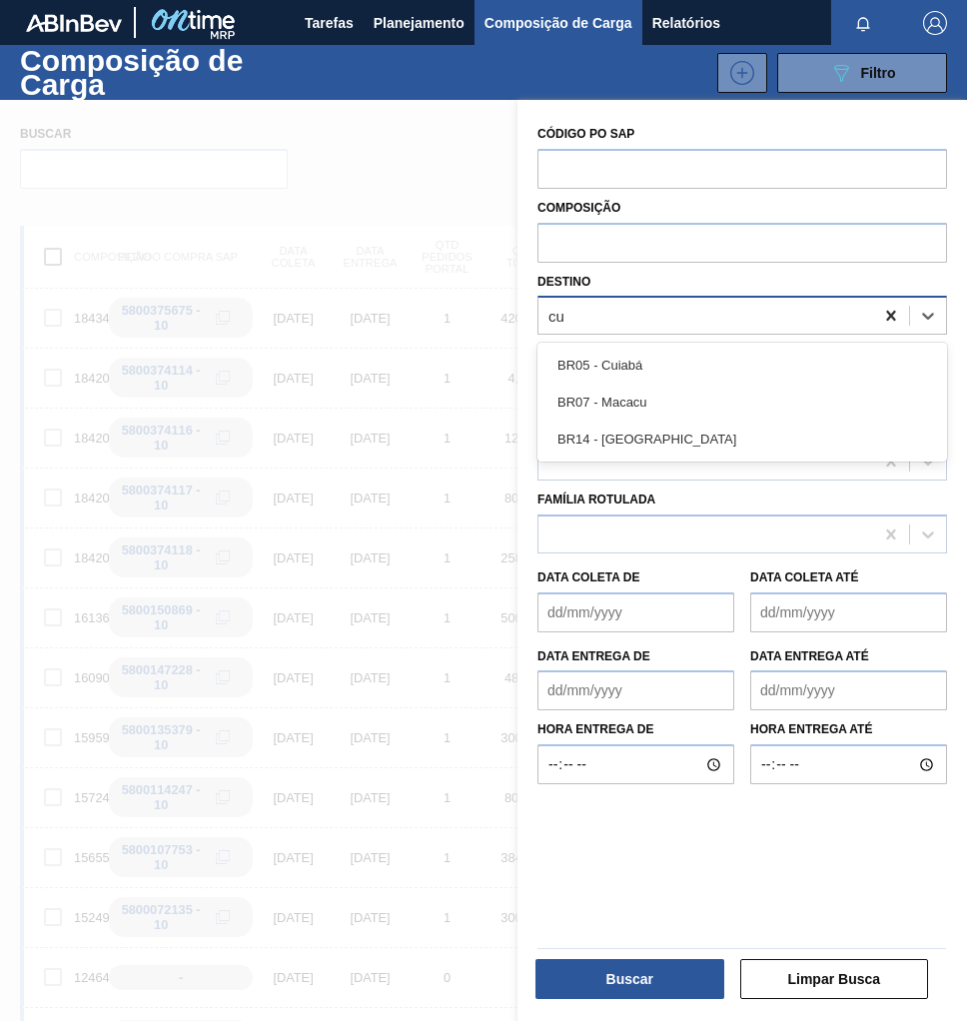
type input "cur"
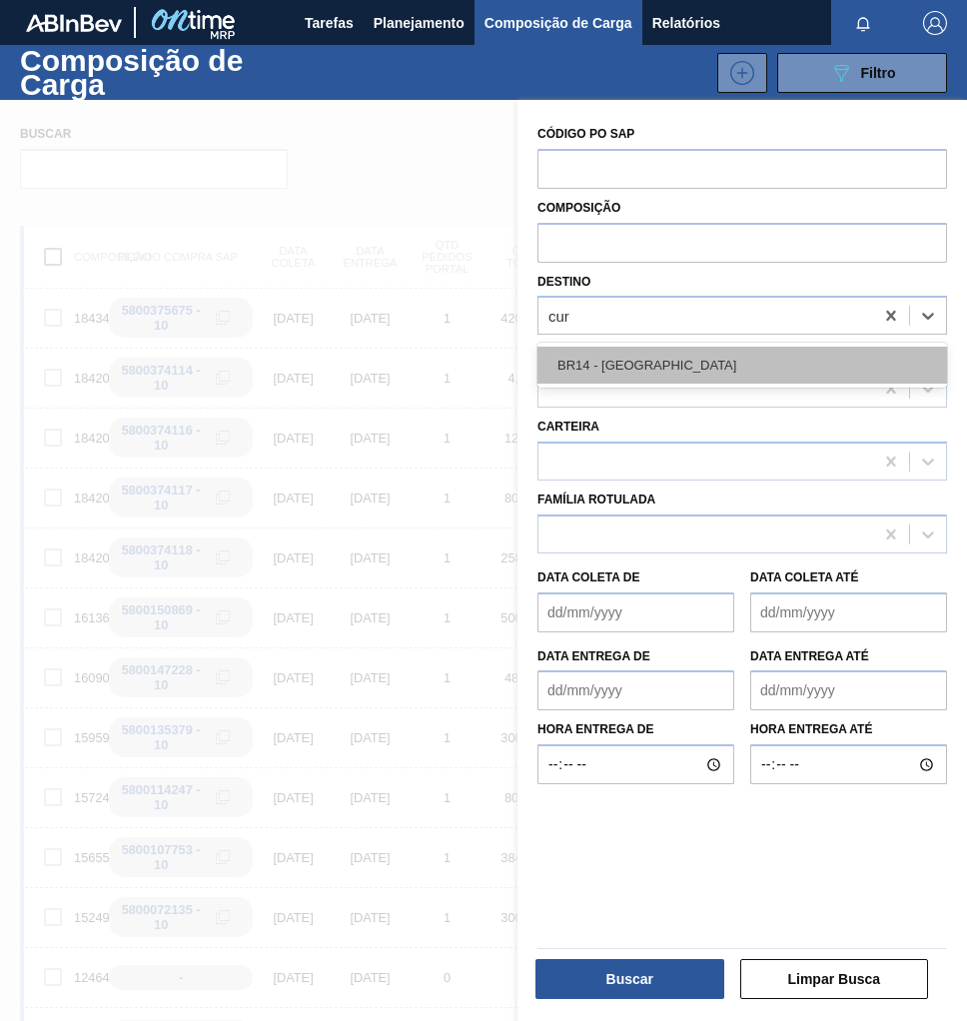
click at [632, 369] on div "BR14 - Curitibana" at bounding box center [742, 365] width 410 height 37
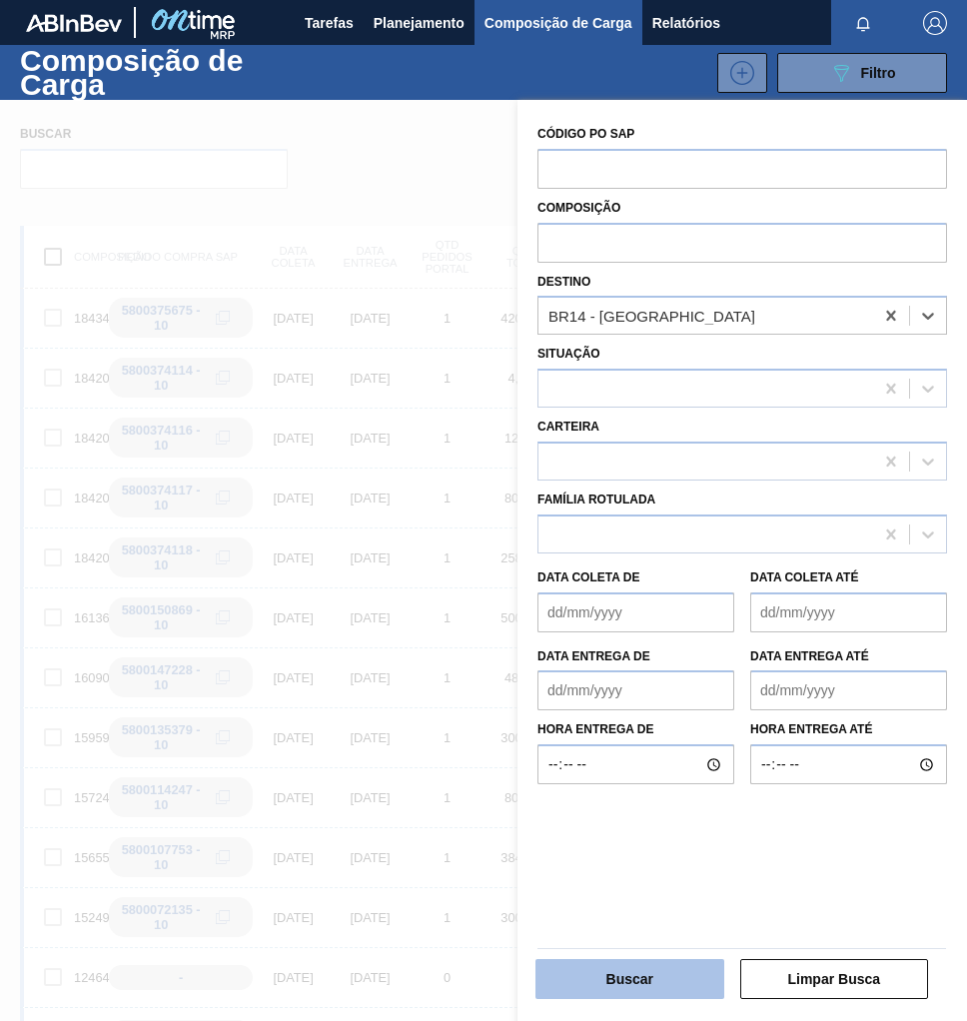
click at [671, 985] on button "Buscar" at bounding box center [629, 979] width 189 height 40
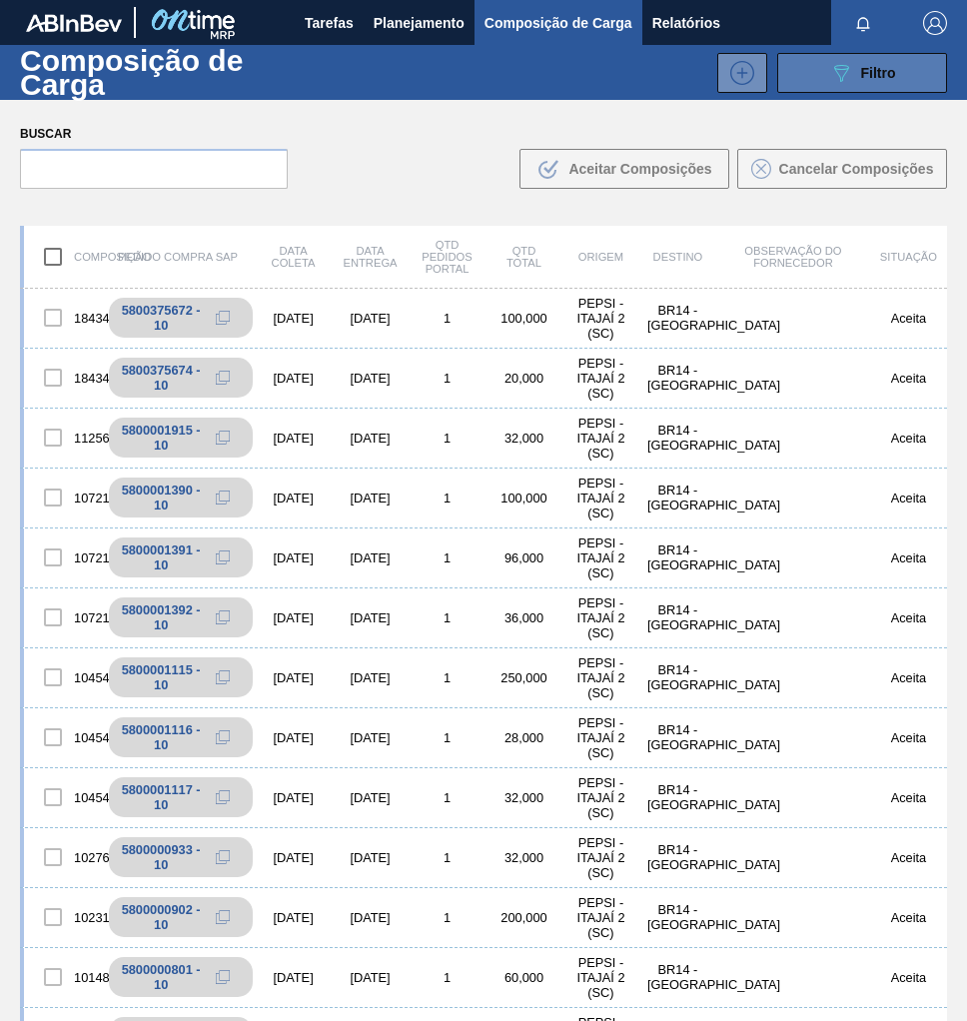
click at [874, 71] on span "Filtro" at bounding box center [878, 73] width 35 height 16
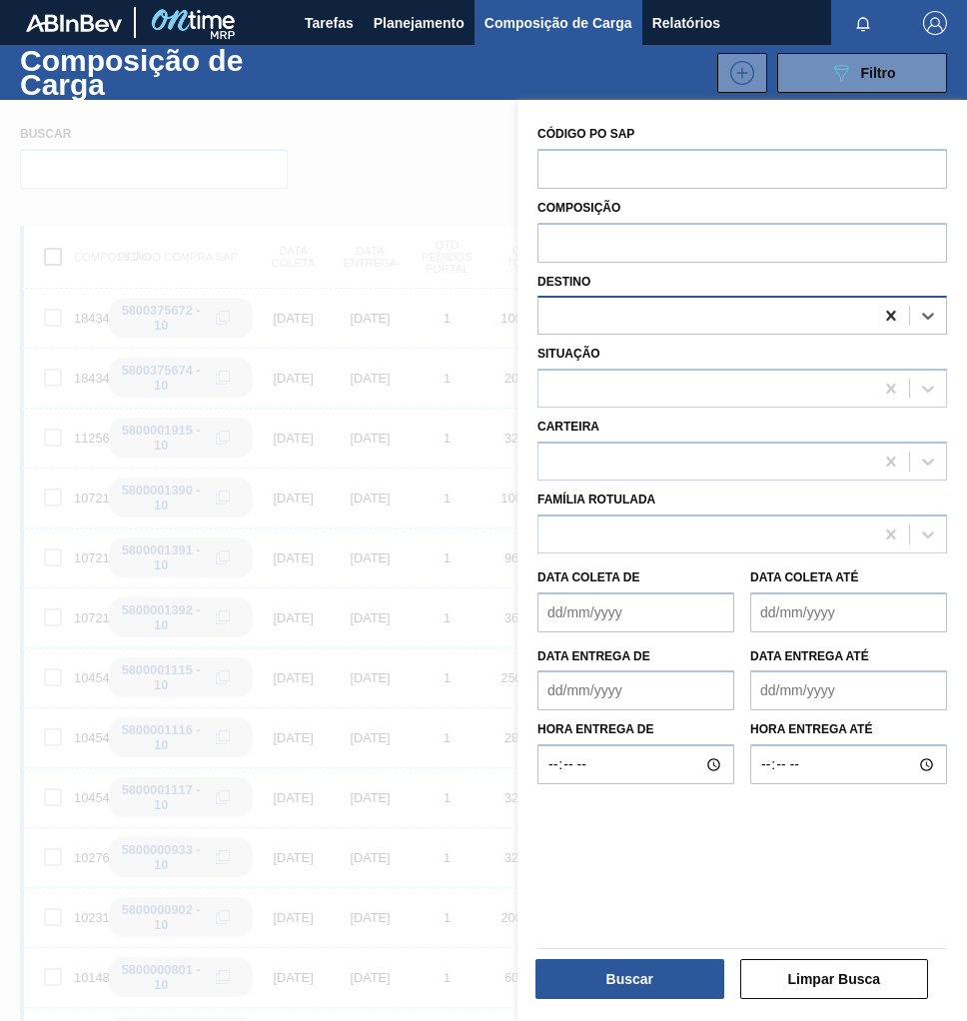
click at [891, 309] on icon at bounding box center [891, 316] width 20 height 20
type input "maca"
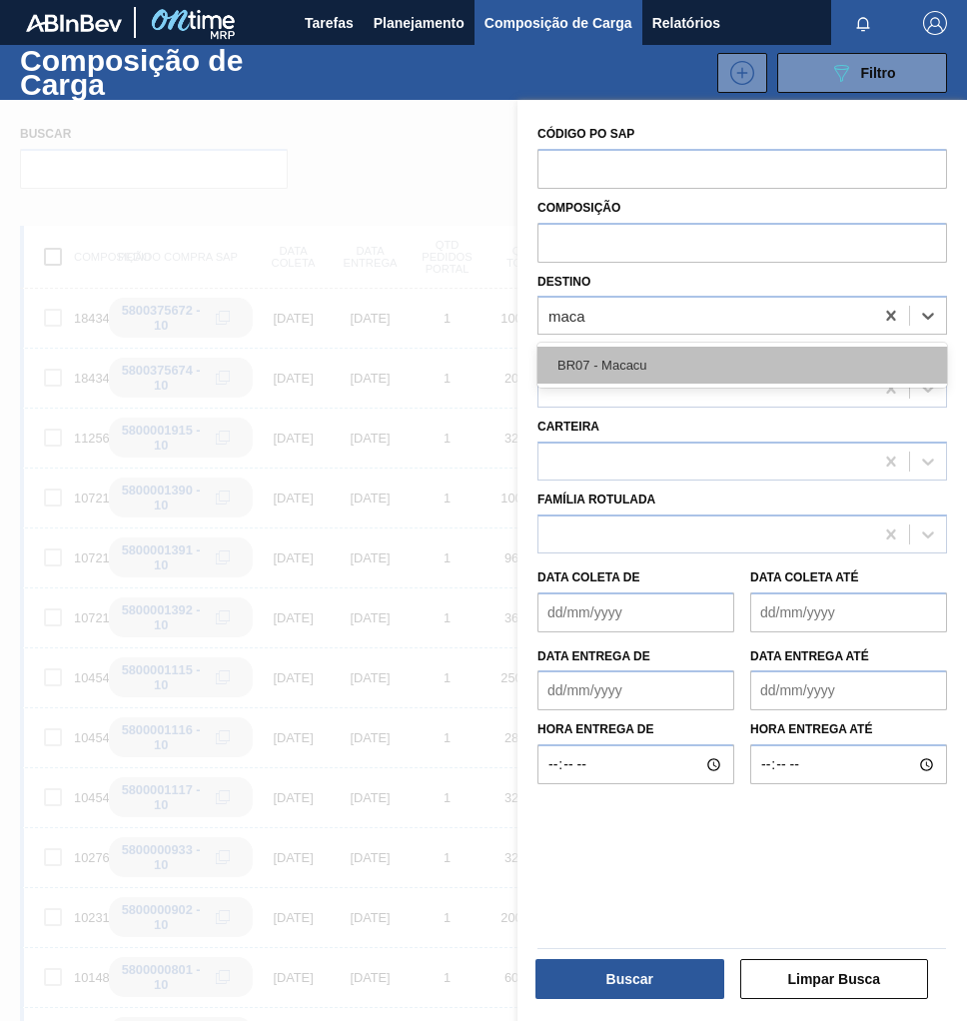
click at [687, 359] on div "BR07 - Macacu" at bounding box center [742, 365] width 410 height 37
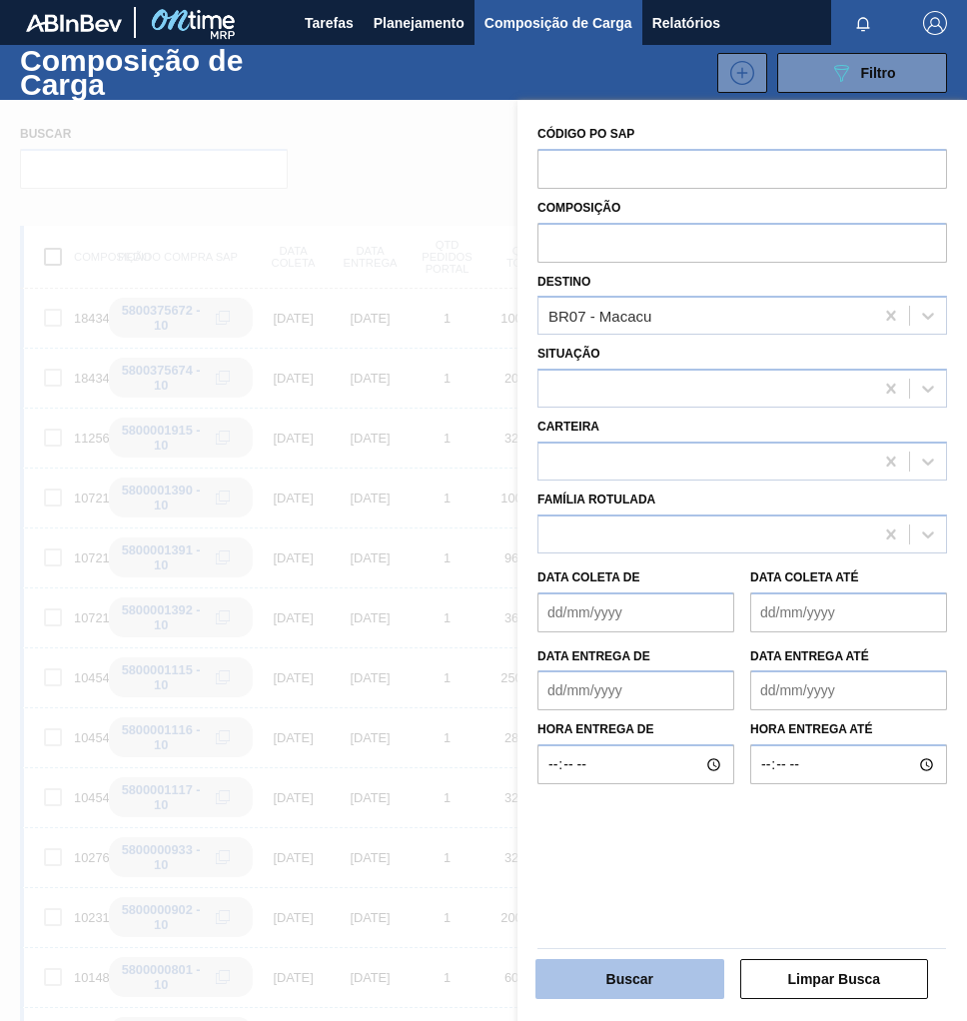
click at [636, 983] on button "Buscar" at bounding box center [629, 979] width 189 height 40
